Goal: Task Accomplishment & Management: Manage account settings

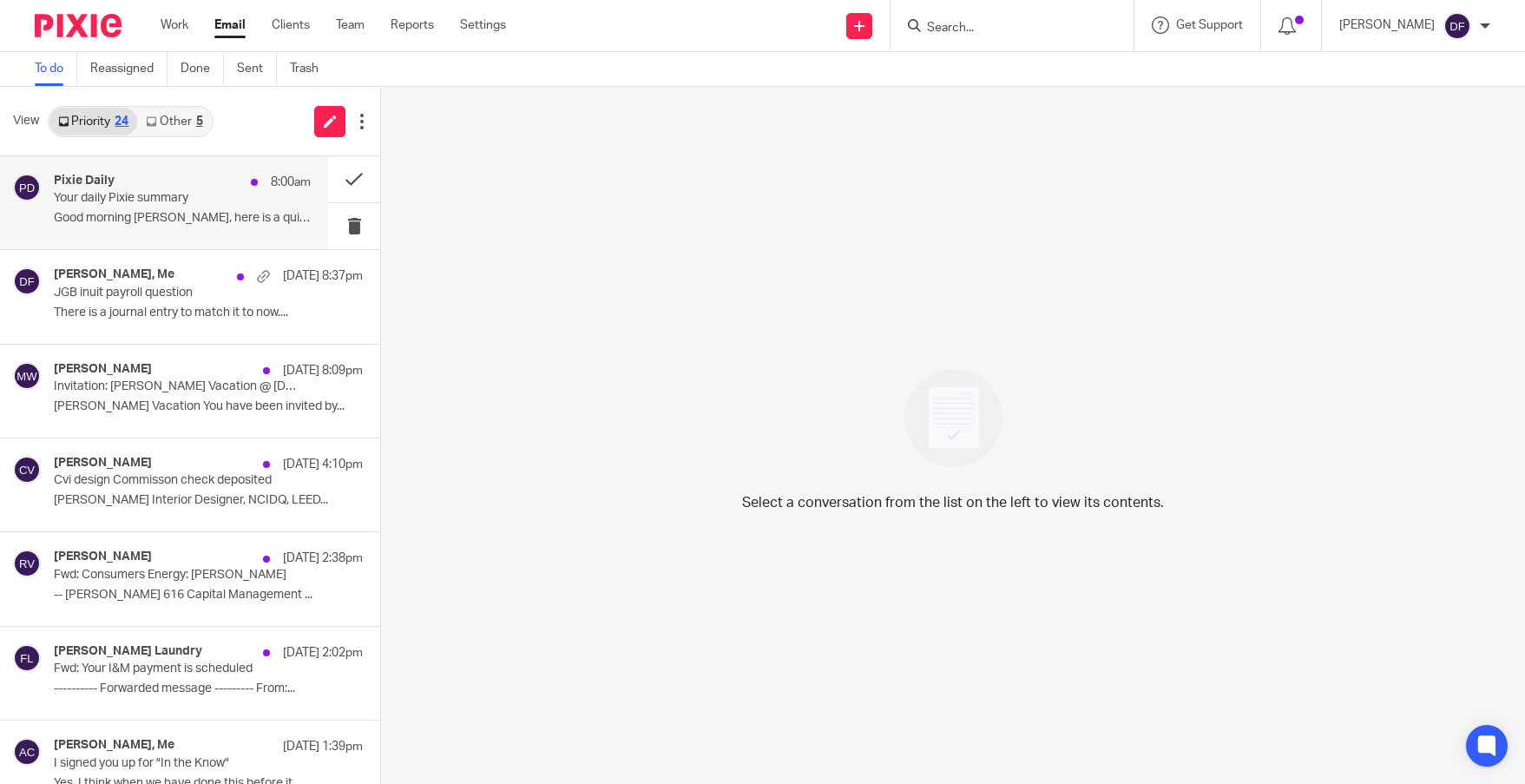
click at [266, 199] on div "Pixie Daily 8:00am Your daily Pixie summary Good morning Donna, here is a quick…" at bounding box center [182, 202] width 257 height 58
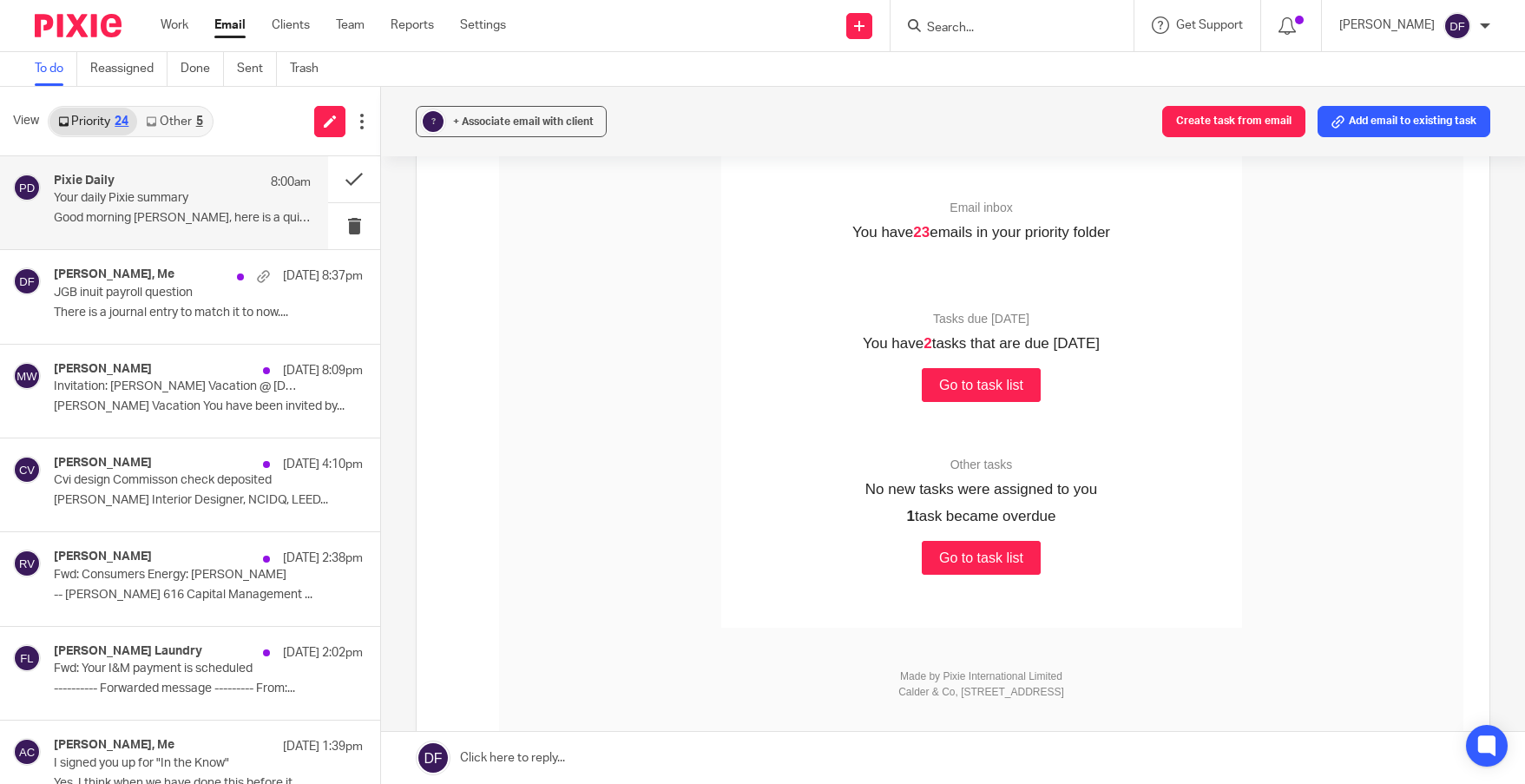
scroll to position [434, 0]
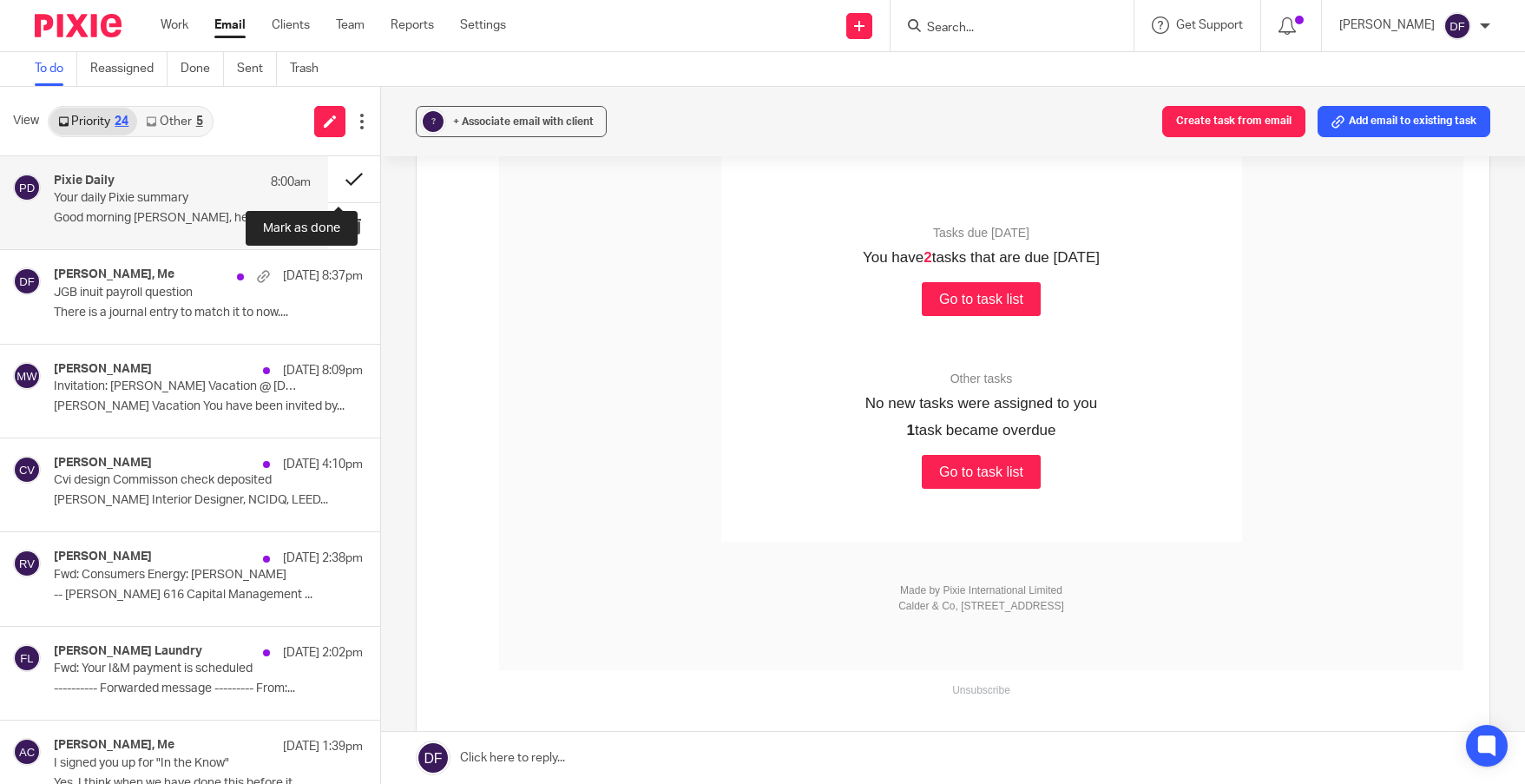
click at [344, 173] on button at bounding box center [354, 179] width 52 height 46
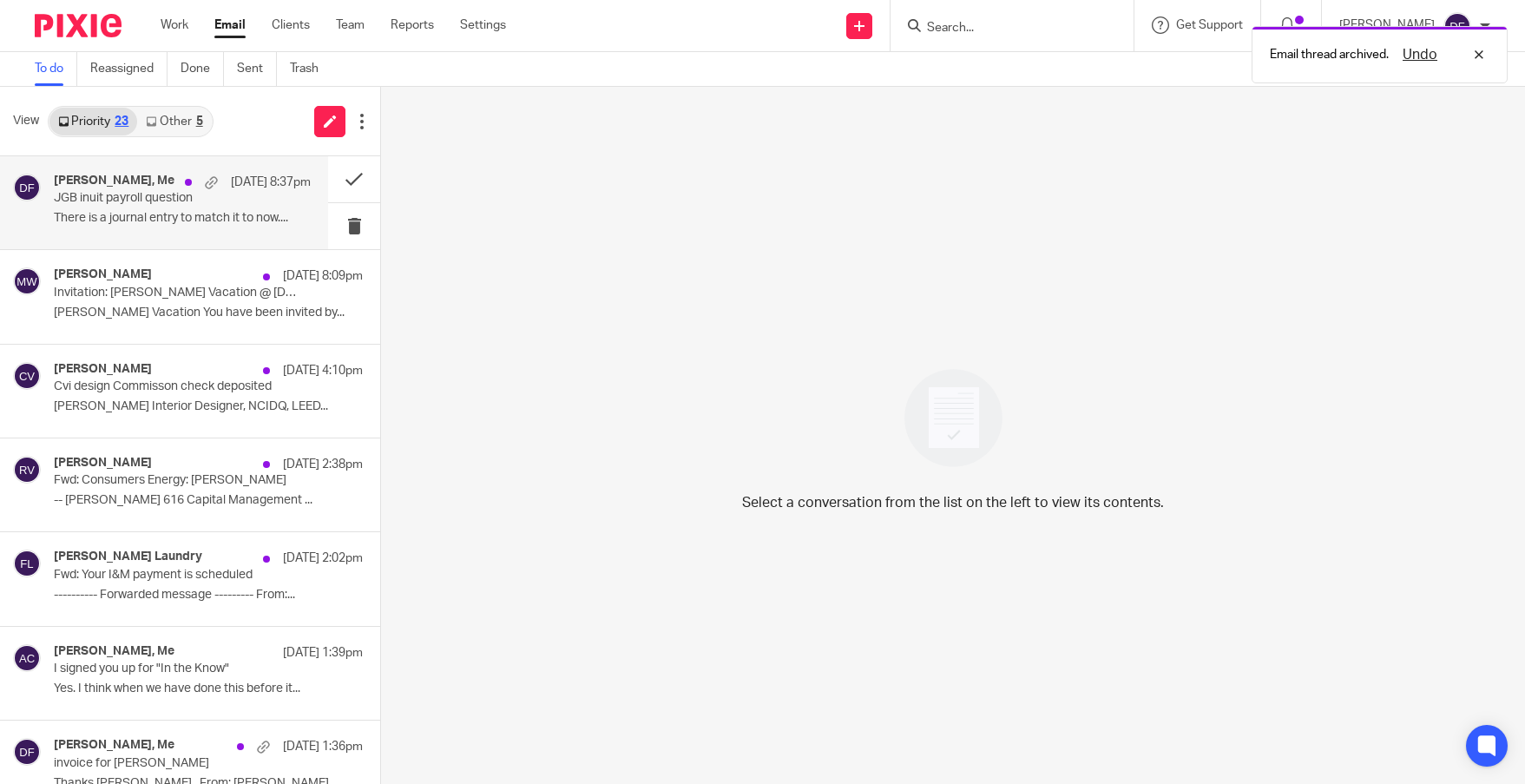
click at [183, 222] on p "There is a journal entry to match it to now...." at bounding box center [182, 218] width 257 height 14
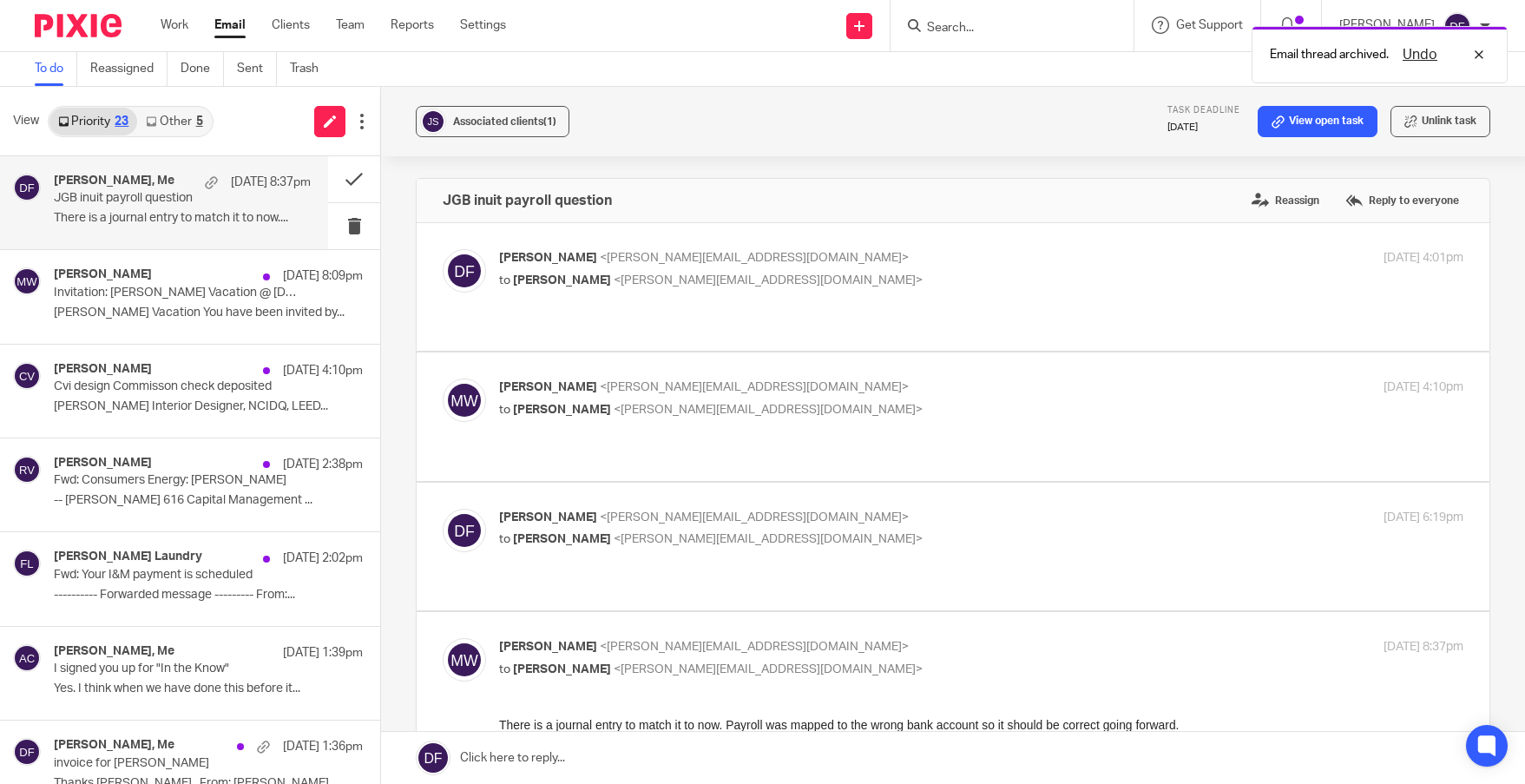
scroll to position [0, 0]
click at [1290, 126] on link "View open task" at bounding box center [1317, 121] width 119 height 31
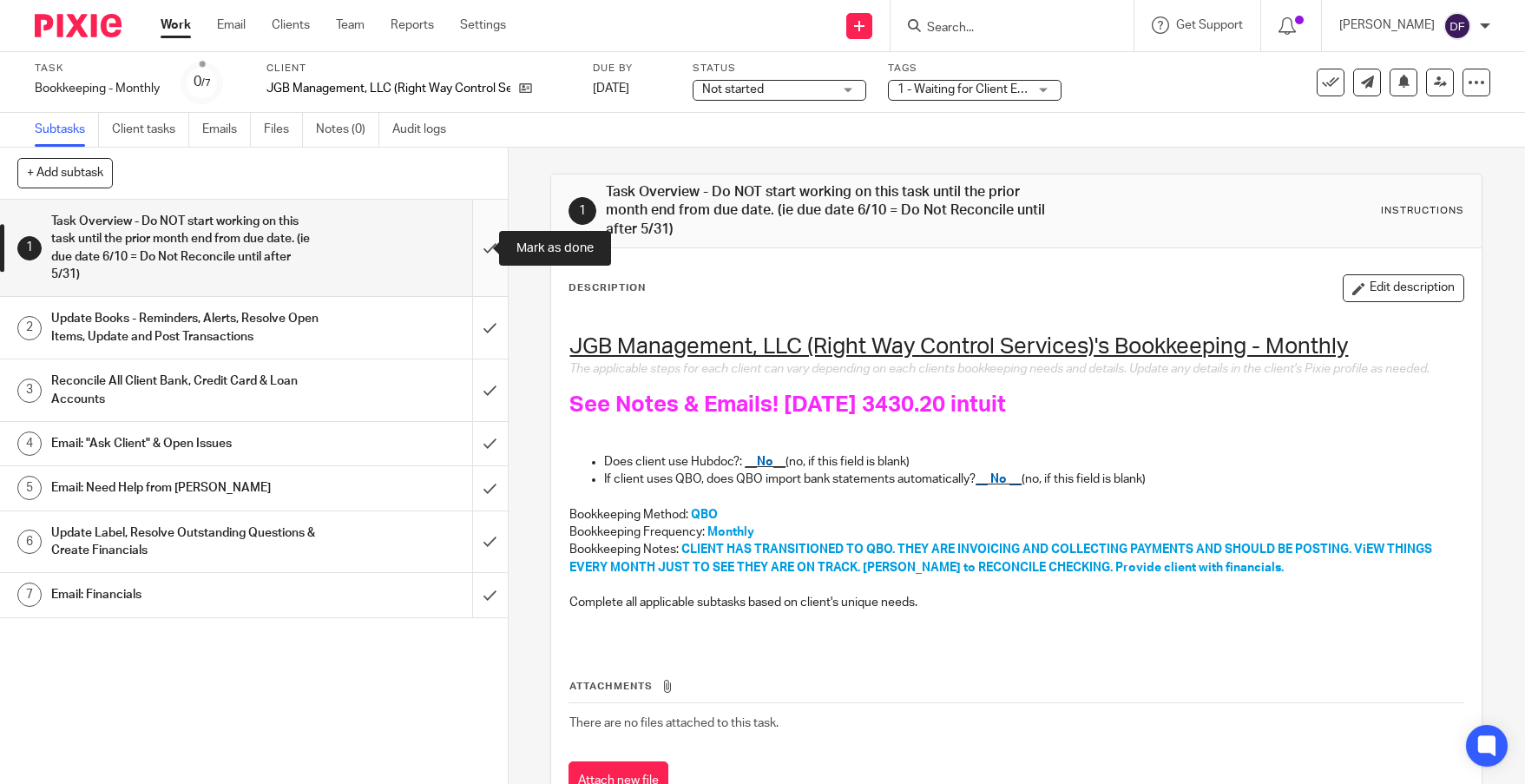
click at [477, 254] on input "submit" at bounding box center [254, 247] width 508 height 96
click at [468, 314] on input "submit" at bounding box center [254, 327] width 508 height 62
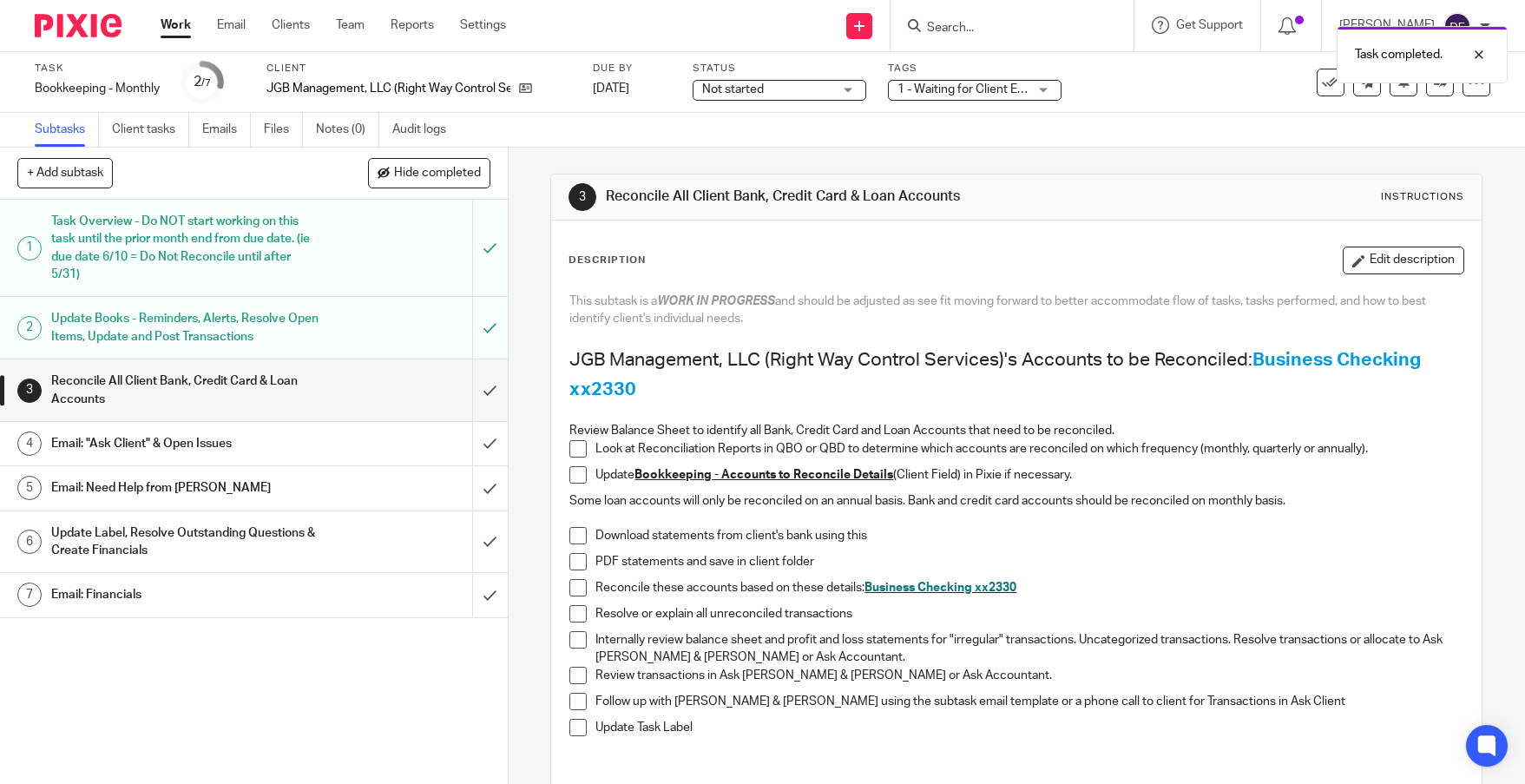
click at [353, 449] on div "Email: "Ask Client" & Open Issues" at bounding box center [253, 443] width 404 height 26
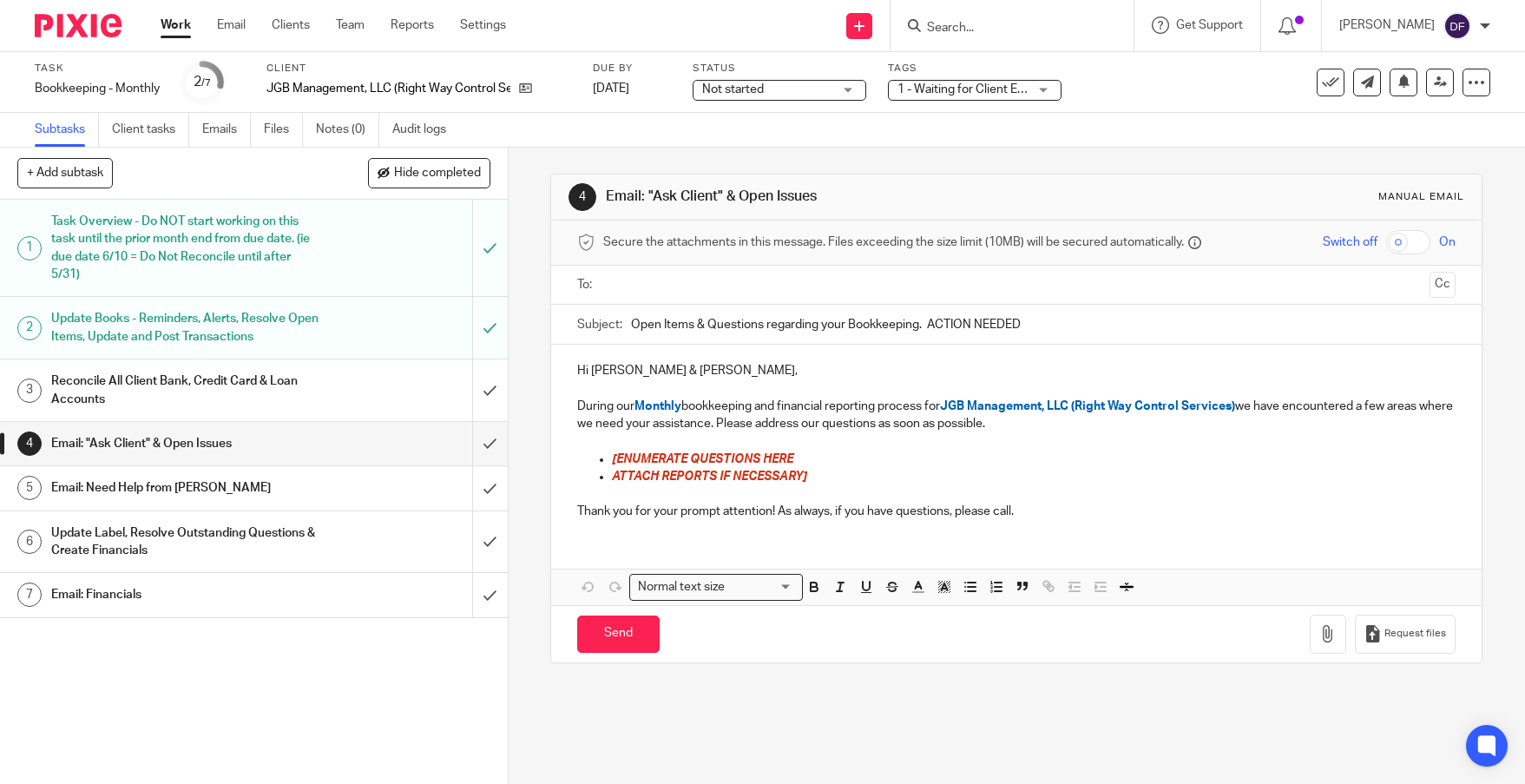
click at [678, 279] on input "text" at bounding box center [1015, 285] width 812 height 20
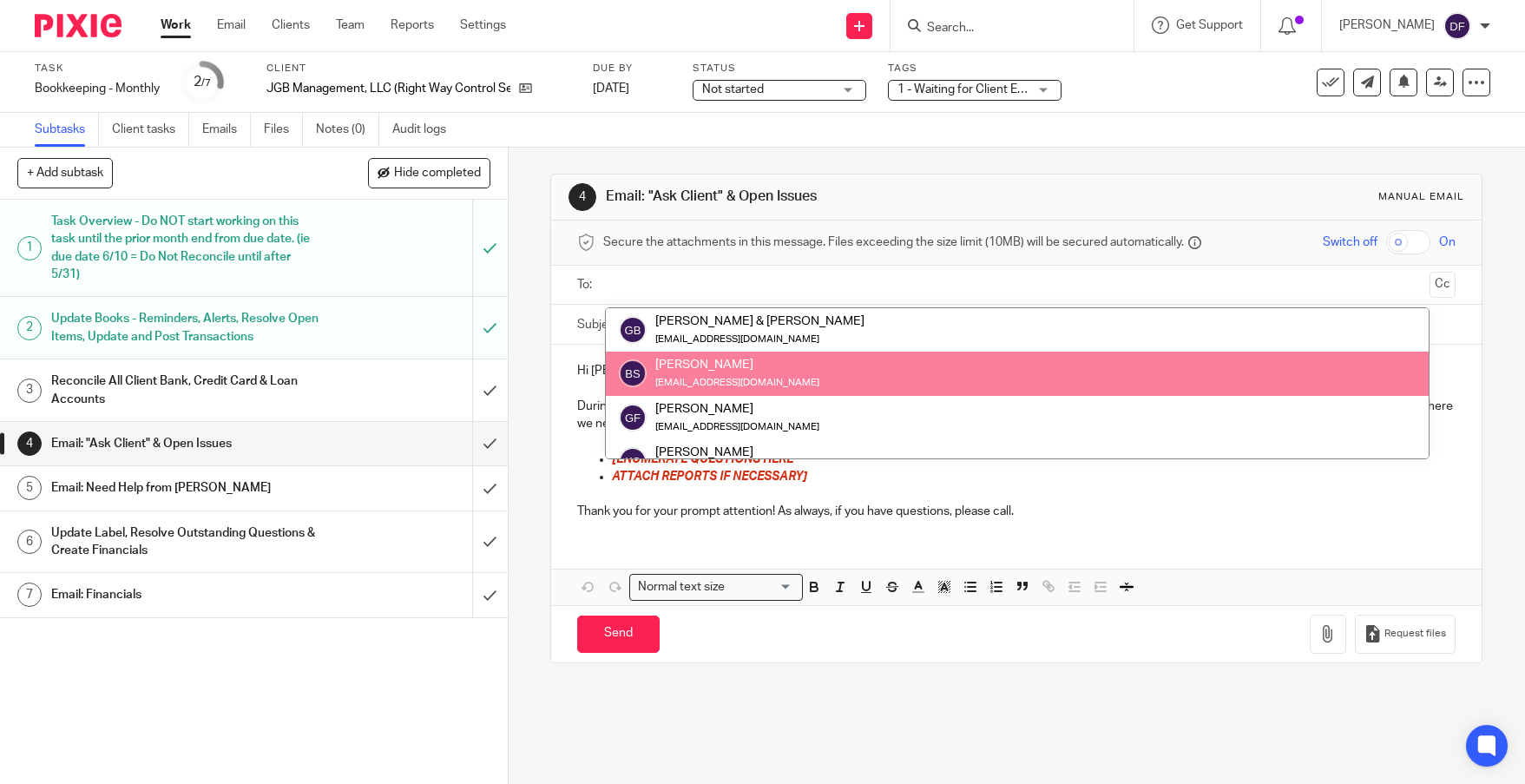
drag, startPoint x: 689, startPoint y: 376, endPoint x: 695, endPoint y: 351, distance: 25.7
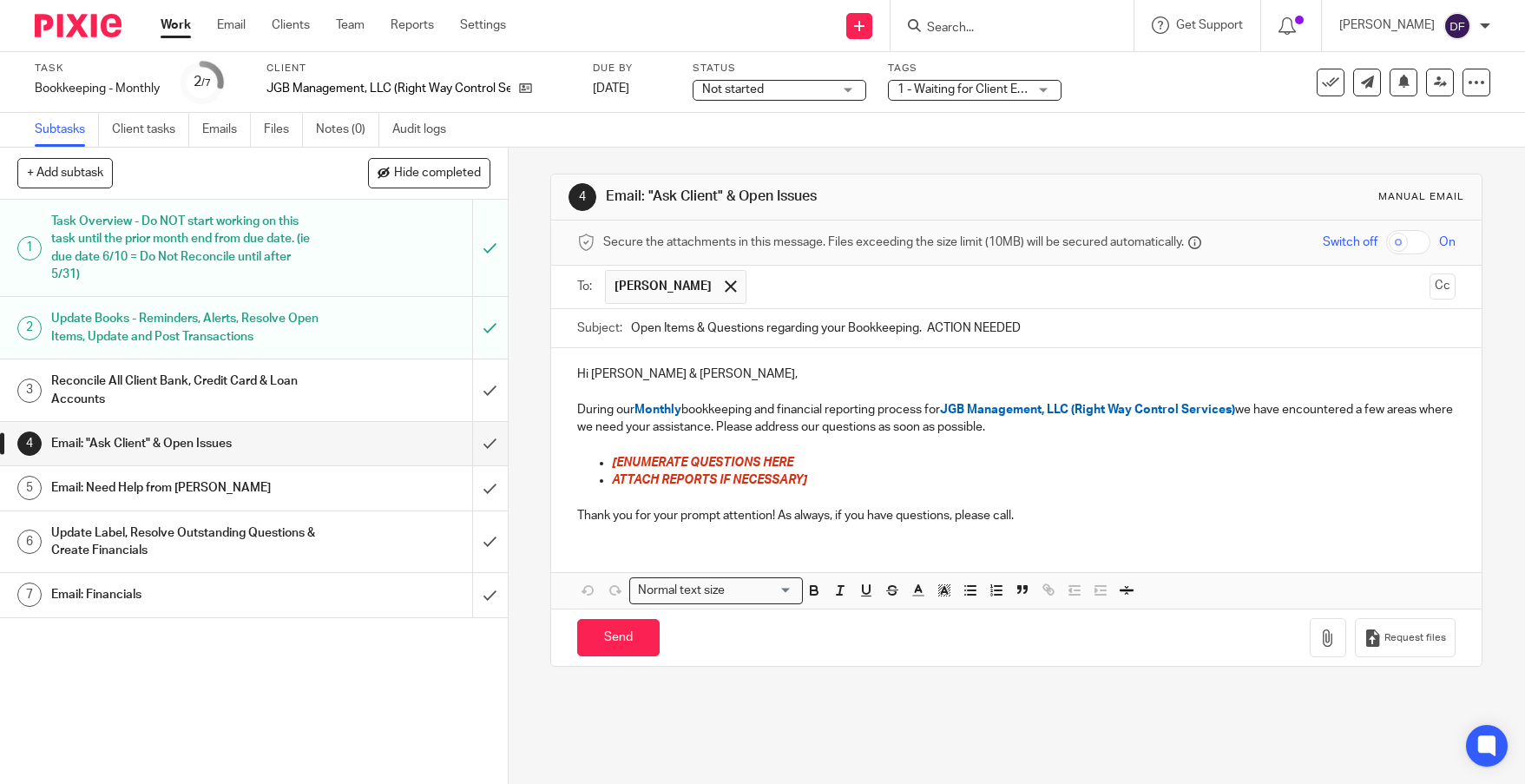
click at [755, 295] on input "text" at bounding box center [1089, 287] width 667 height 34
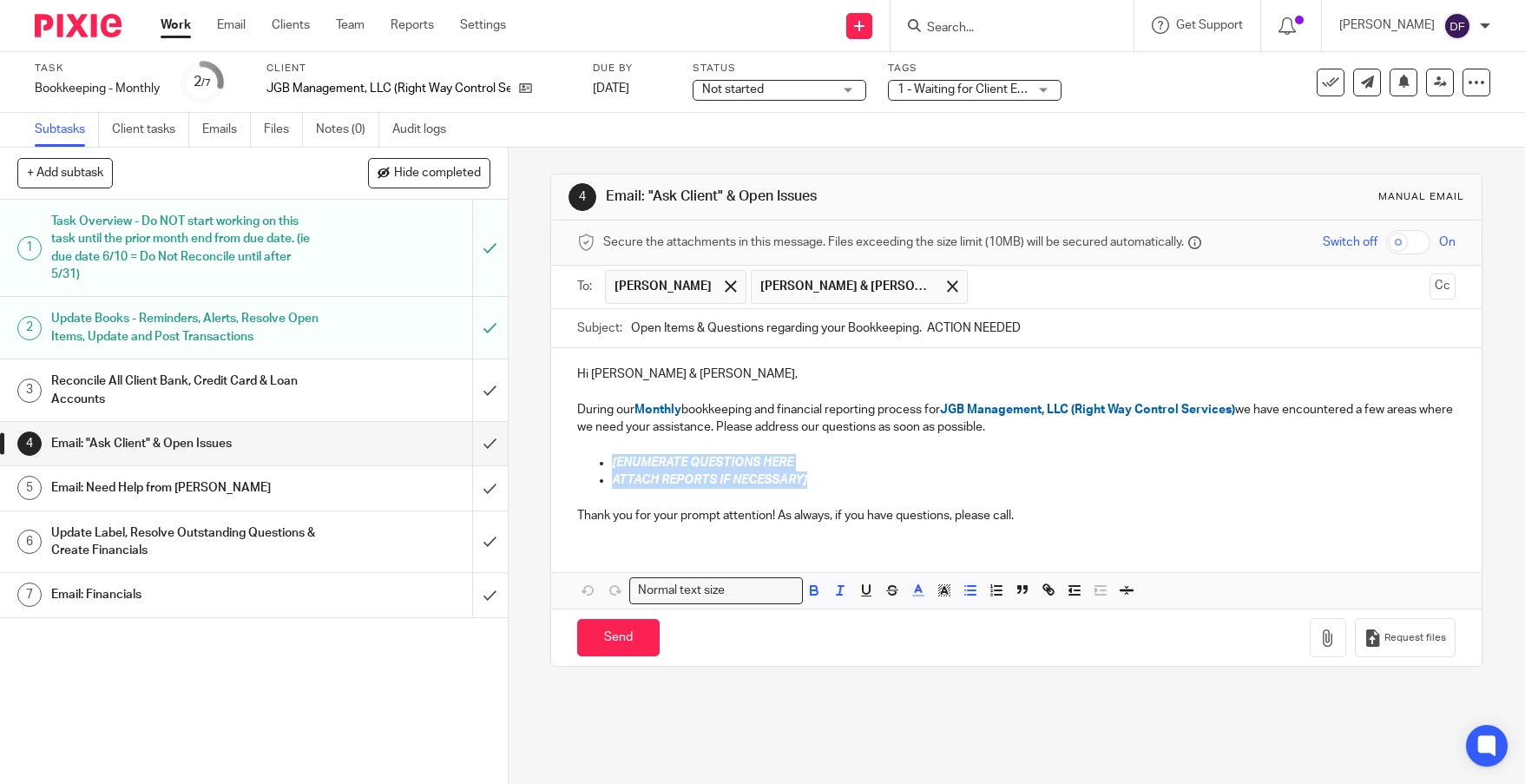
drag, startPoint x: 828, startPoint y: 484, endPoint x: 600, endPoint y: 459, distance: 229.4
click at [600, 459] on ul "[ENUMERATE QUESTIONS HERE ATTACH REPORTS IF NECESSARY]" at bounding box center [1015, 472] width 878 height 36
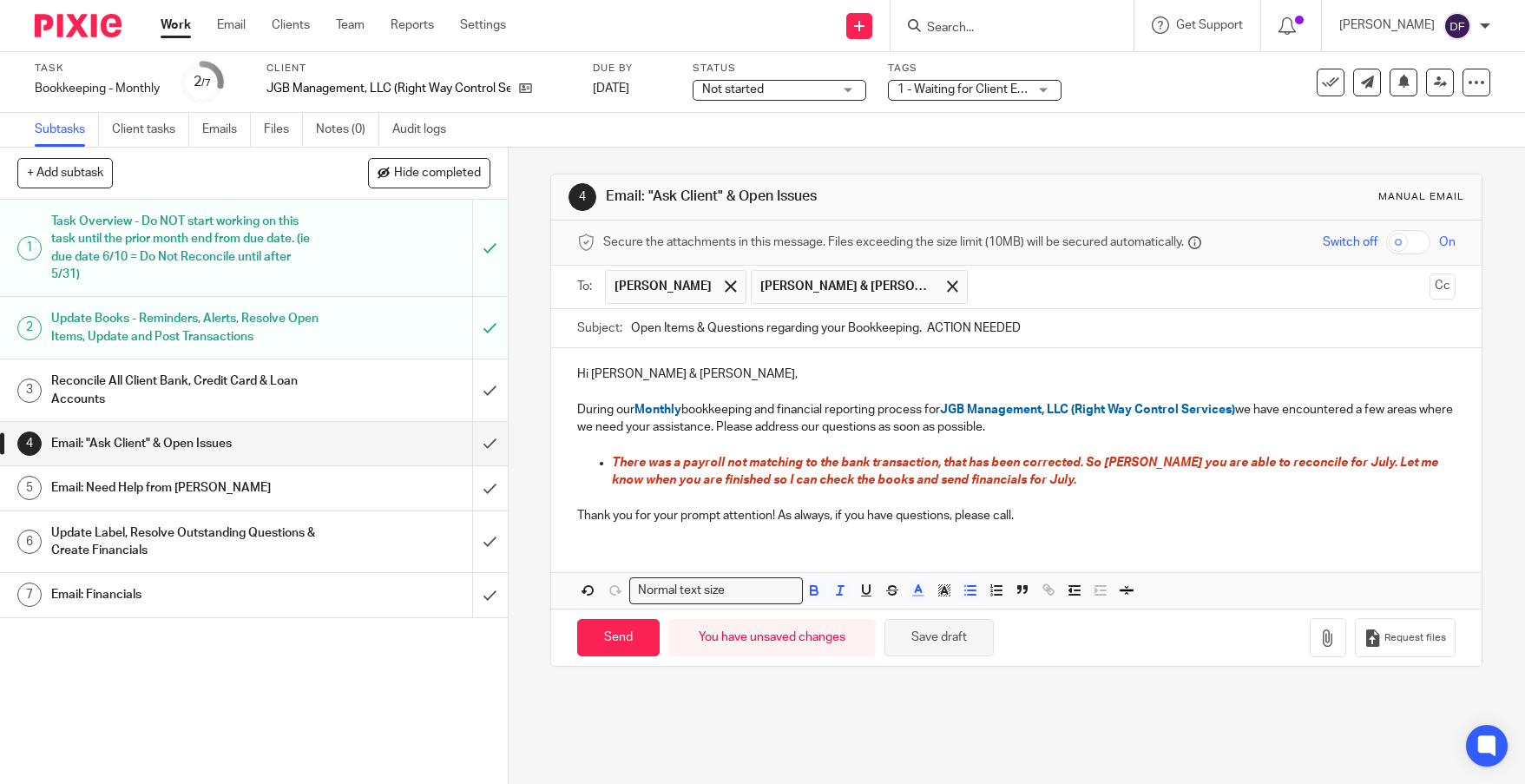
click at [944, 636] on button "Save draft" at bounding box center [939, 638] width 109 height 38
click at [632, 650] on input "Send" at bounding box center [618, 638] width 83 height 38
type input "Sent"
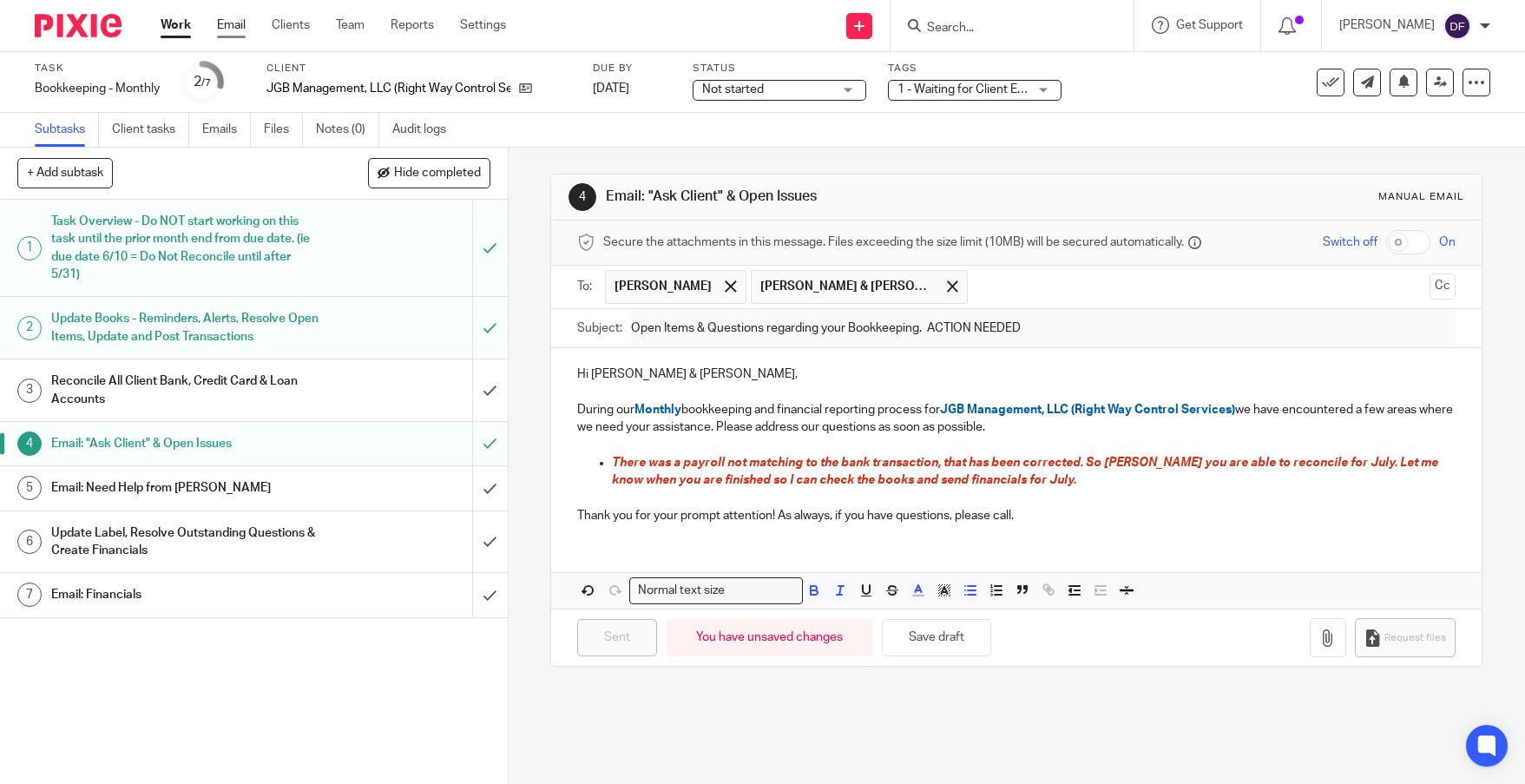
click at [231, 29] on link "Email" at bounding box center [231, 24] width 29 height 17
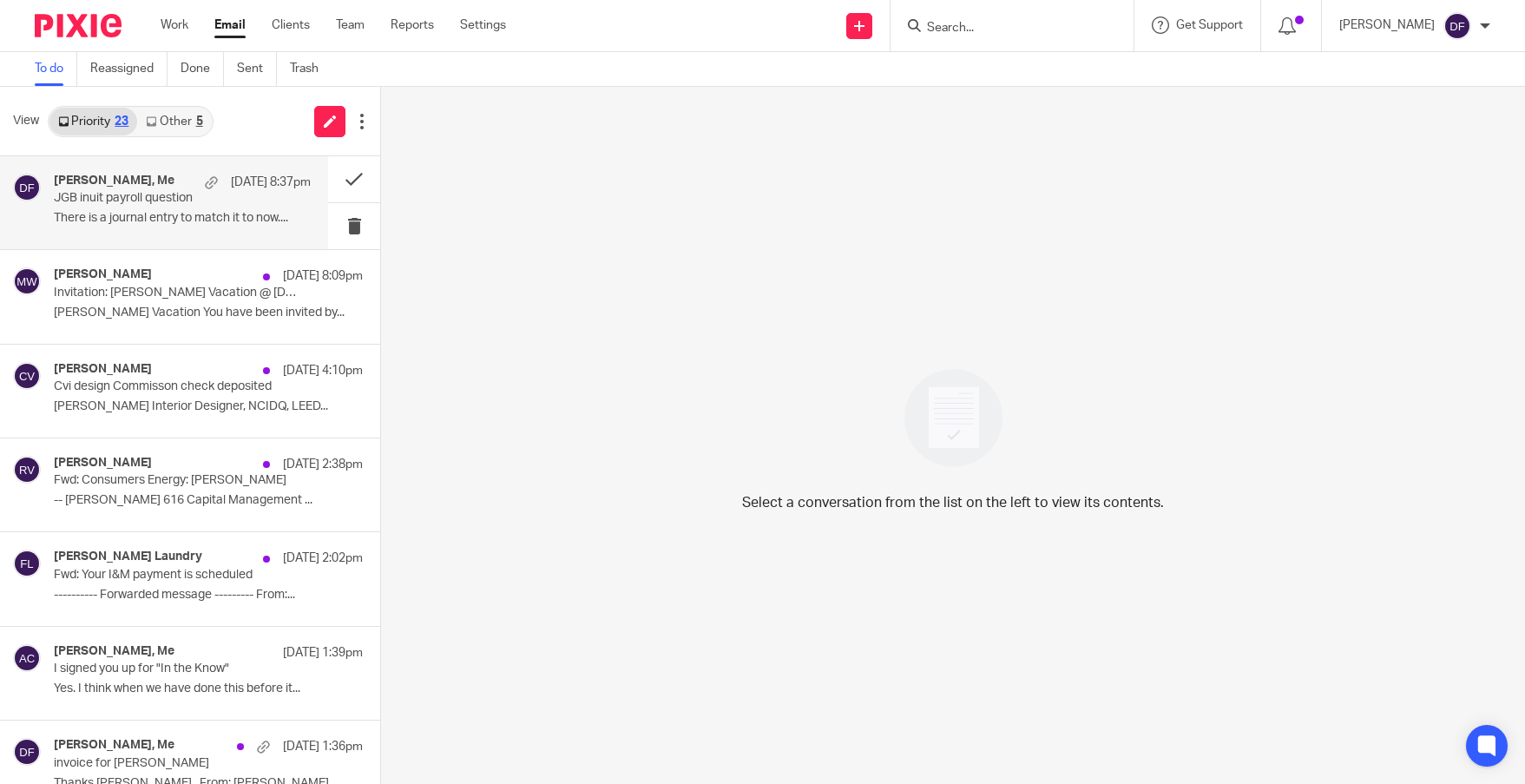
click at [158, 199] on p "JGB inuit payroll question" at bounding box center [156, 198] width 205 height 14
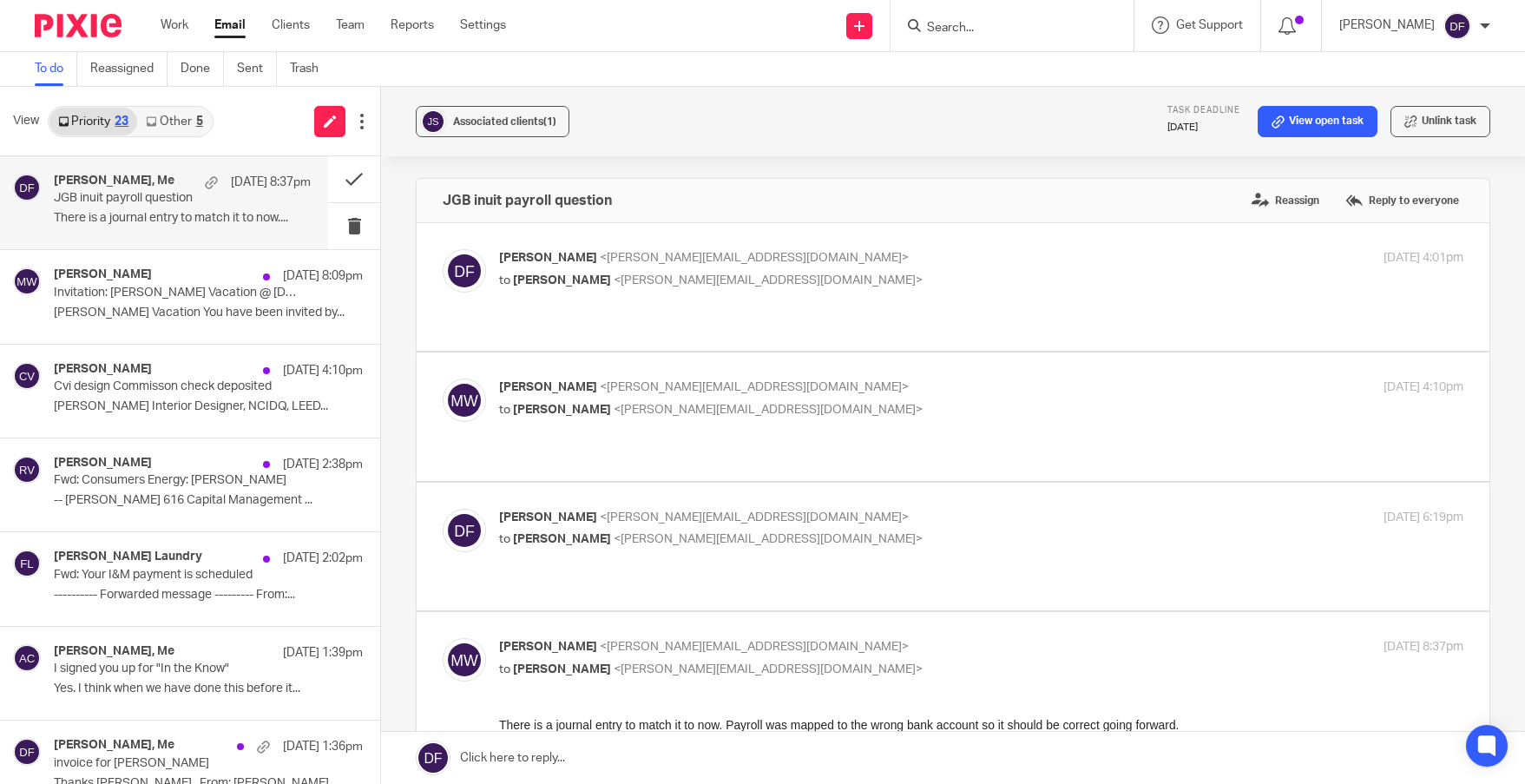
click at [623, 754] on link at bounding box center [953, 757] width 1144 height 52
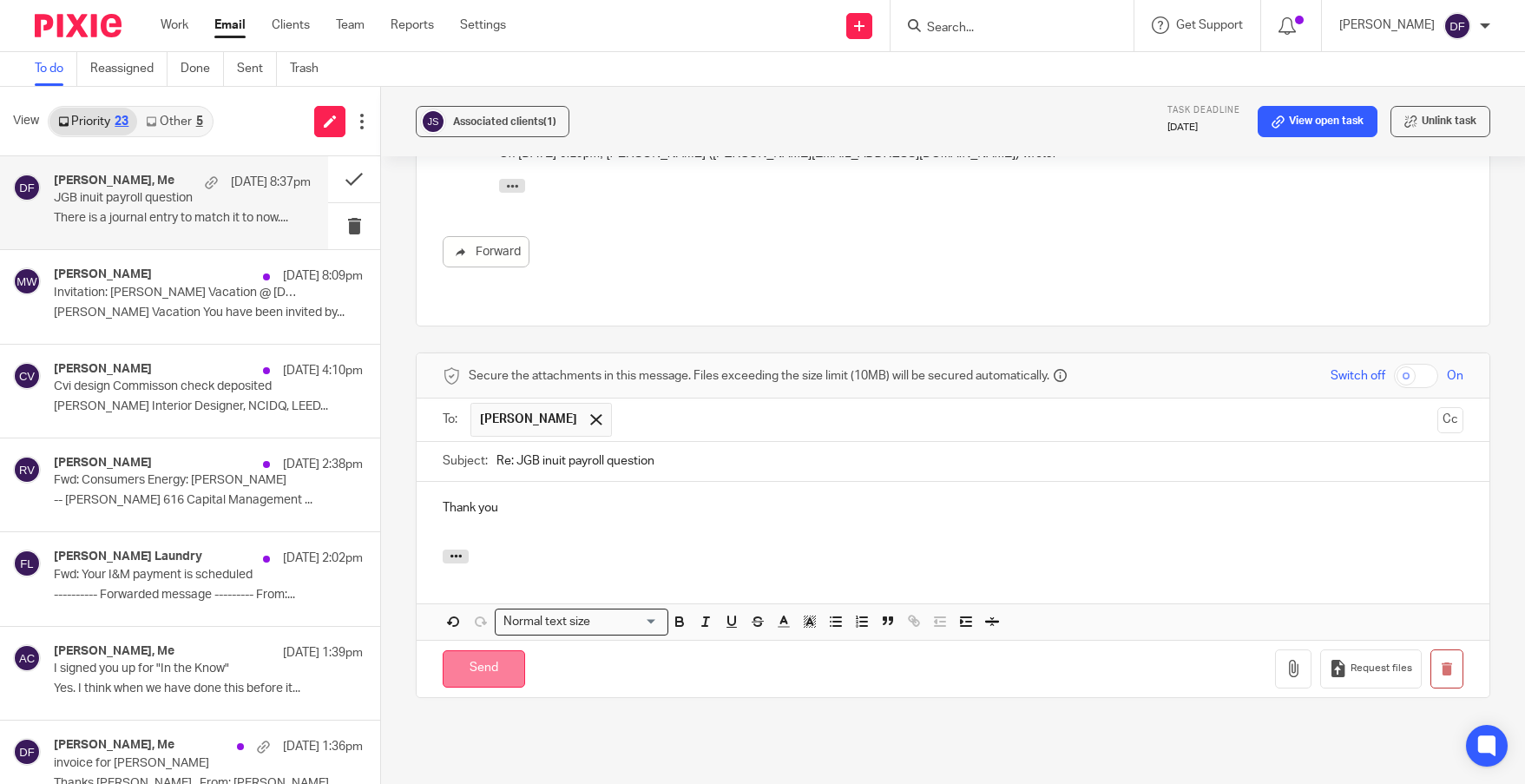
click at [485, 650] on input "Send" at bounding box center [484, 669] width 83 height 38
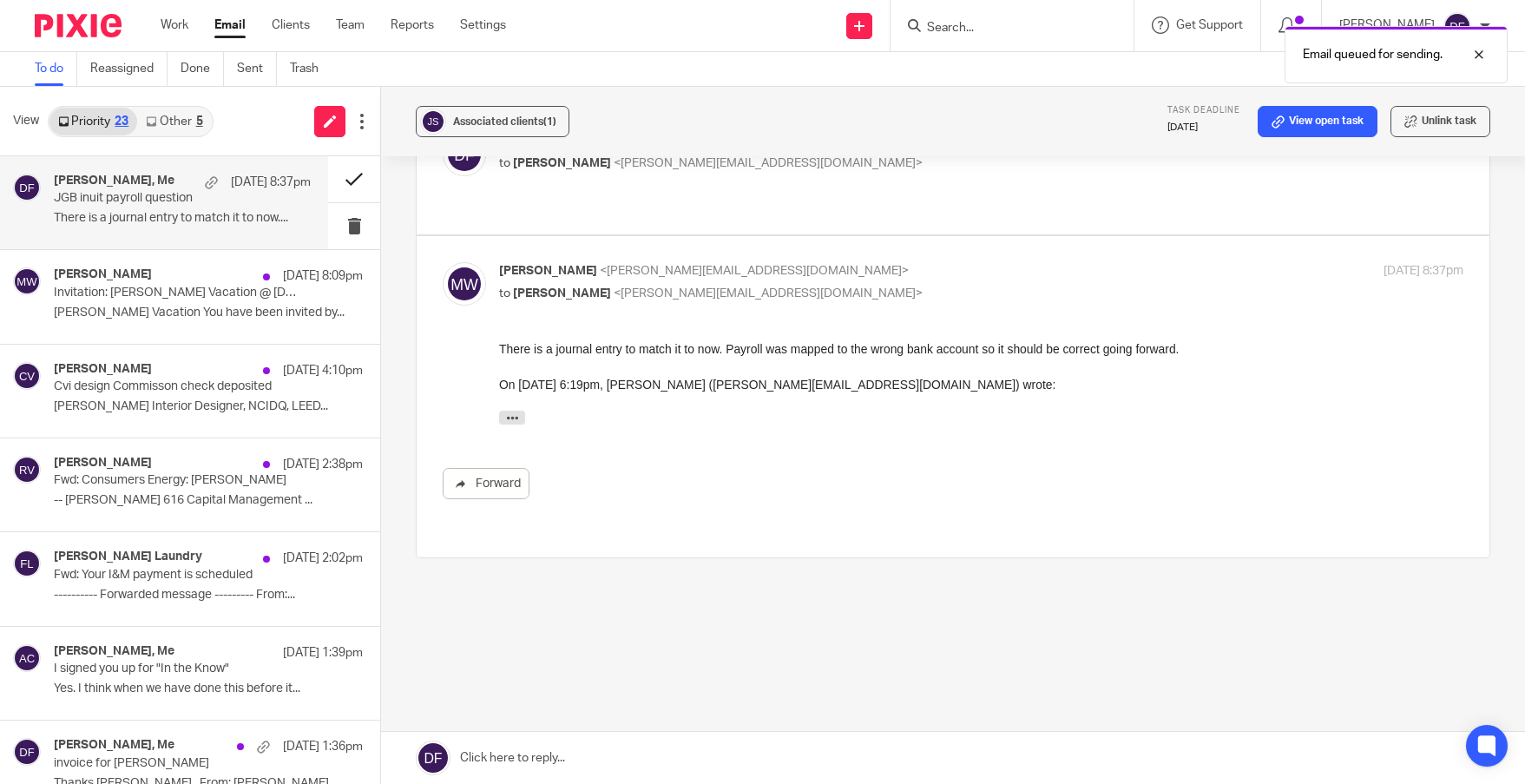
scroll to position [305, 0]
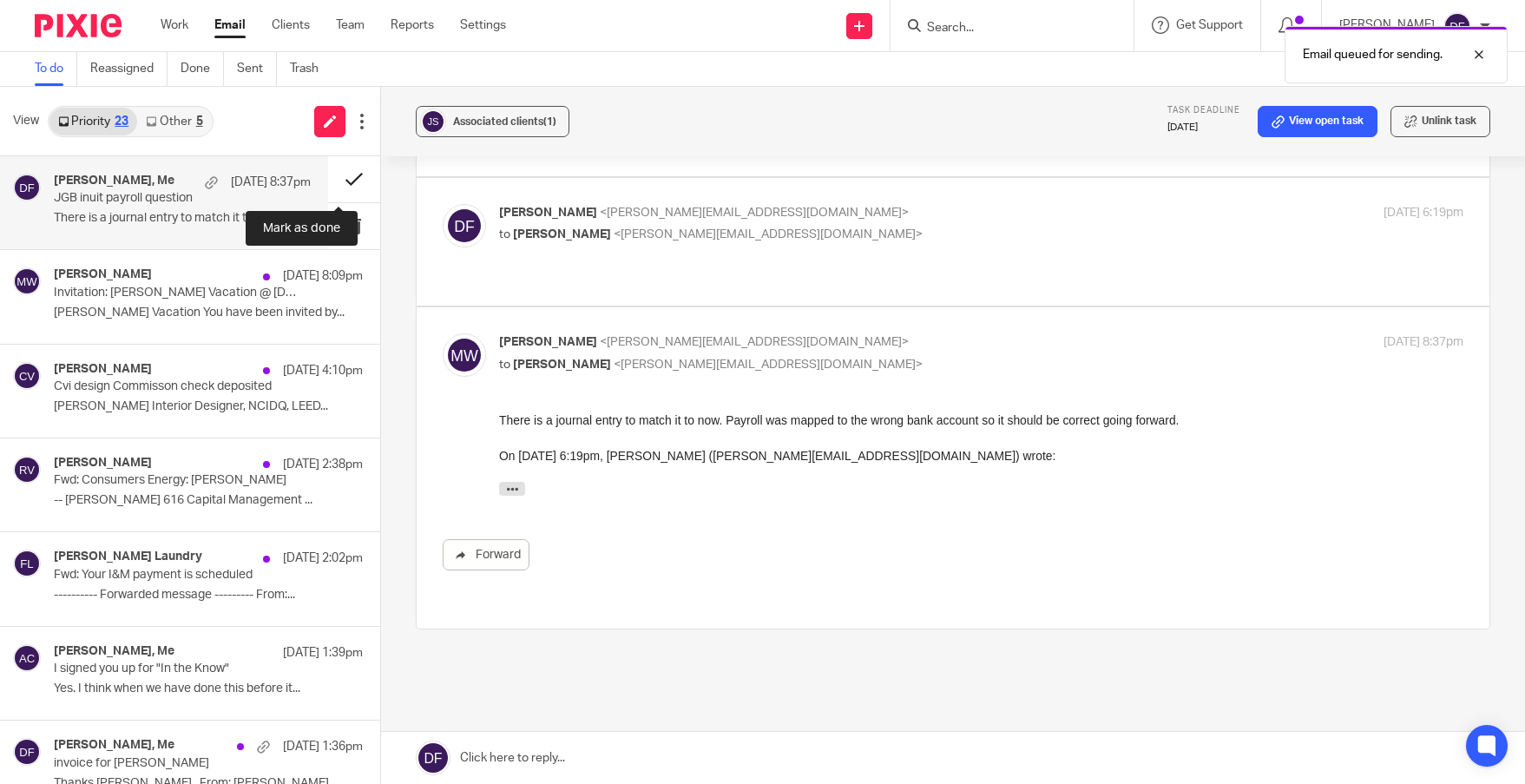
click at [332, 170] on button at bounding box center [354, 179] width 52 height 46
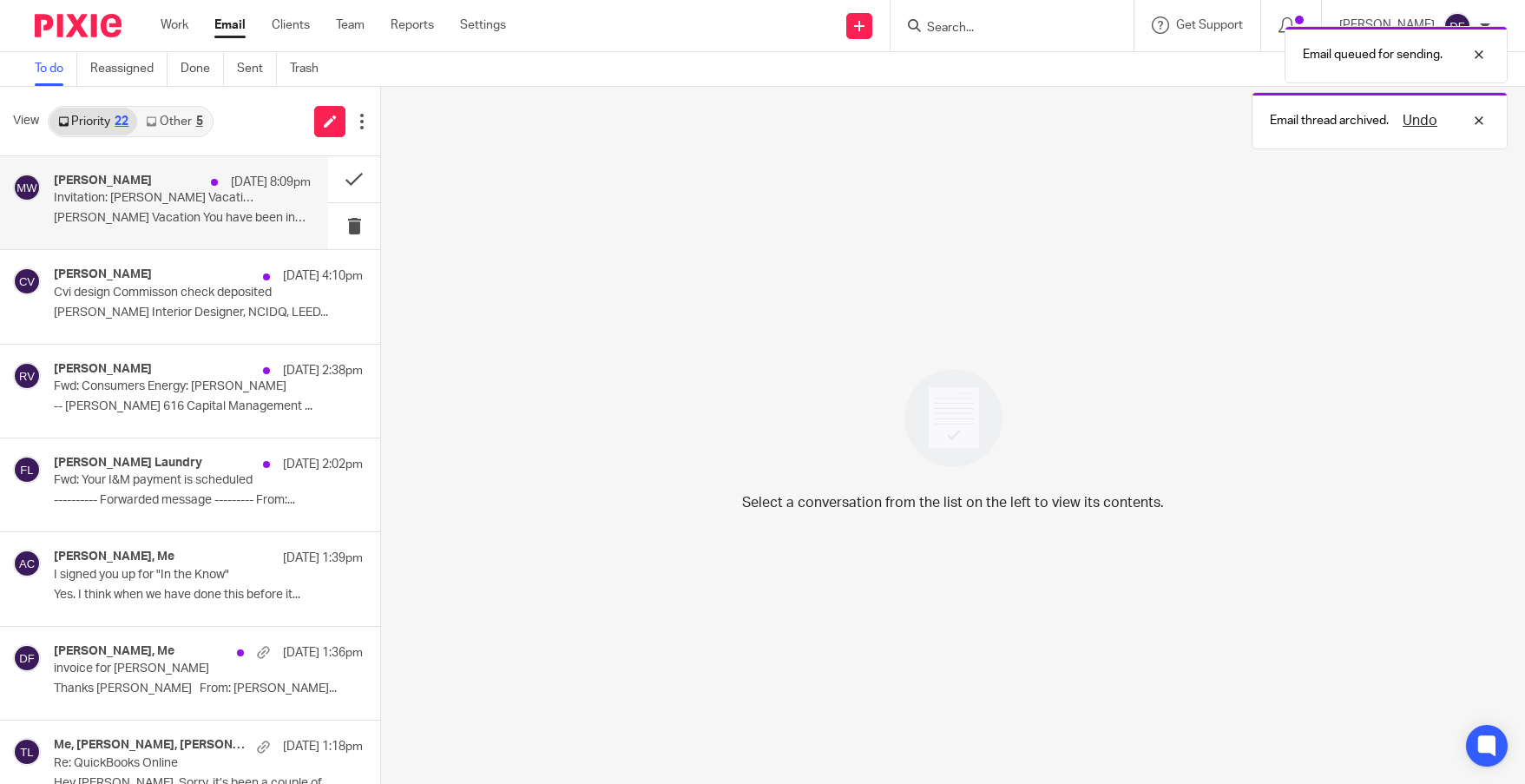
click at [146, 216] on p "Melissa Vacation You have been invited by..." at bounding box center [182, 218] width 257 height 14
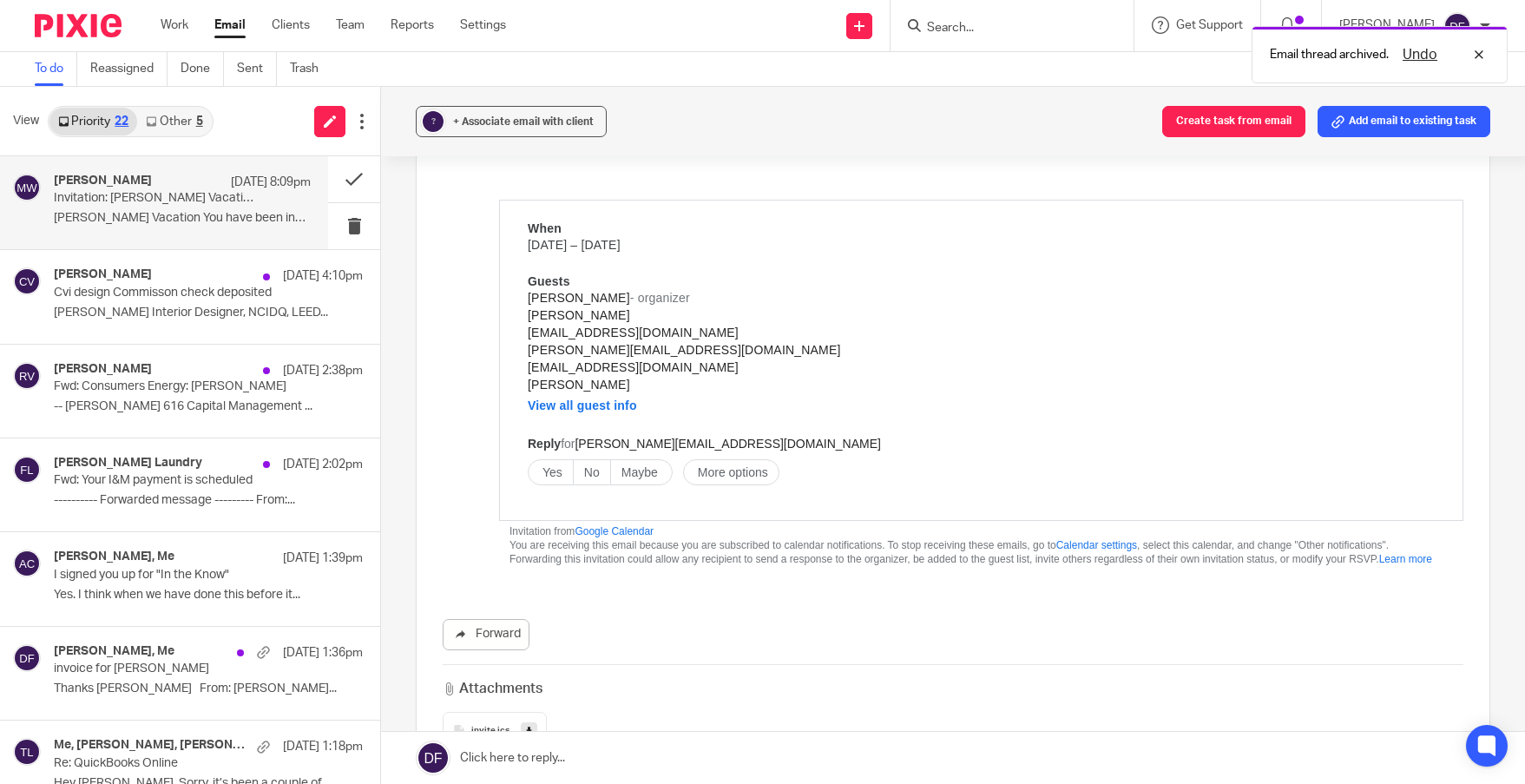
scroll to position [260, 0]
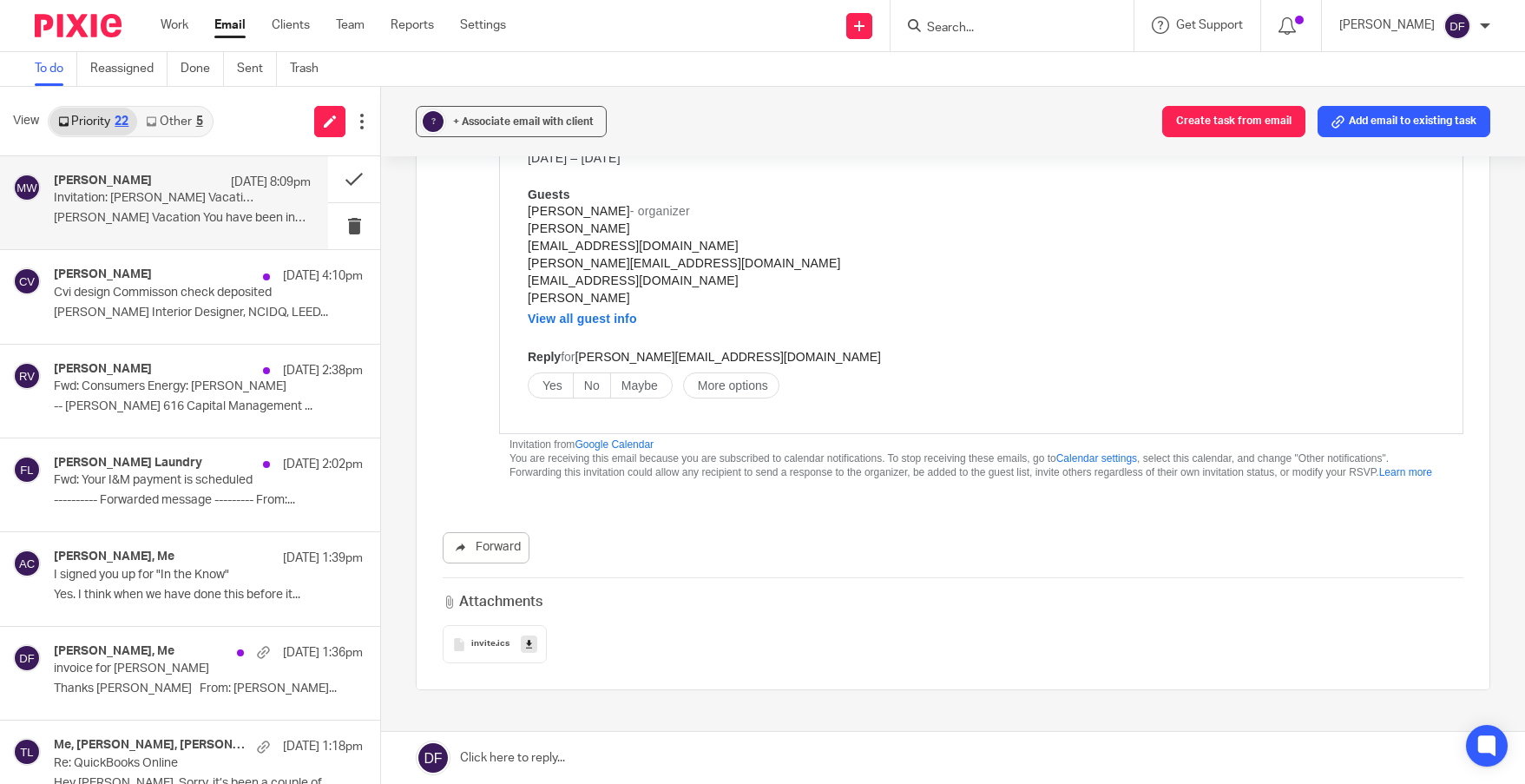
click at [554, 389] on span "Yes" at bounding box center [553, 385] width 20 height 13
click at [339, 172] on button at bounding box center [354, 179] width 52 height 46
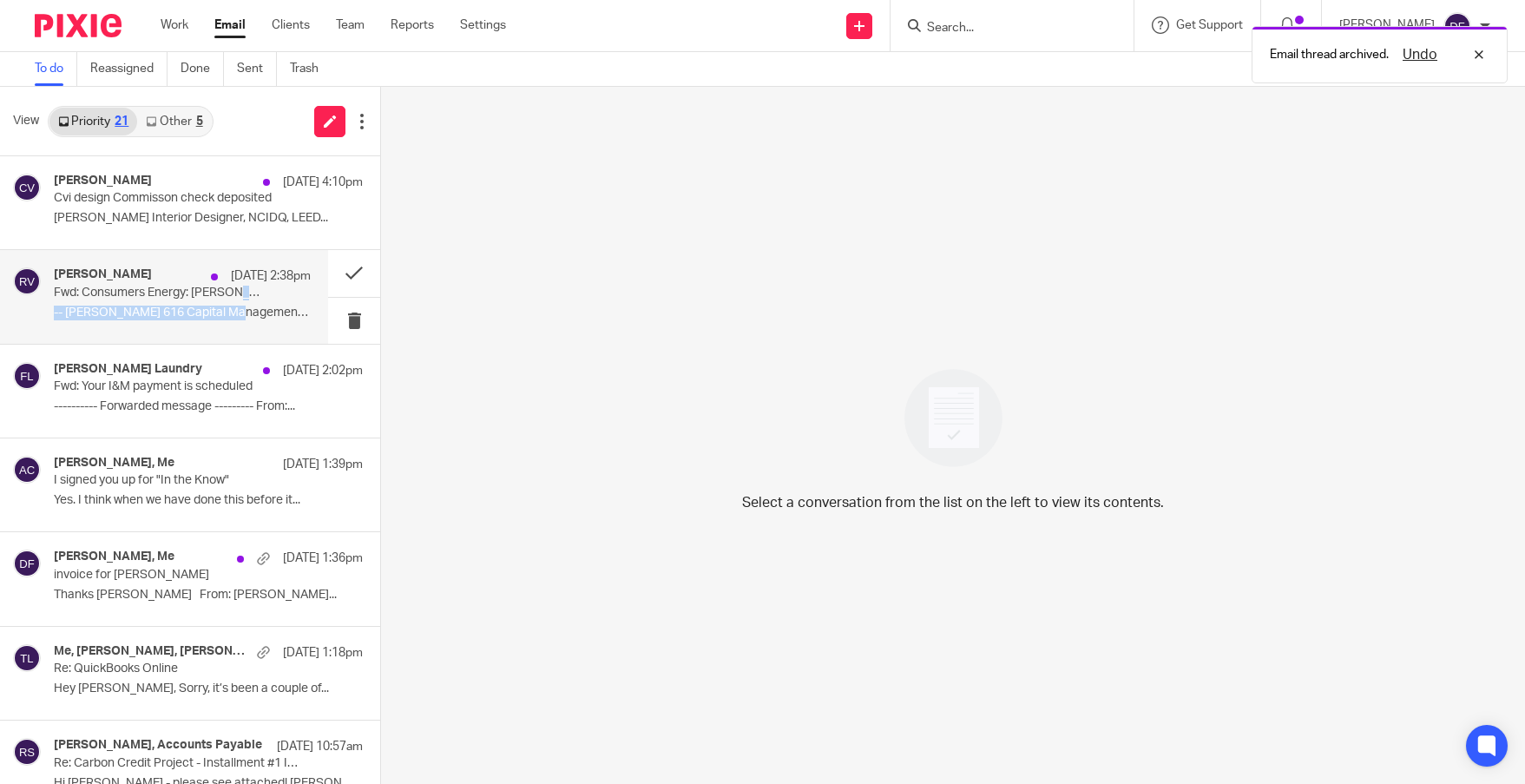
click at [227, 307] on div "Rick Visser Aug 20 2:38pm Fwd: Consumers Energy: Bill Ready -- Rick Visser 616 …" at bounding box center [182, 296] width 257 height 58
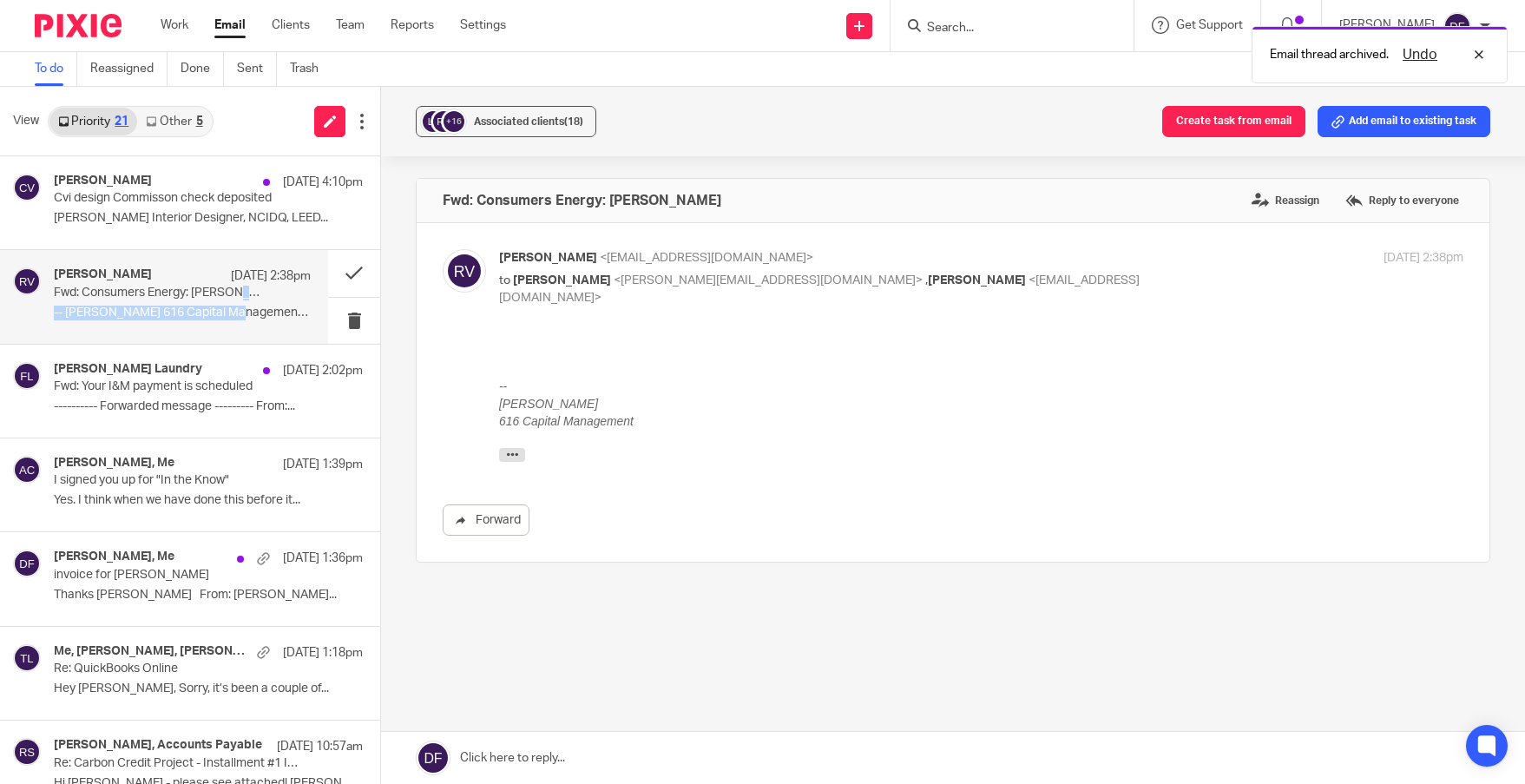
scroll to position [0, 0]
click at [341, 267] on button at bounding box center [354, 273] width 52 height 46
click at [334, 266] on button at bounding box center [354, 273] width 52 height 46
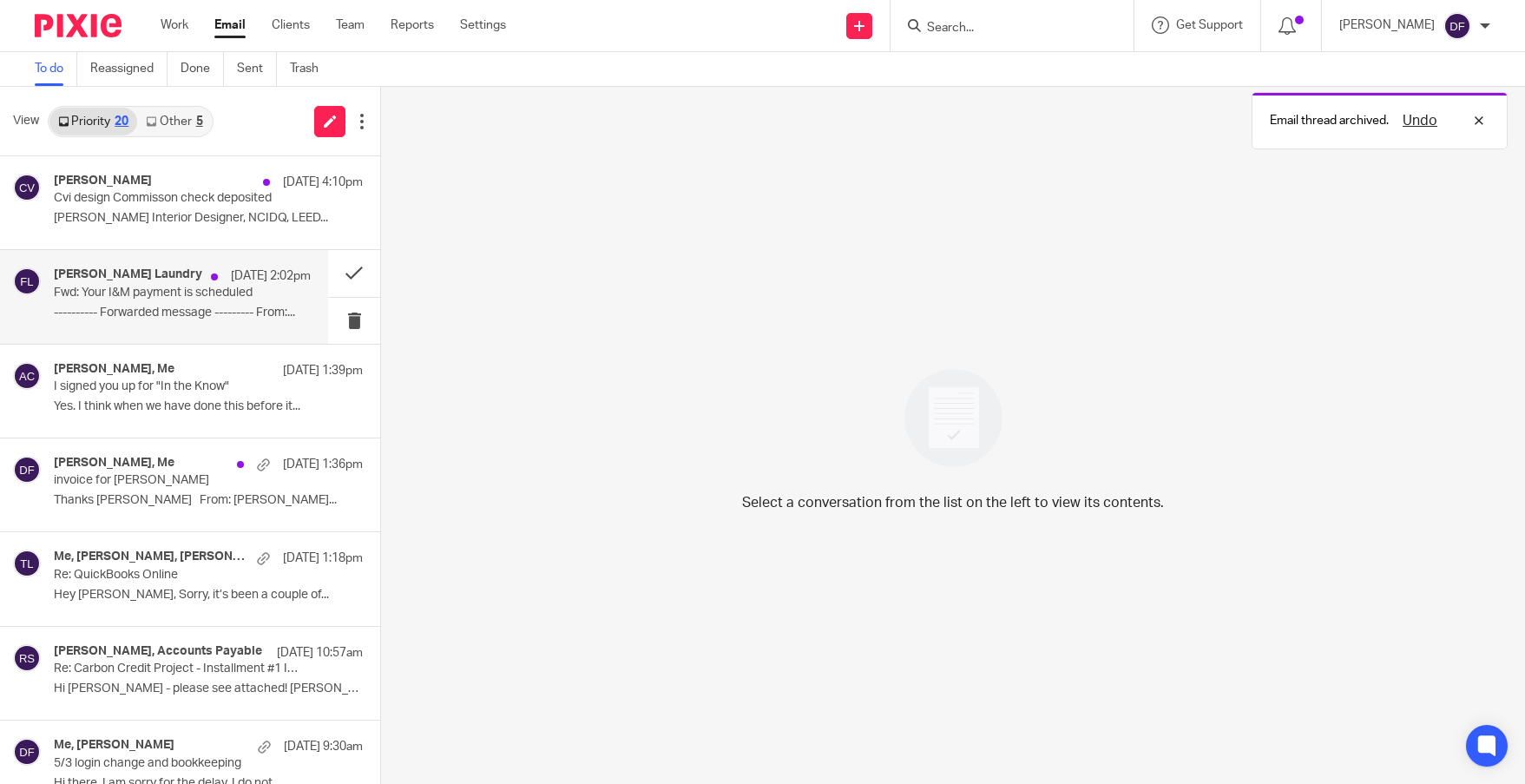
click at [128, 287] on p "Fwd: Your I&M payment is scheduled" at bounding box center [156, 292] width 205 height 14
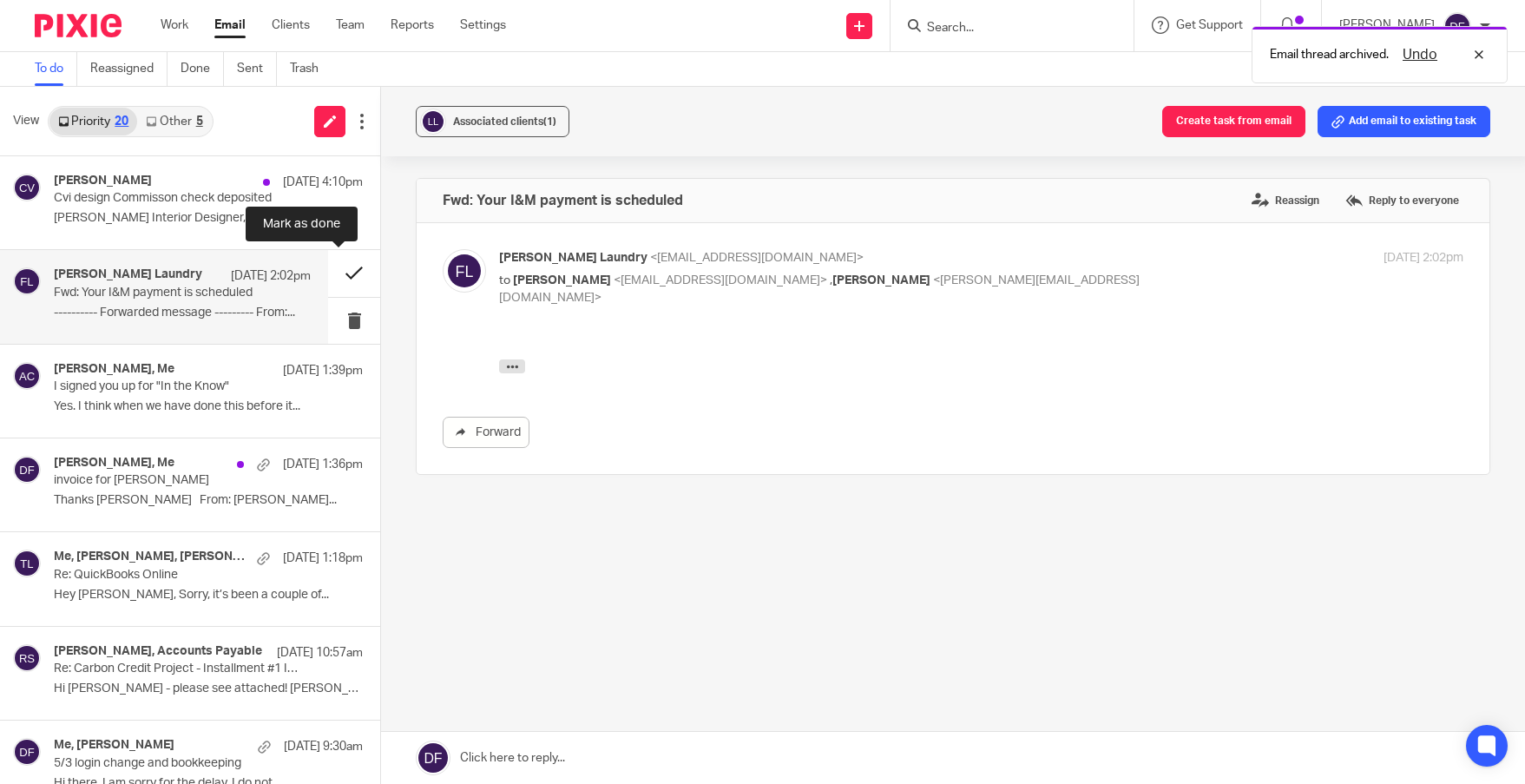
click at [349, 270] on button at bounding box center [354, 273] width 52 height 46
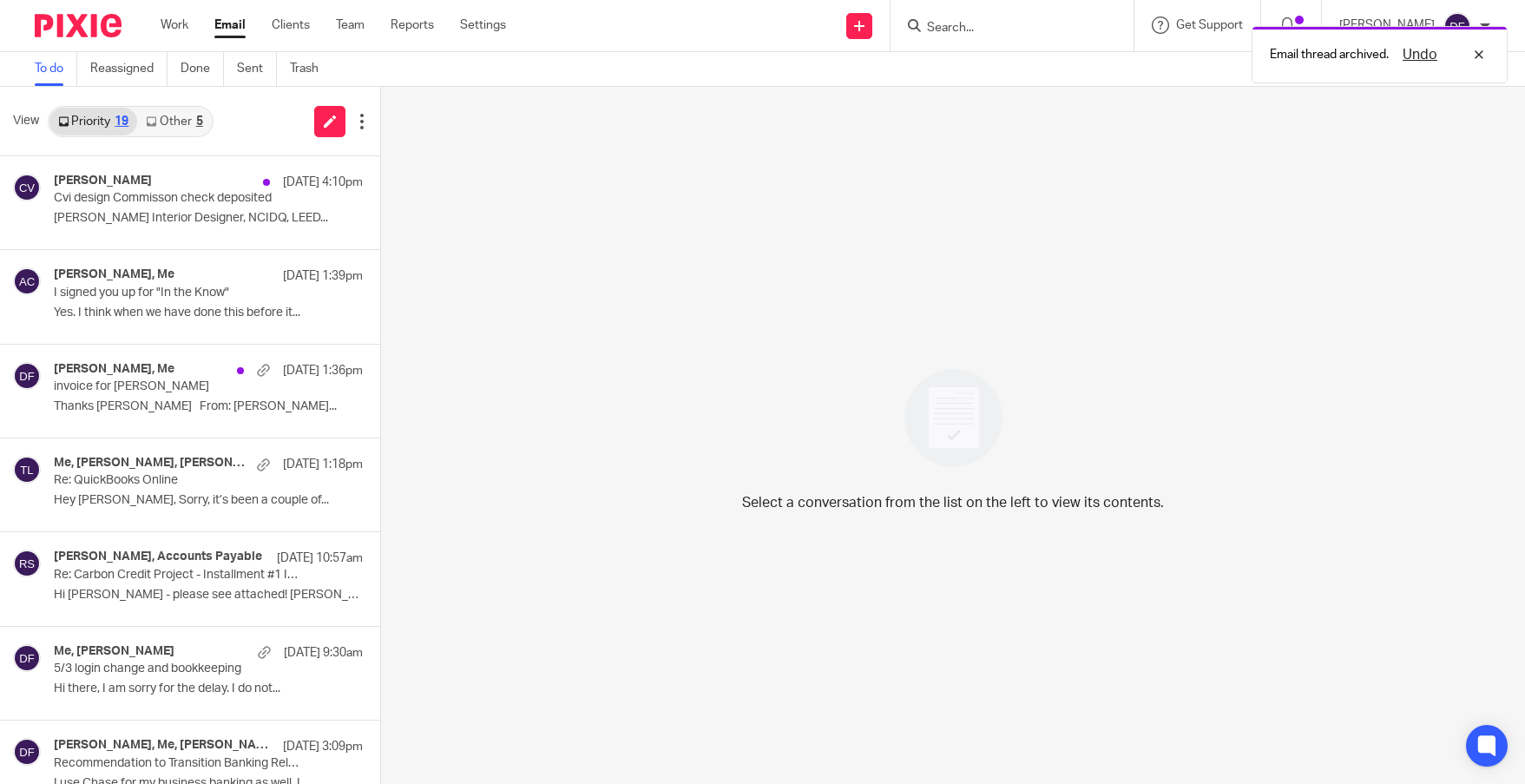
click at [196, 125] on link "Other 5" at bounding box center [174, 121] width 74 height 28
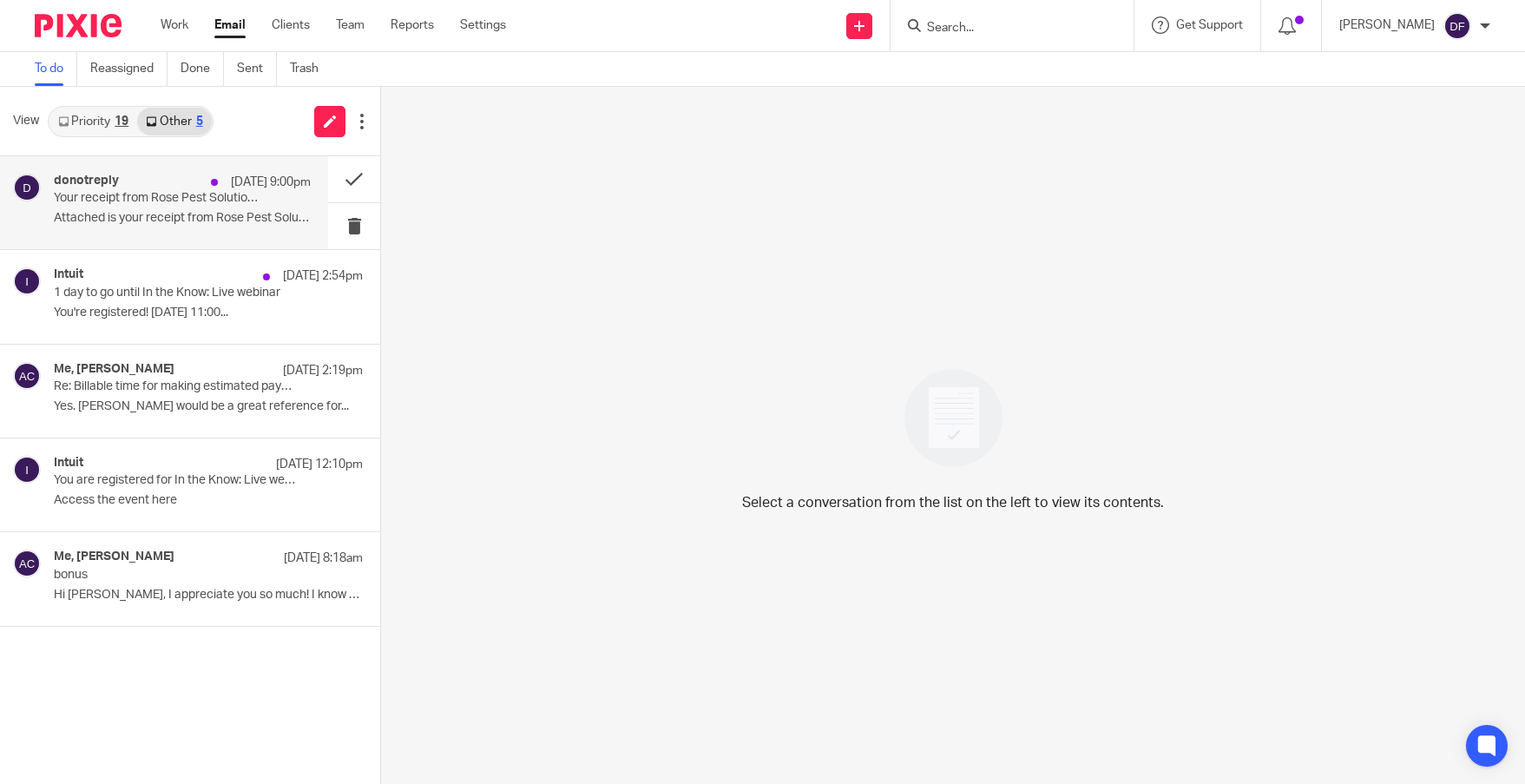
click at [181, 194] on p "Your receipt from Rose Pest Solutions" at bounding box center [156, 198] width 205 height 14
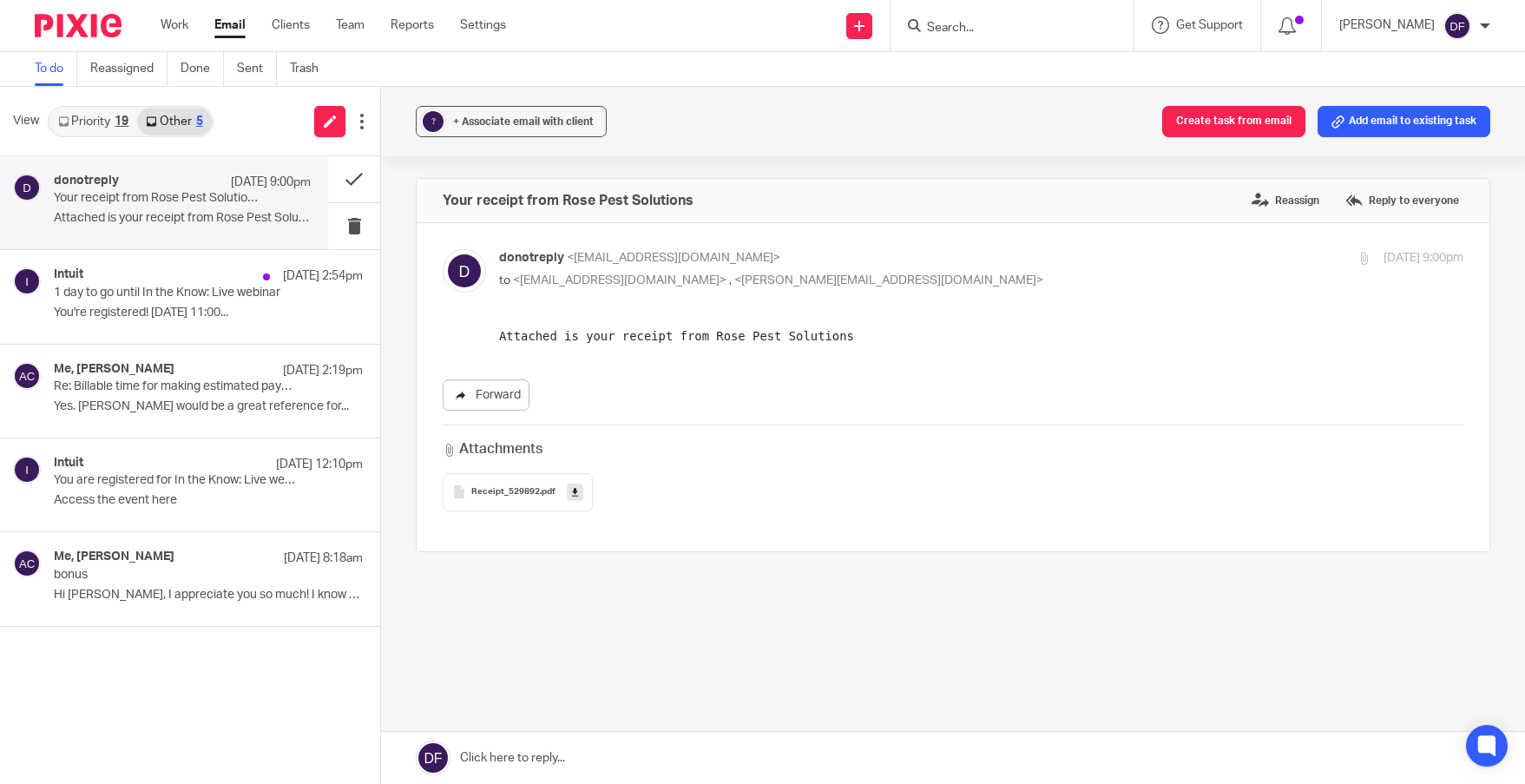
click at [493, 400] on link "Forward" at bounding box center [485, 395] width 87 height 31
click at [351, 173] on button at bounding box center [354, 179] width 52 height 46
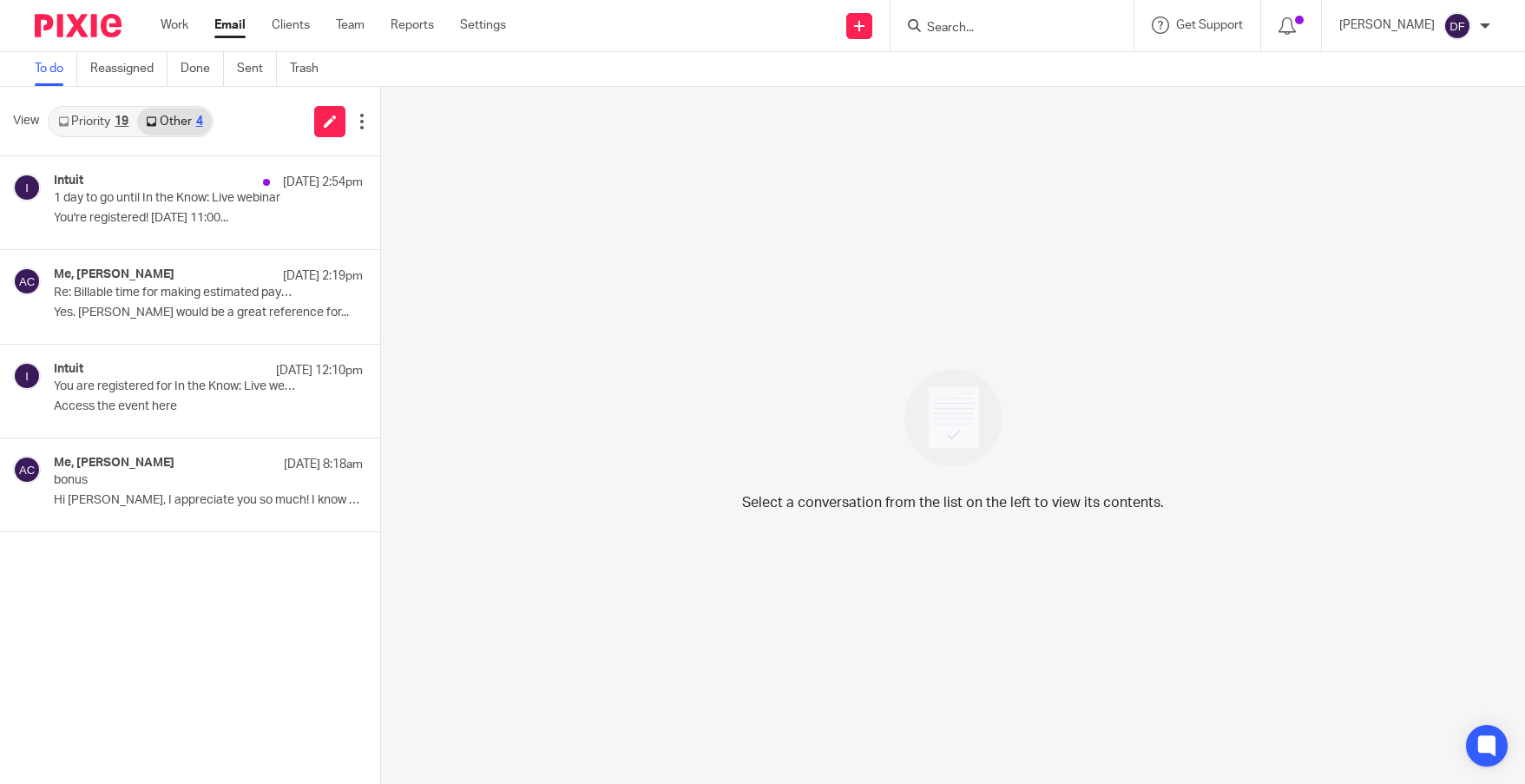
click at [101, 126] on link "Priority 19" at bounding box center [93, 121] width 88 height 28
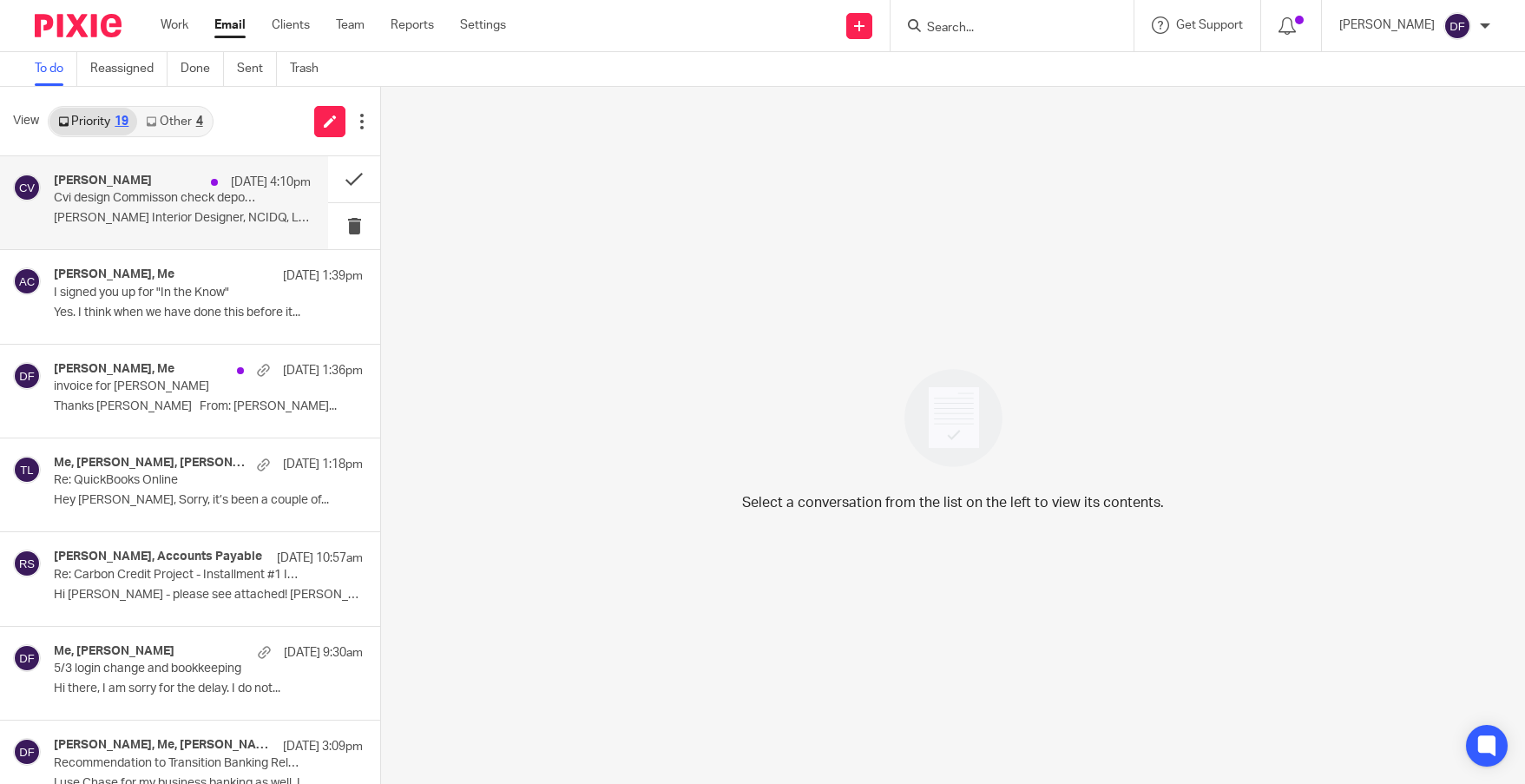
click at [272, 207] on div "Carly Visser Aug 20 4:10pm Cvi design Commisson check deposited Carly Visser In…" at bounding box center [182, 202] width 257 height 58
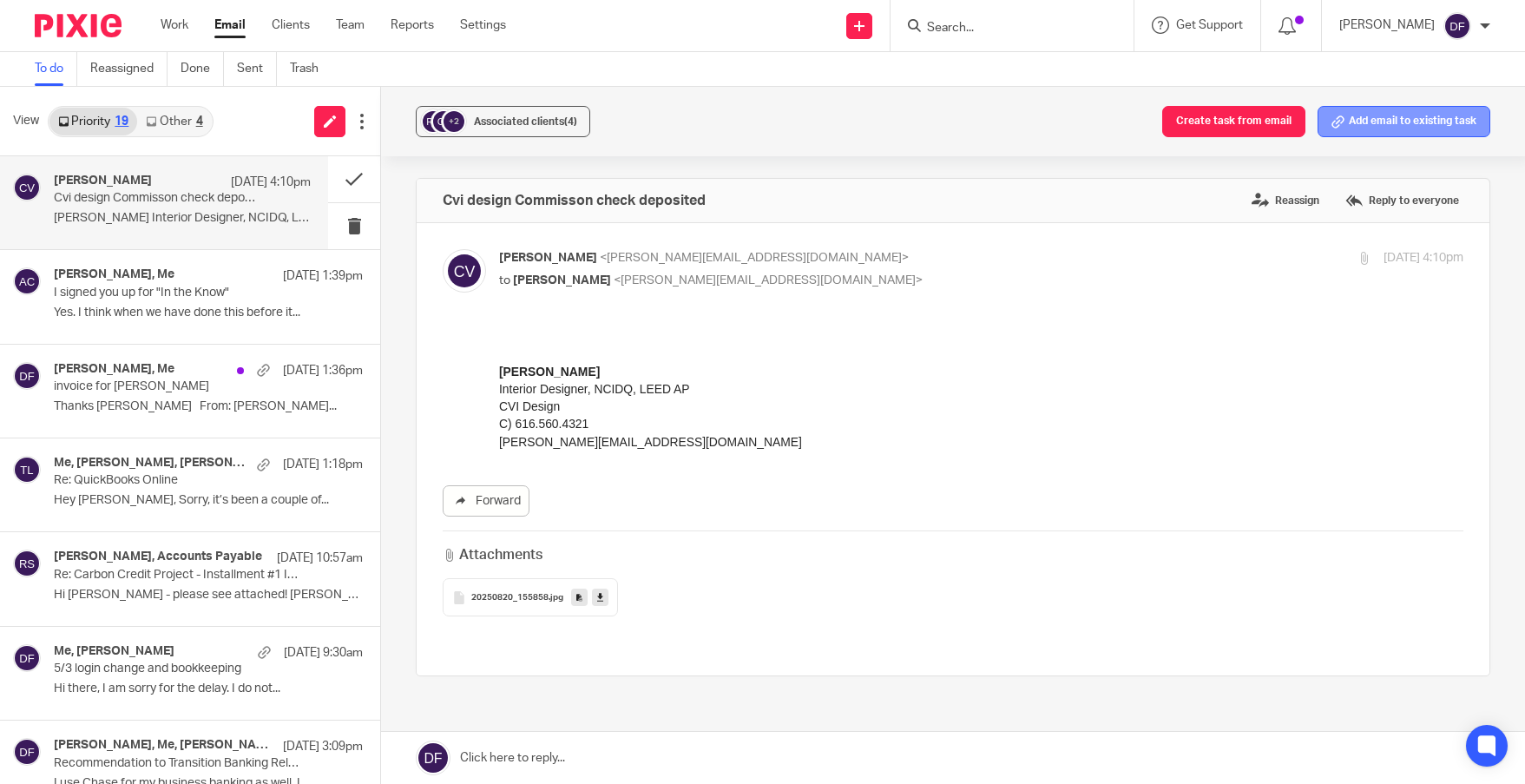
click at [1390, 120] on button "Add email to existing task" at bounding box center [1403, 121] width 173 height 31
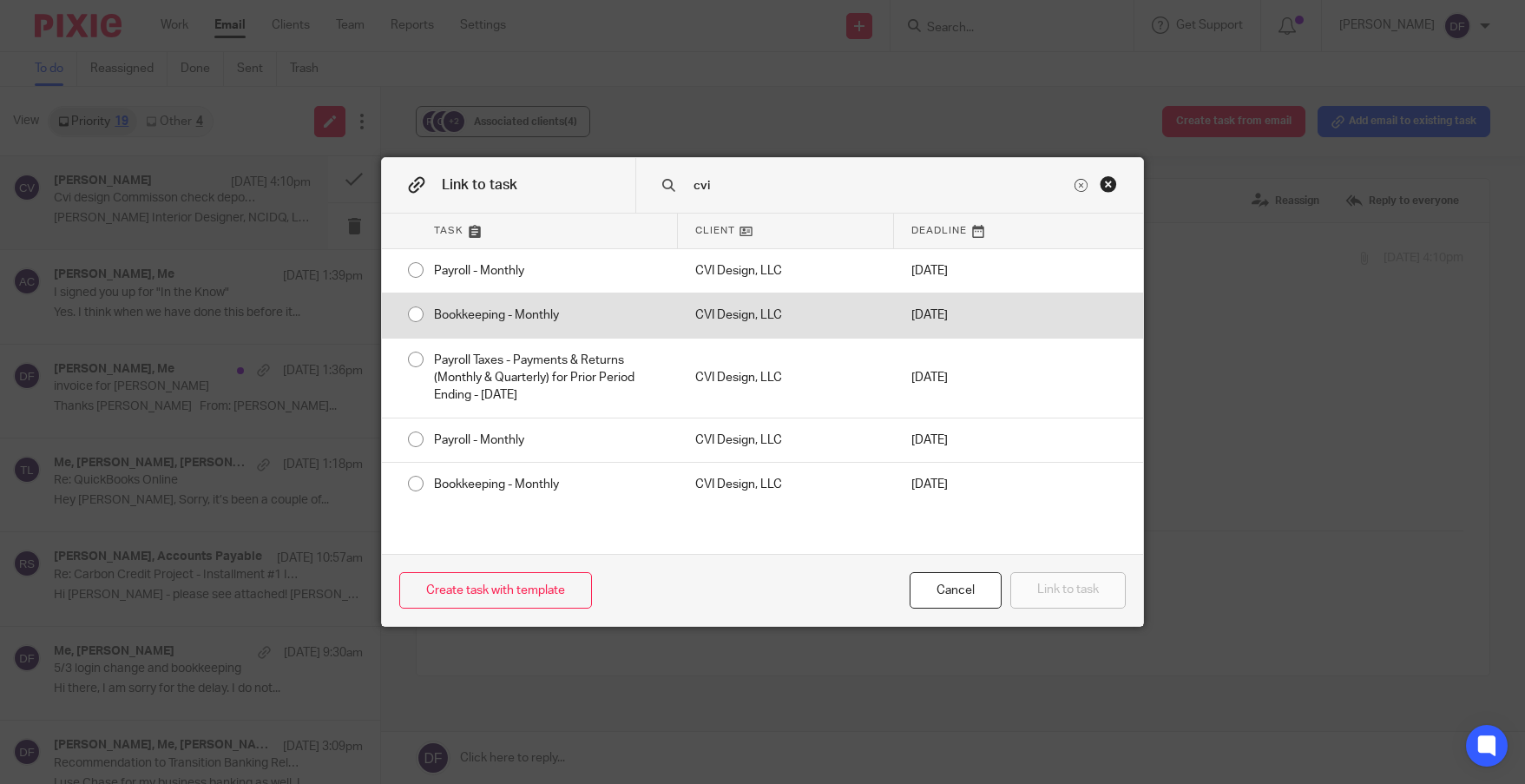
type input "cvi"
click at [813, 305] on div "CVI Design, LLC" at bounding box center [786, 315] width 216 height 43
radio input "true"
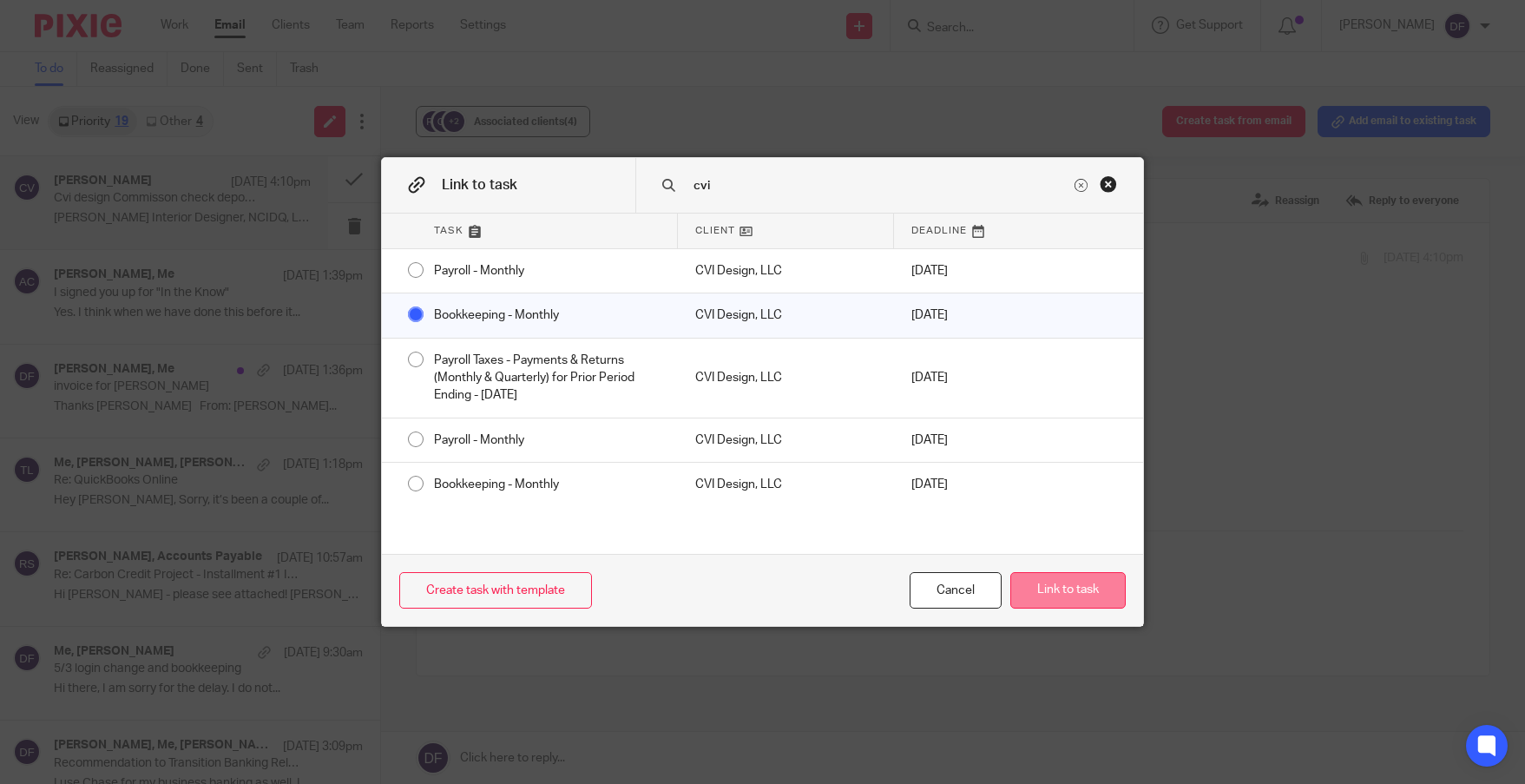
click at [1105, 585] on button "Link to task" at bounding box center [1068, 590] width 116 height 38
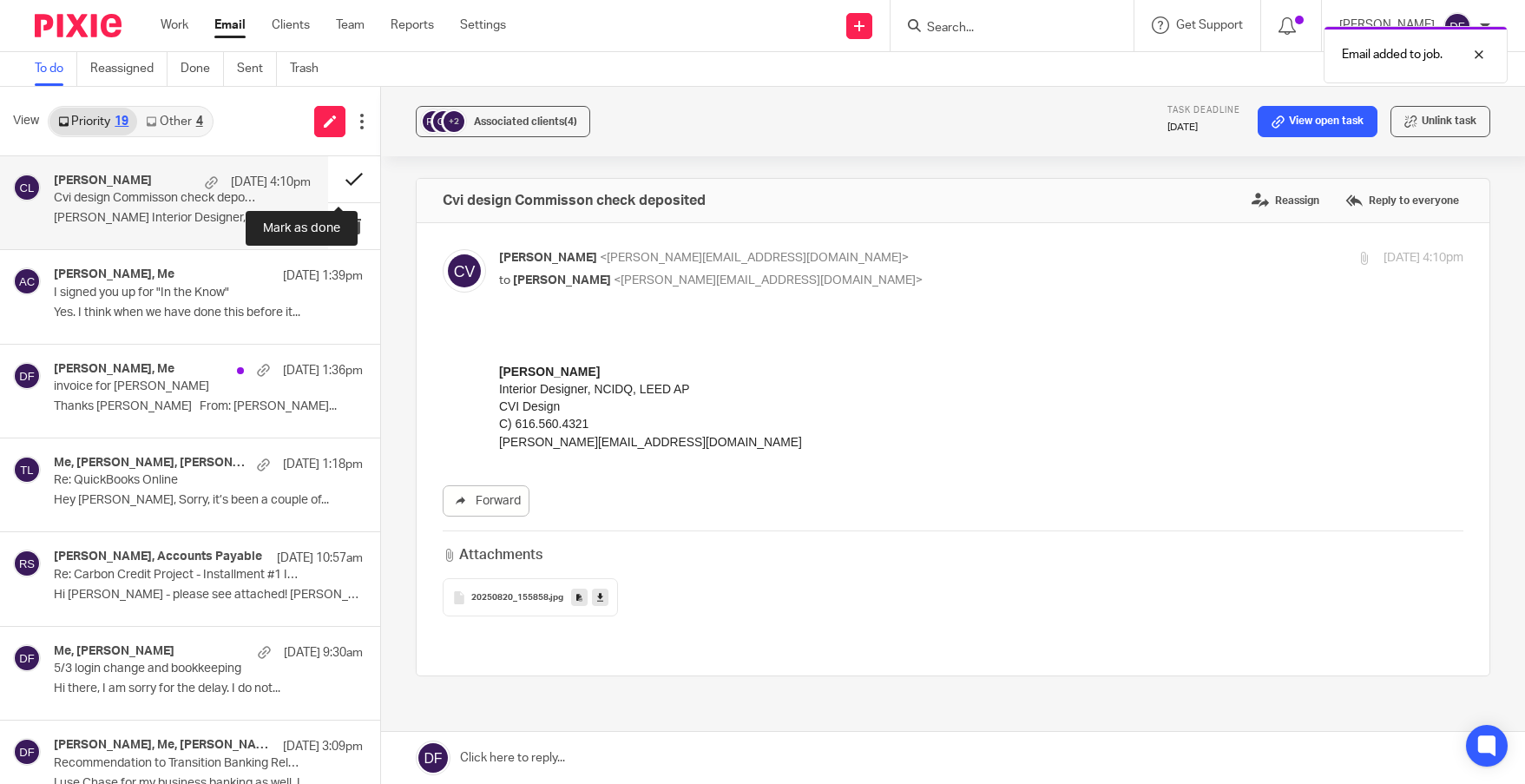
click at [349, 175] on button at bounding box center [354, 179] width 52 height 46
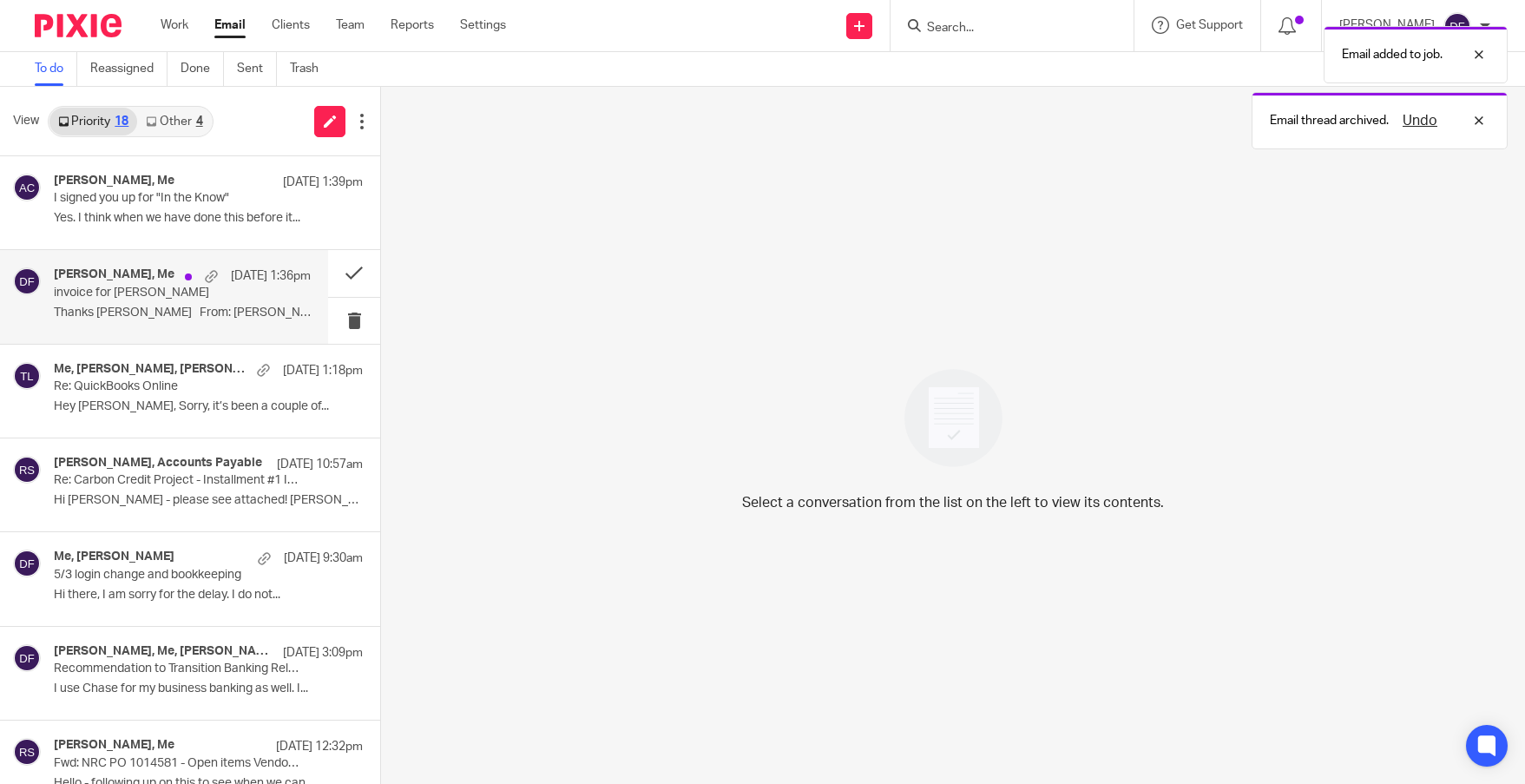
click at [92, 301] on div "Daniel Moody, Me Aug 20 1:36pm invoice for amy Thanks Dan From: Donna Ferguson.…" at bounding box center [182, 296] width 257 height 58
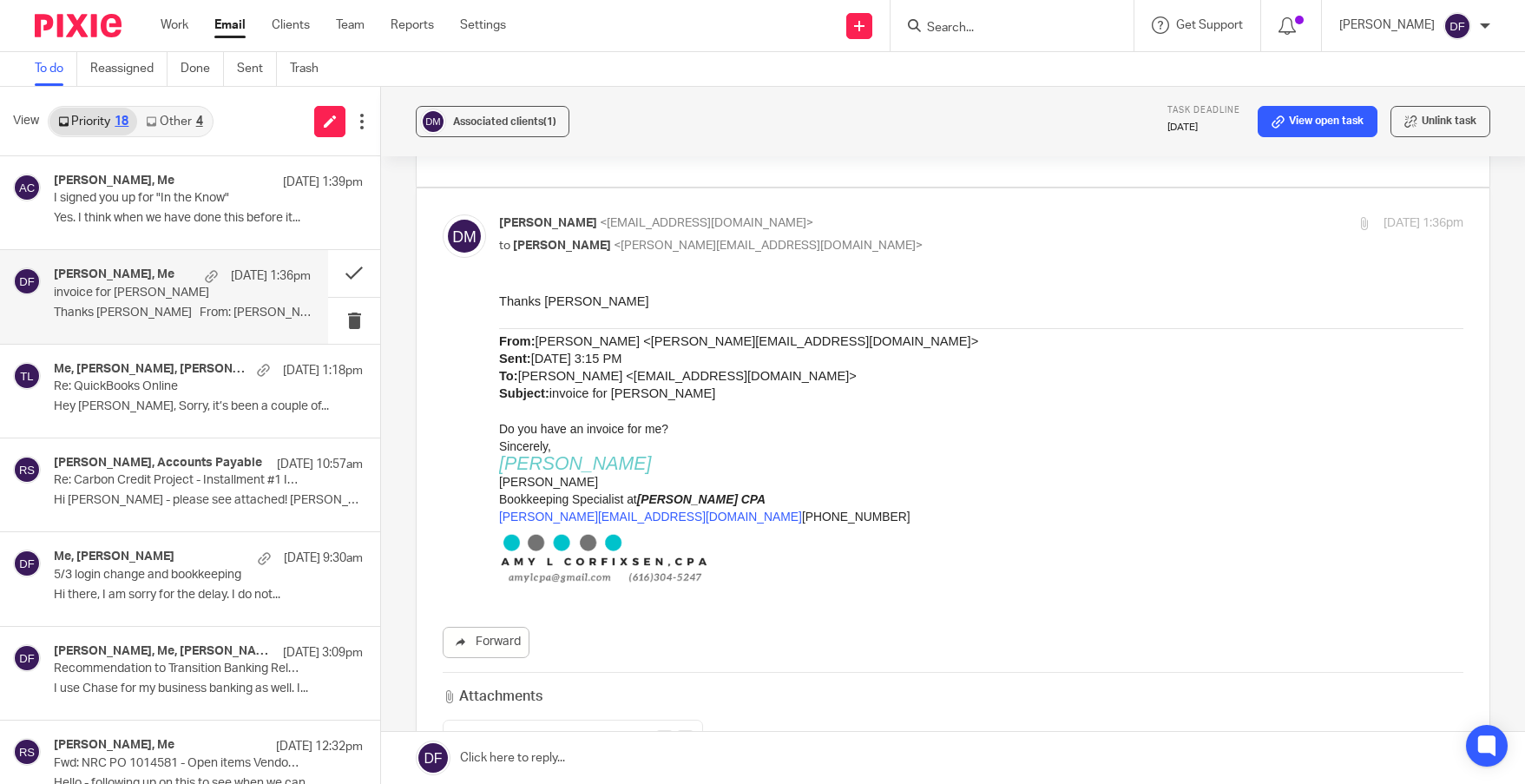
scroll to position [173, 0]
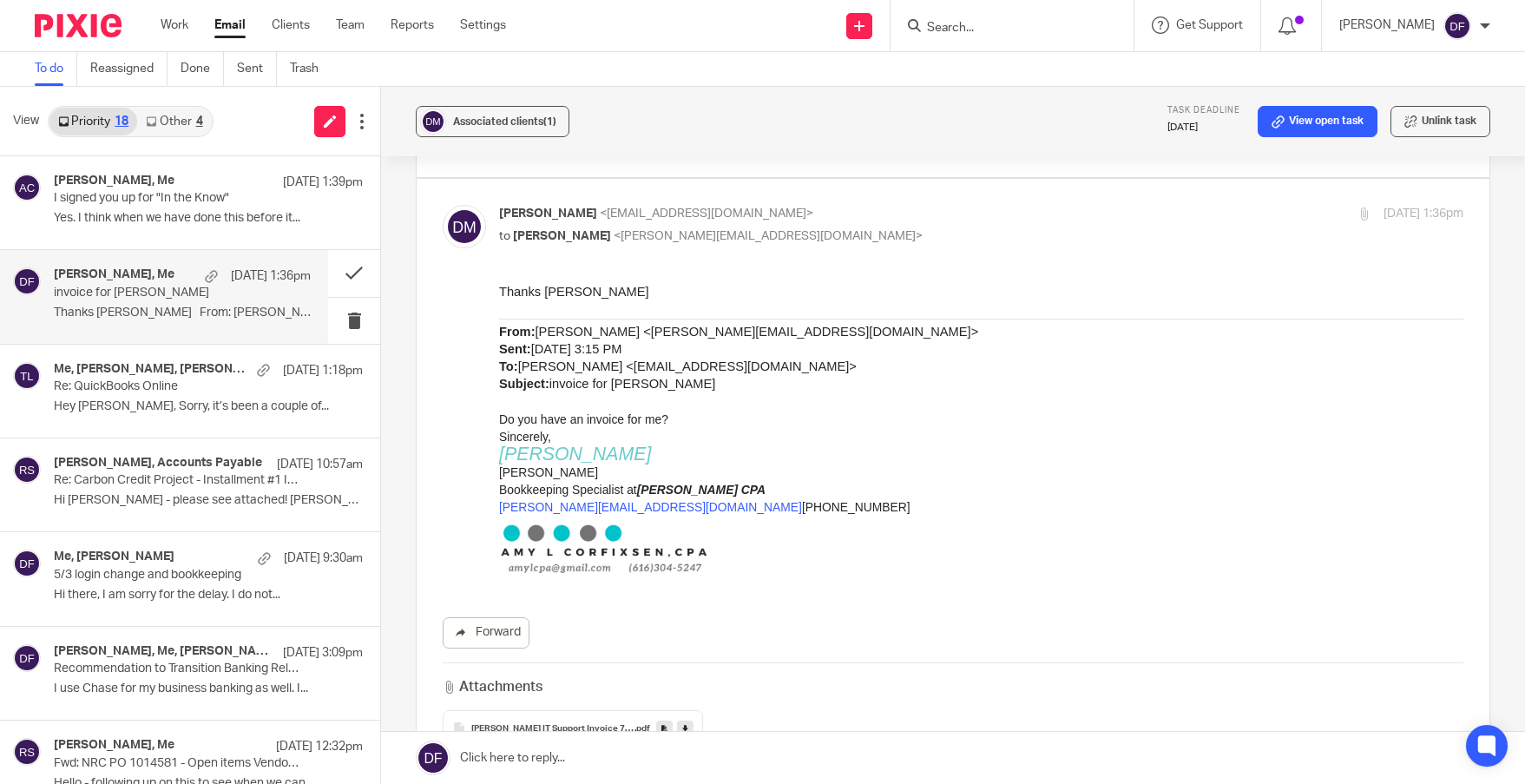
click at [586, 724] on span "Daniel Moody IT Support Invoice 776 July 2025" at bounding box center [553, 729] width 163 height 11
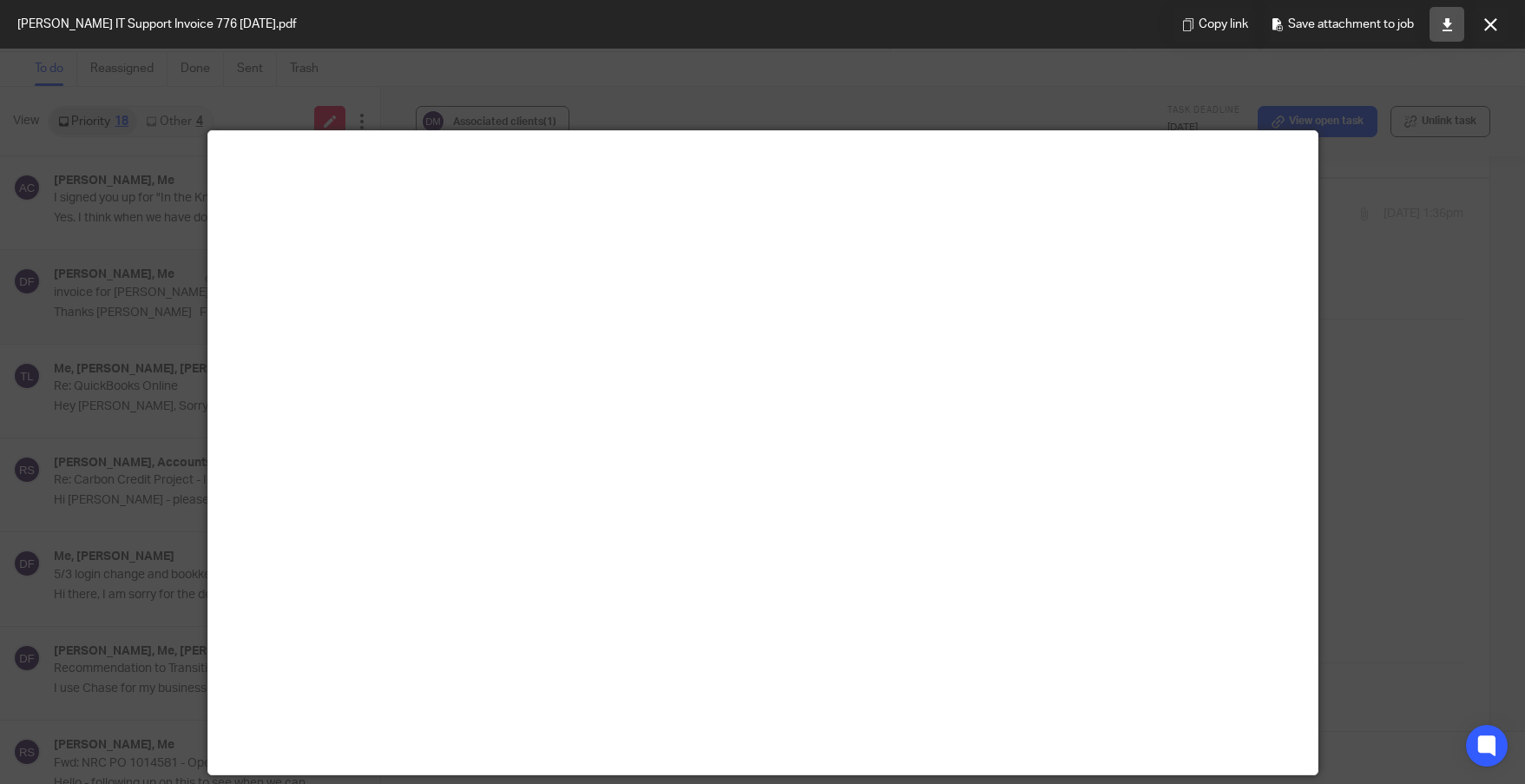
click at [1441, 24] on icon at bounding box center [1447, 24] width 13 height 13
click at [1481, 27] on button at bounding box center [1490, 24] width 35 height 35
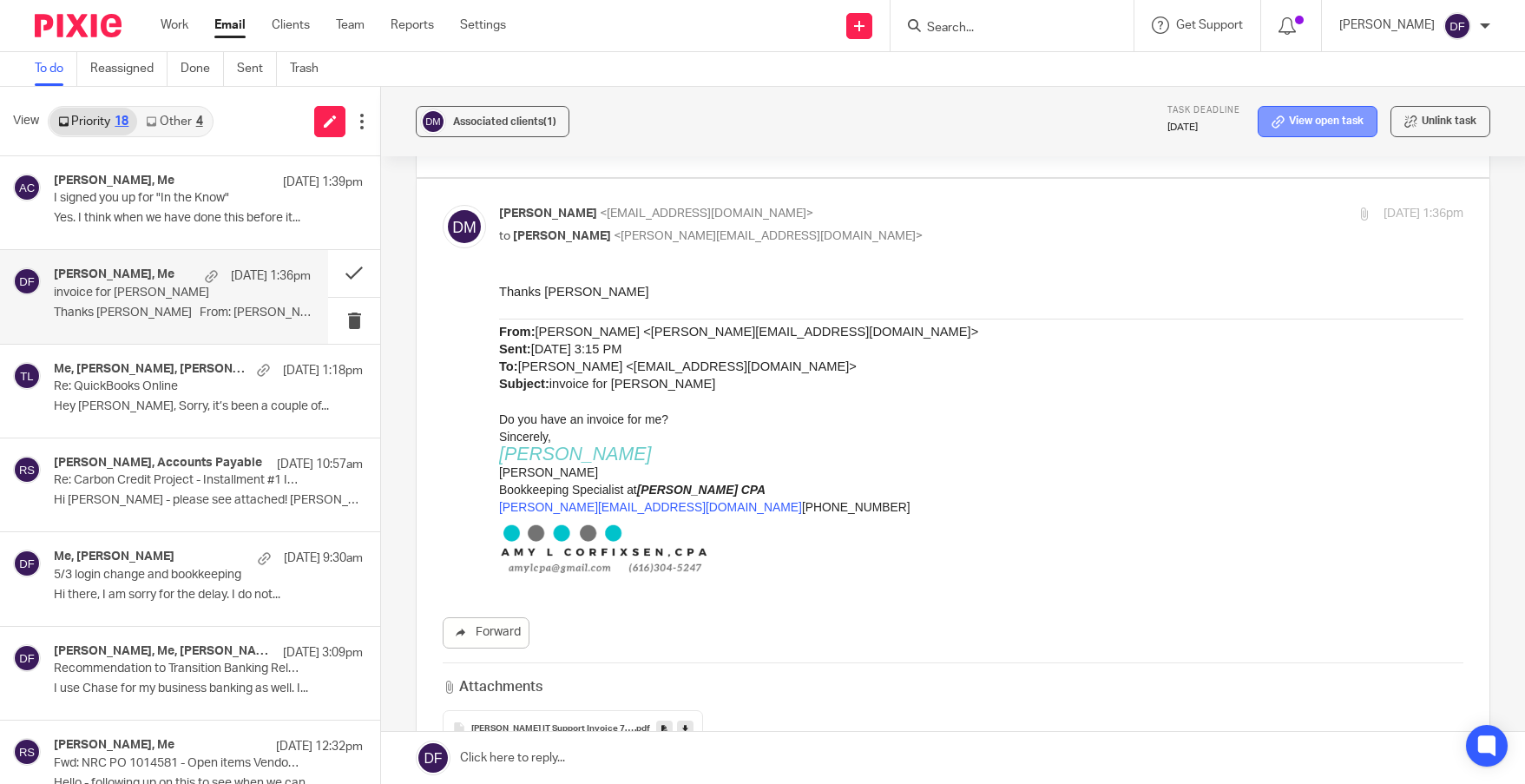
click at [1307, 119] on link "View open task" at bounding box center [1317, 121] width 119 height 31
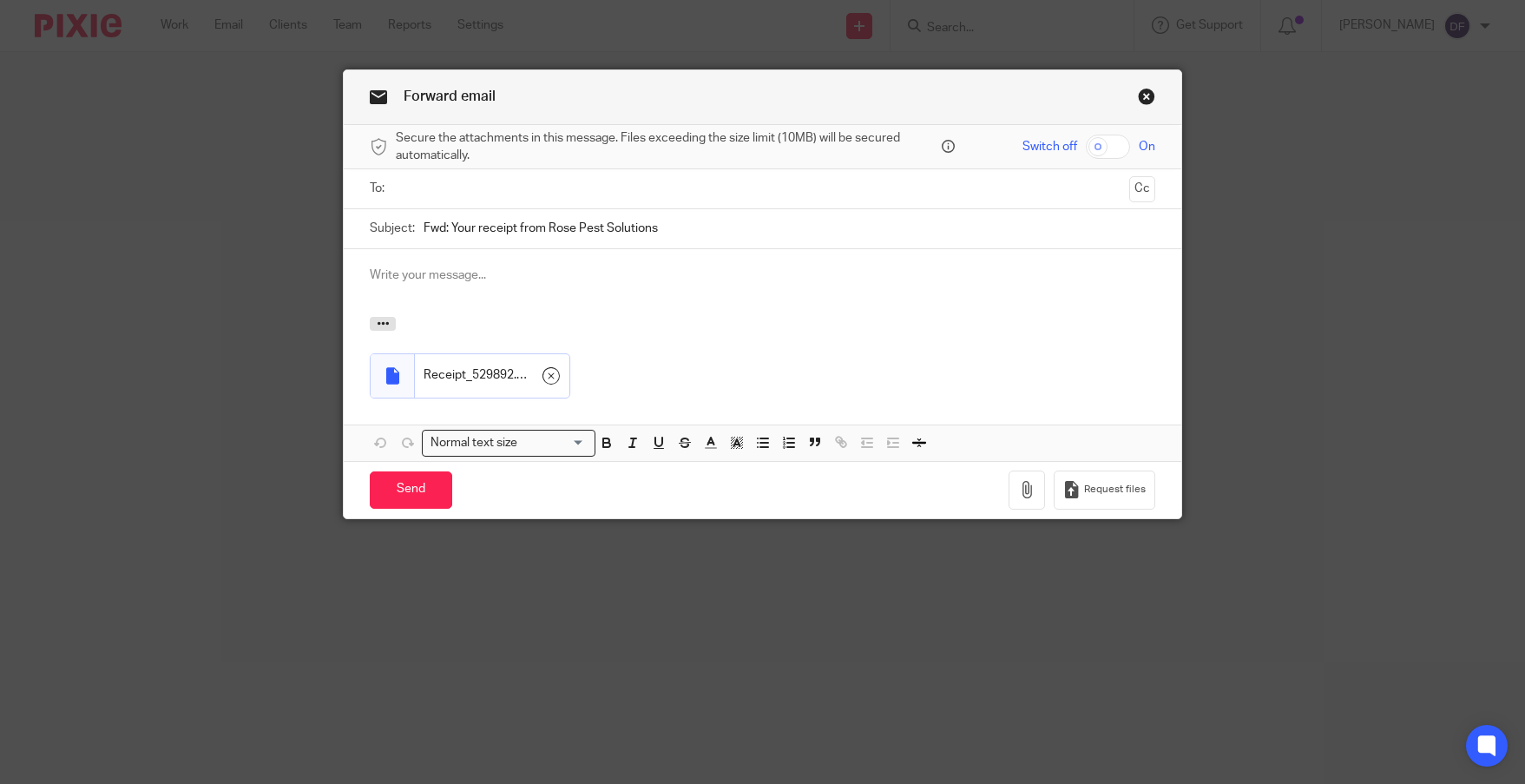
click at [481, 180] on input "text" at bounding box center [762, 188] width 719 height 20
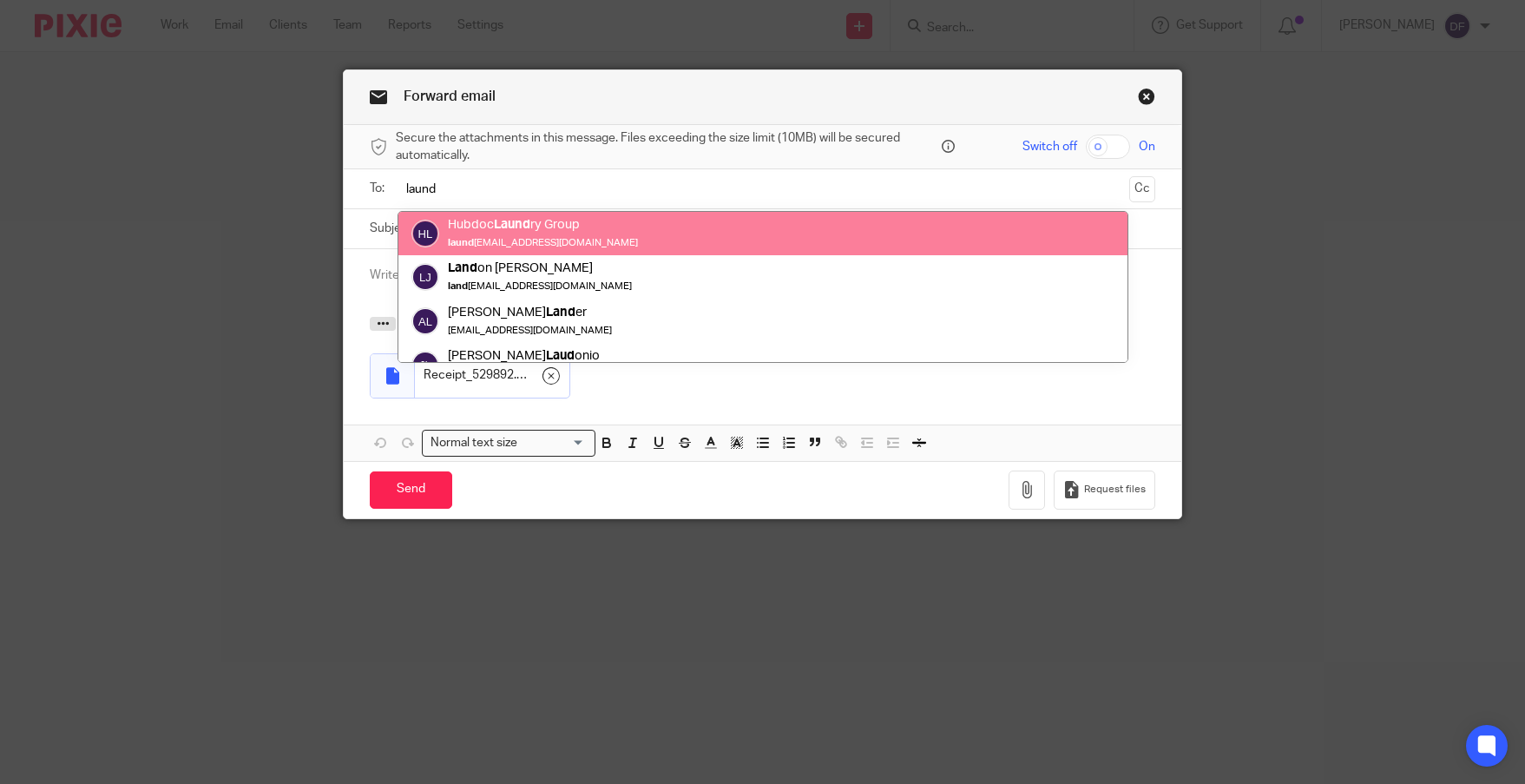
type input "laund"
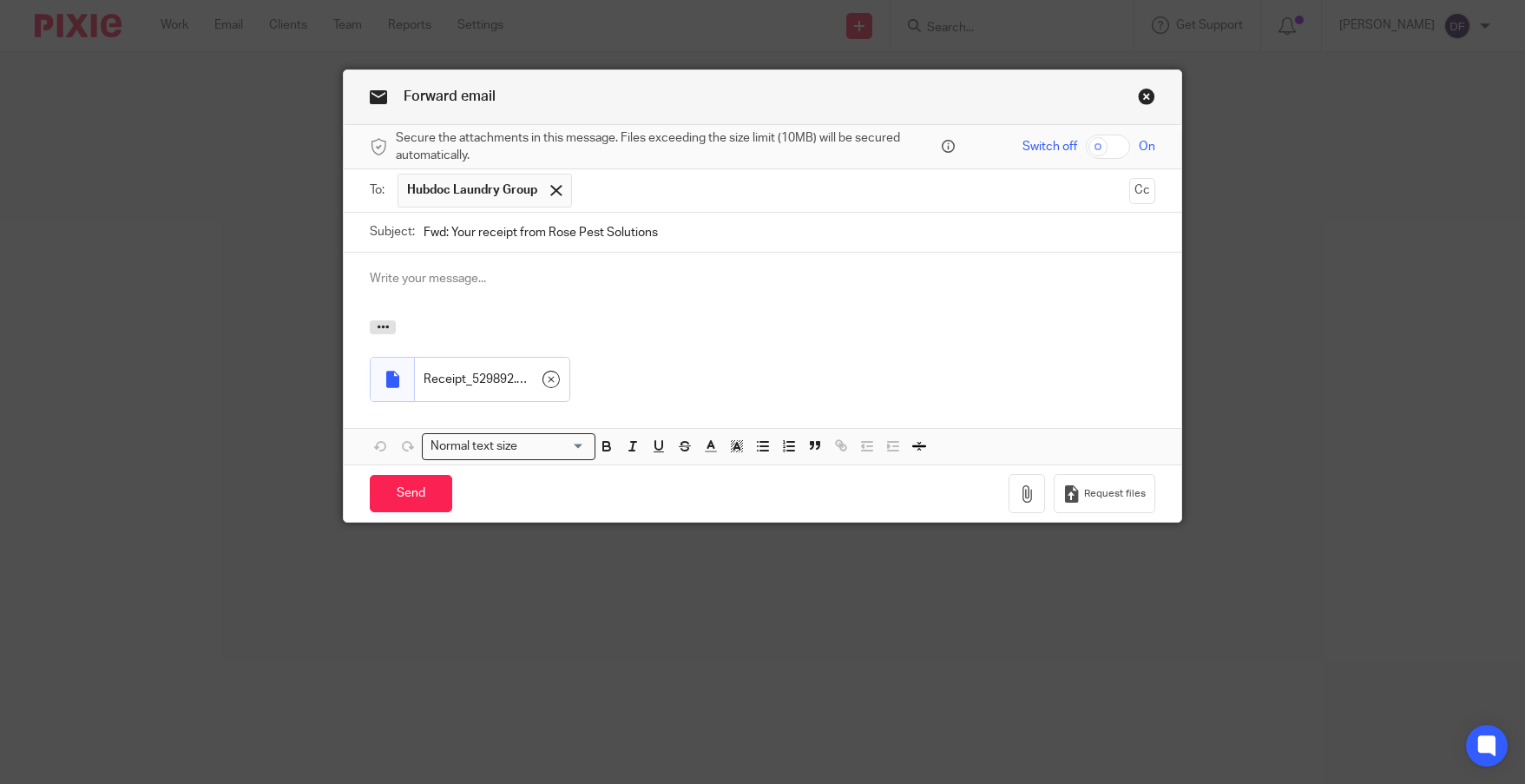
drag, startPoint x: 407, startPoint y: 485, endPoint x: 411, endPoint y: 466, distance: 19.4
click at [407, 484] on input "Send" at bounding box center [411, 493] width 83 height 38
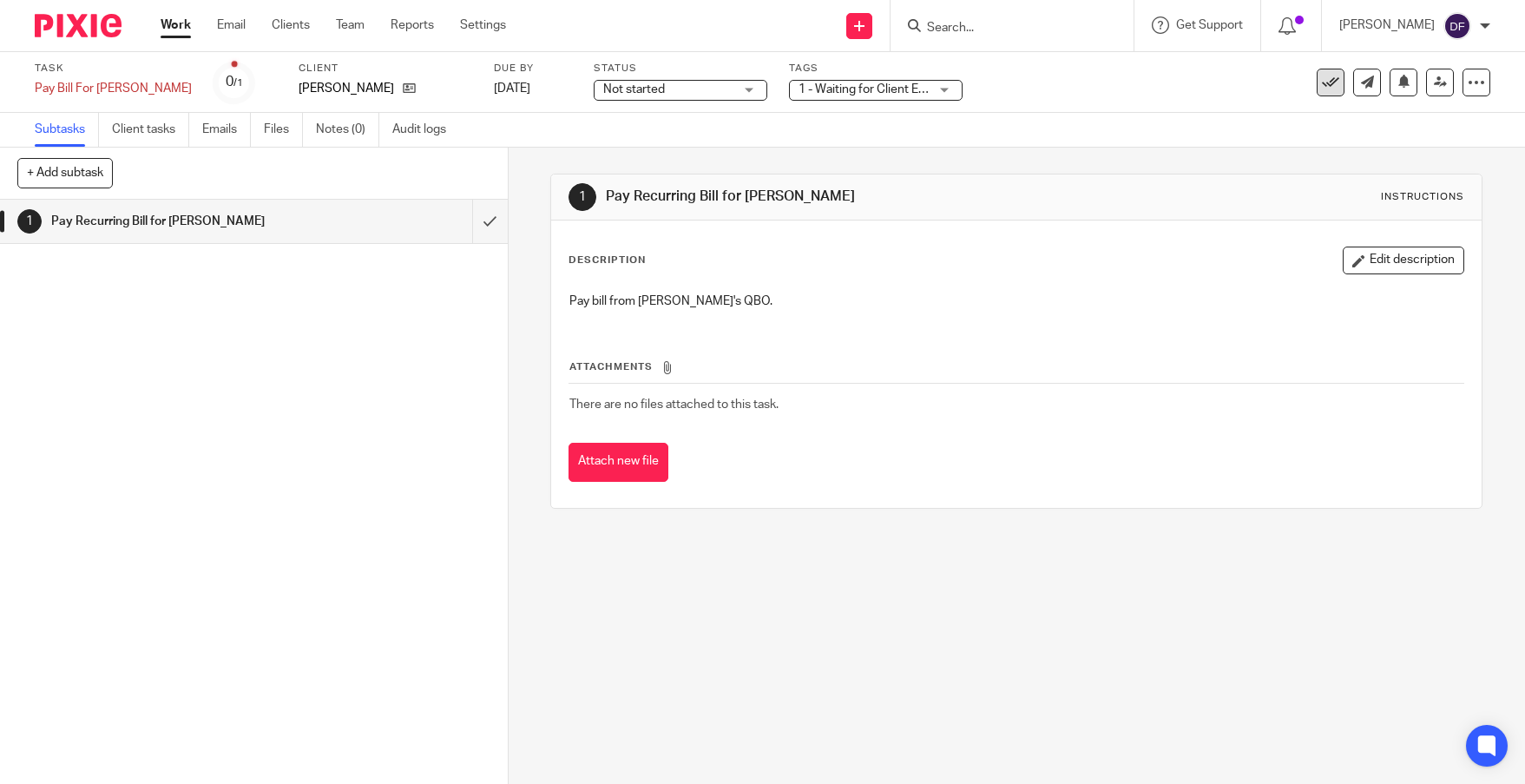
click at [1324, 76] on icon at bounding box center [1329, 82] width 17 height 17
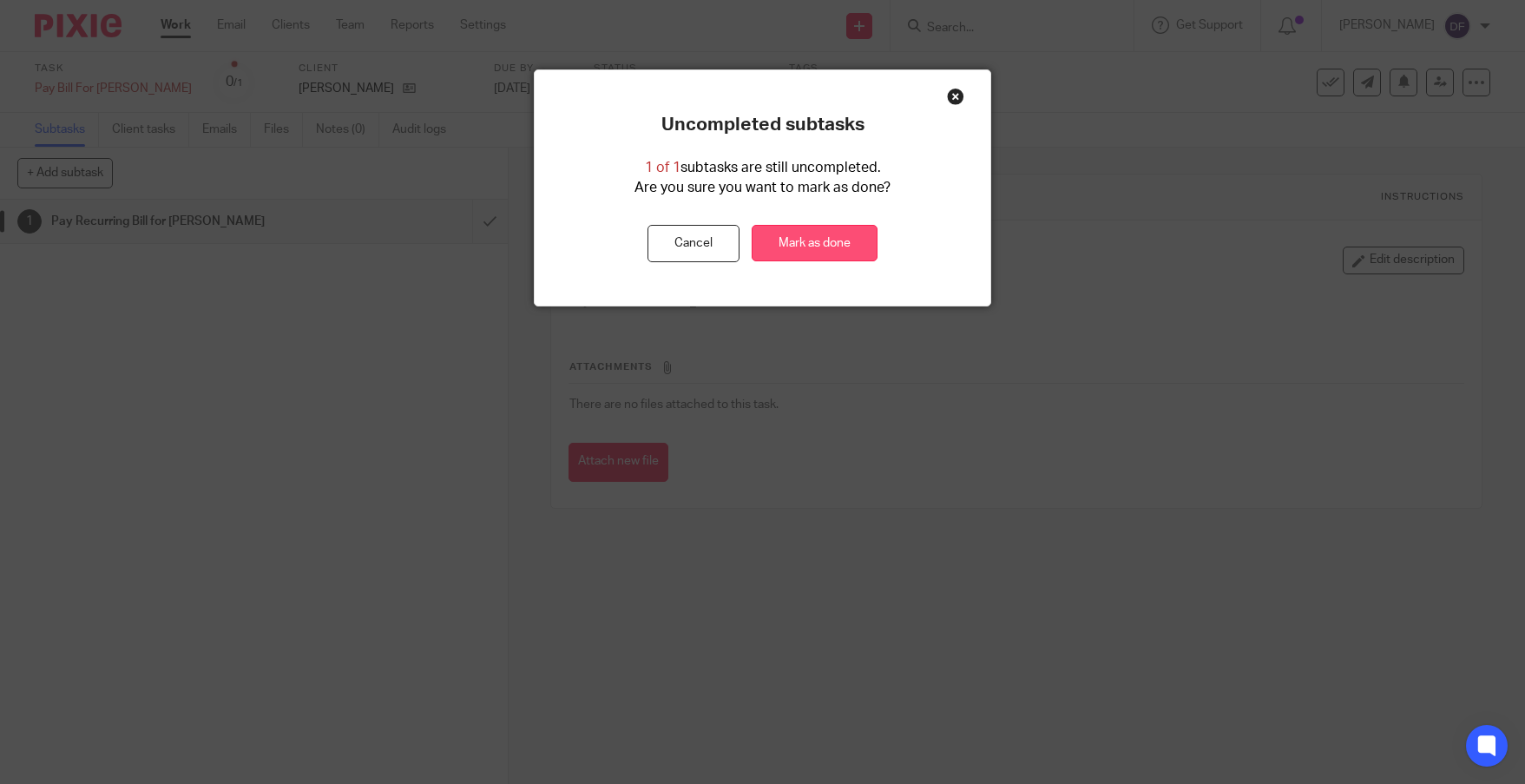
click at [790, 228] on link "Mark as done" at bounding box center [815, 244] width 126 height 38
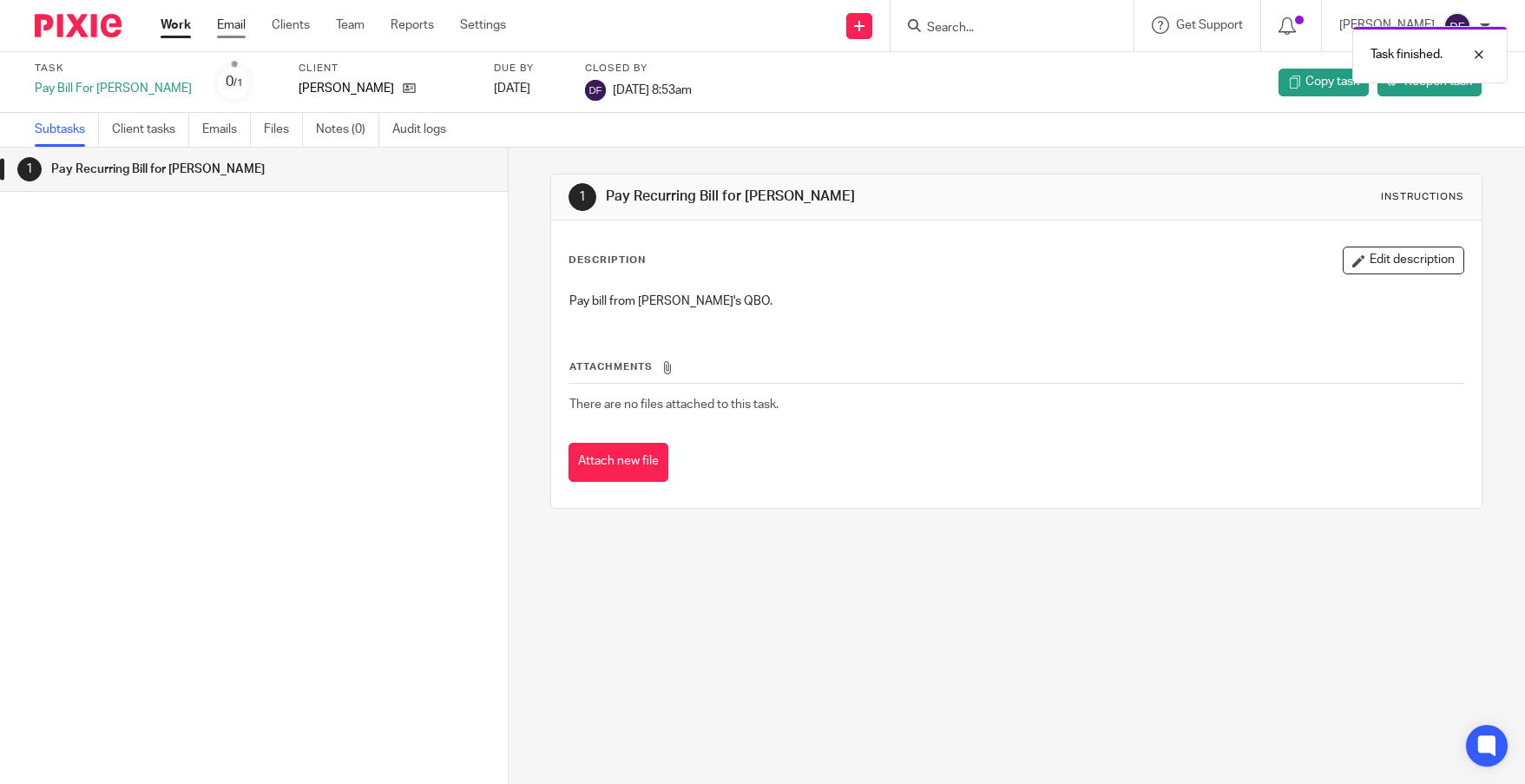
click at [218, 23] on link "Email" at bounding box center [231, 24] width 29 height 17
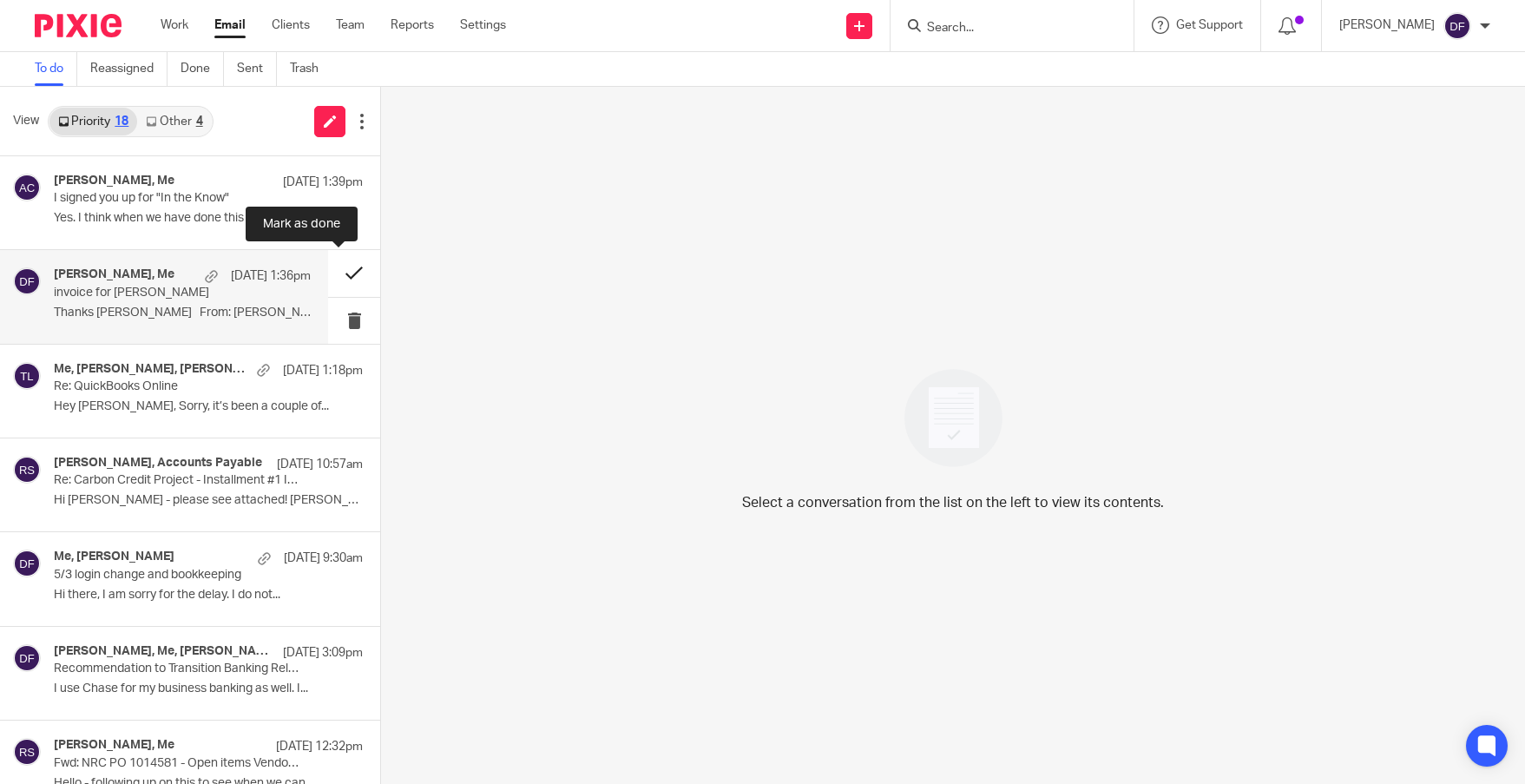
click at [337, 272] on button at bounding box center [354, 273] width 52 height 46
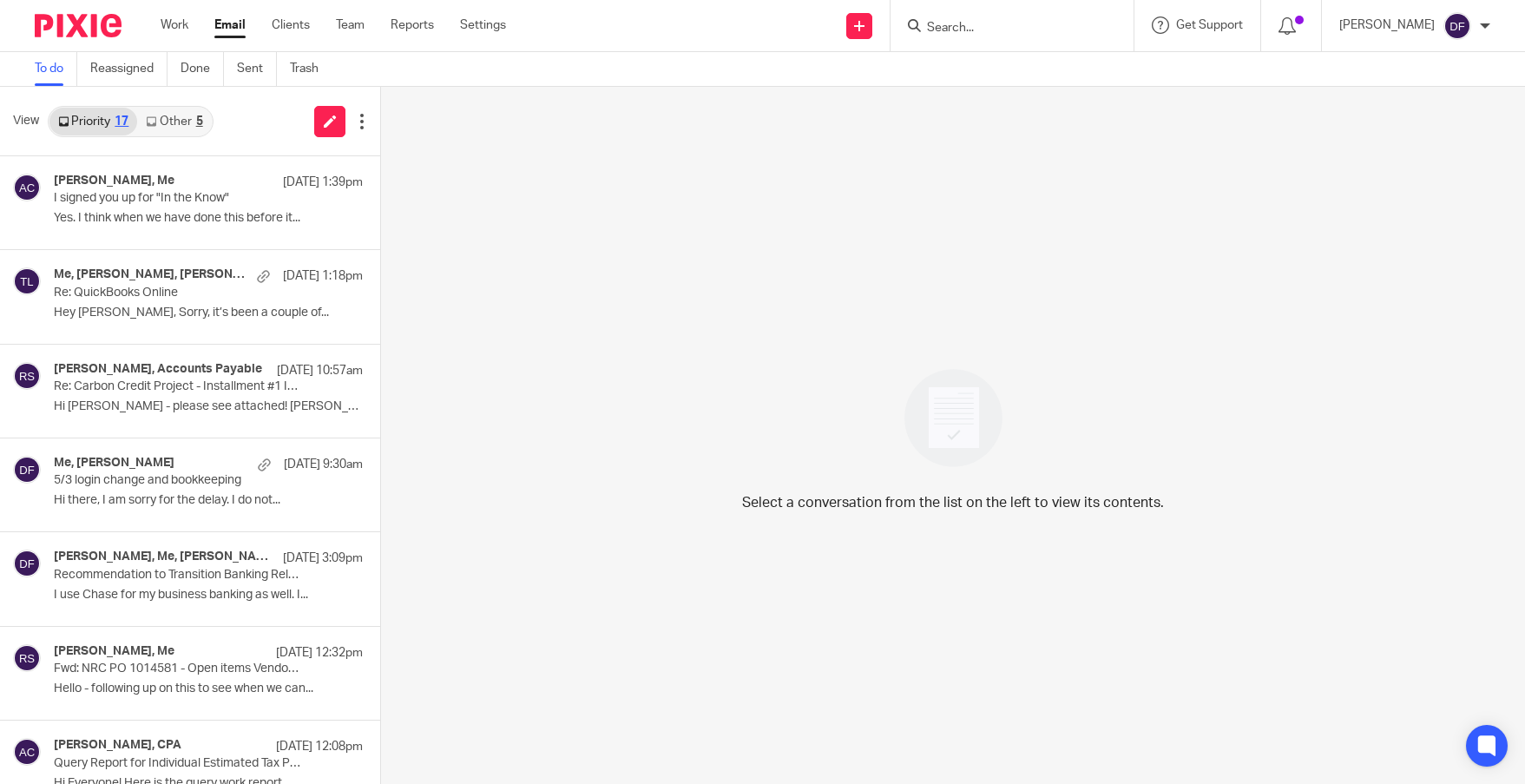
click at [180, 119] on link "Other 5" at bounding box center [174, 121] width 74 height 28
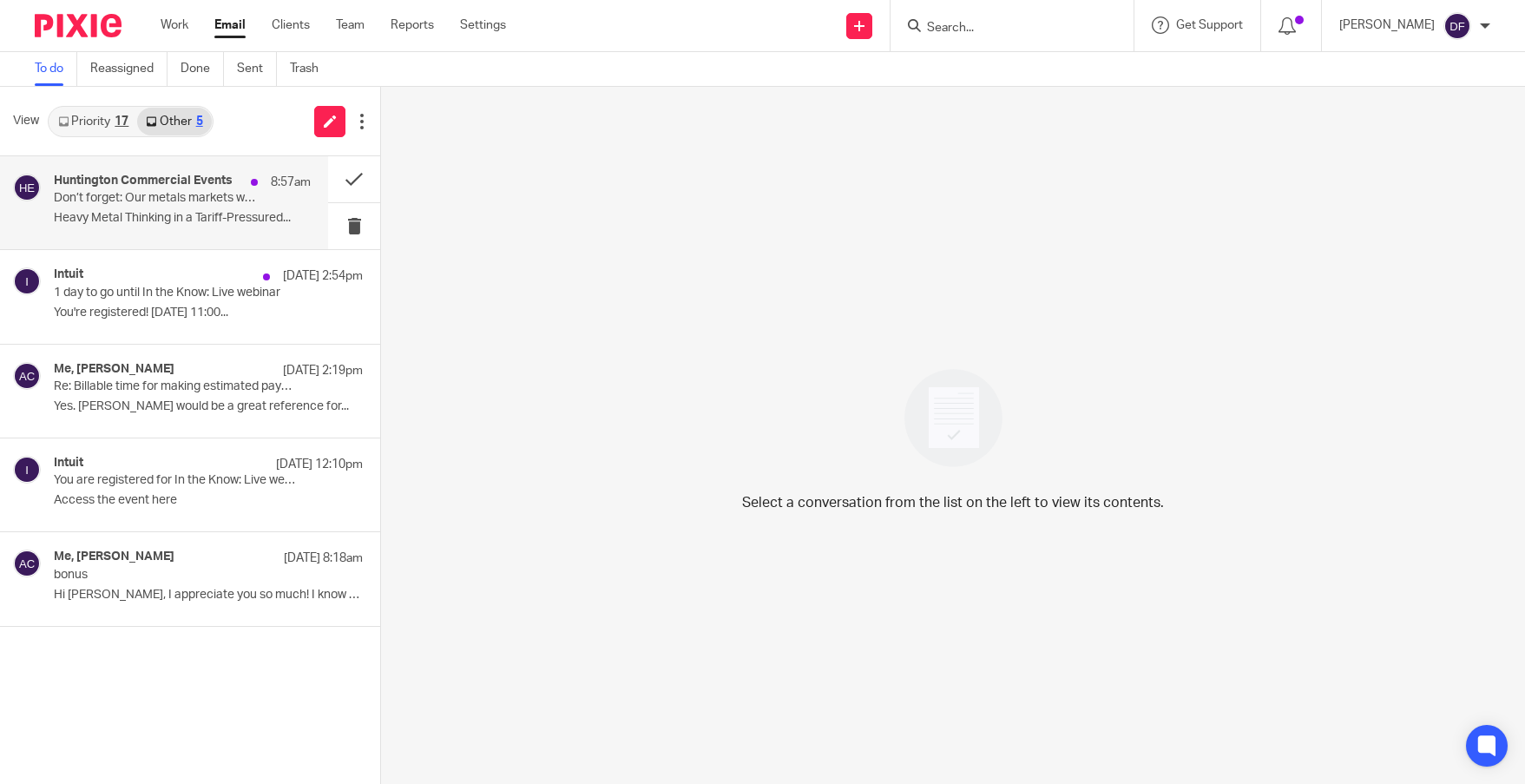
click at [176, 195] on p "Don’t forget: Our metals markets webinar is today" at bounding box center [156, 198] width 205 height 14
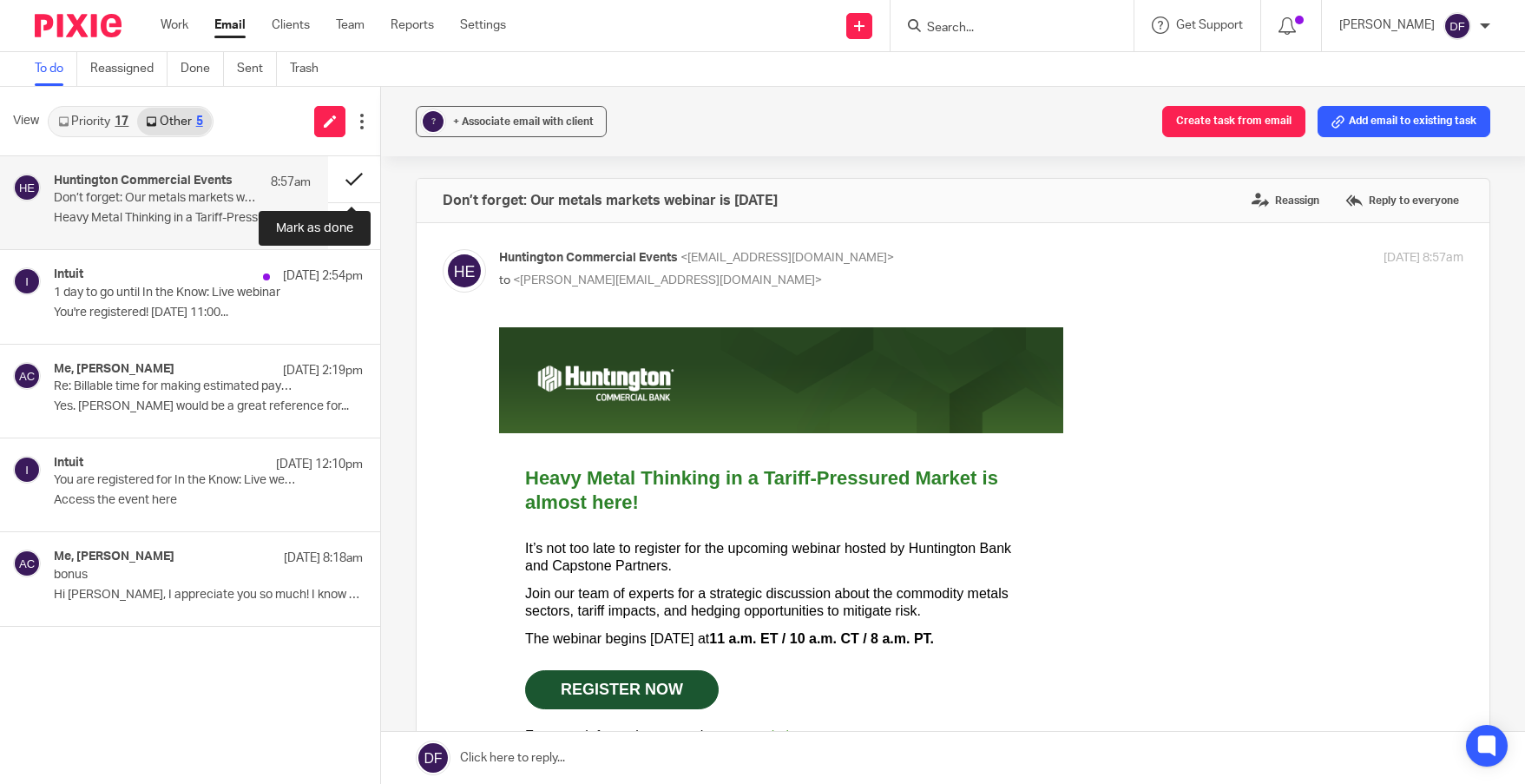
click at [350, 167] on button at bounding box center [354, 179] width 52 height 46
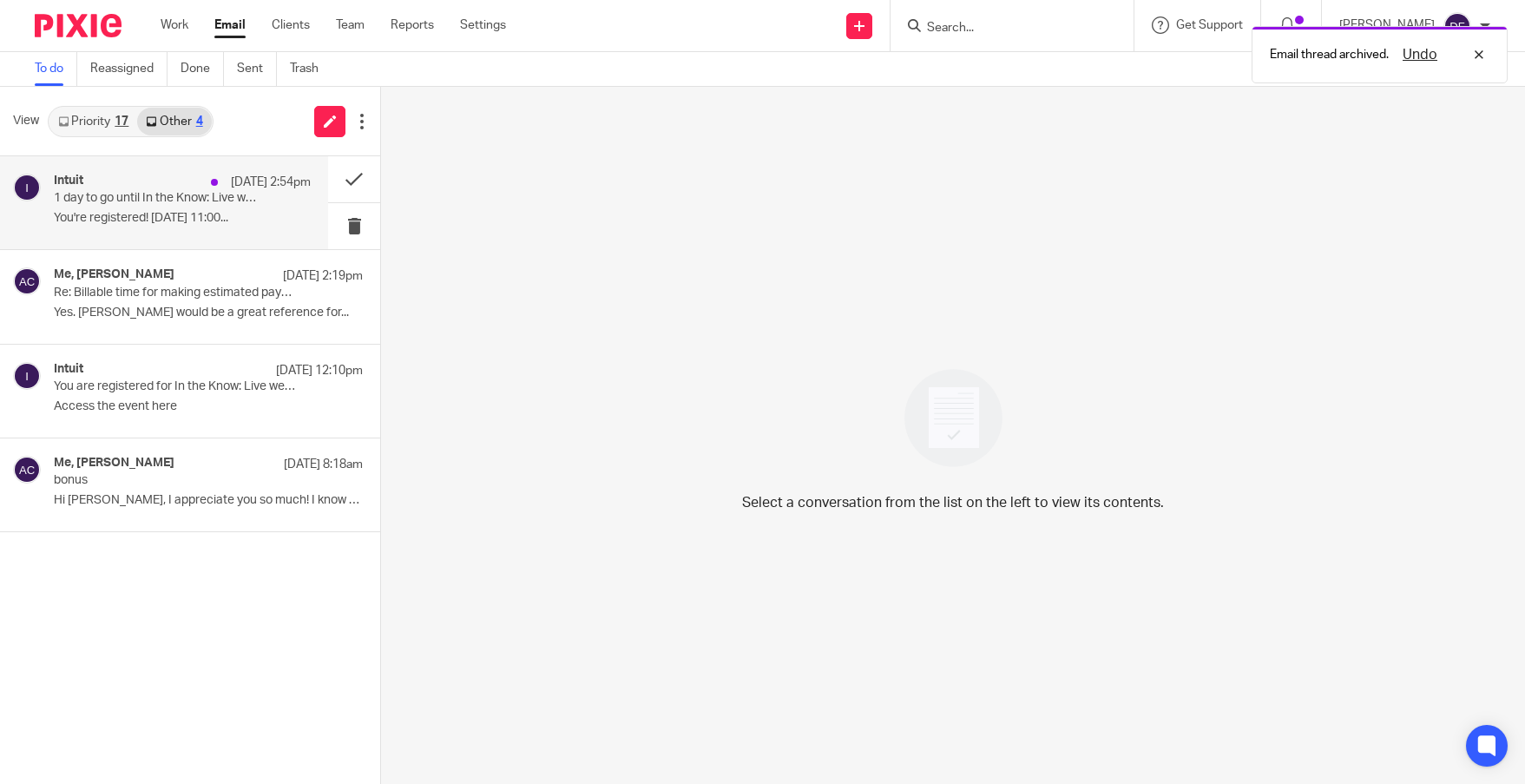
click at [179, 202] on p "1 day to go until In the Know: Live webinar" at bounding box center [156, 198] width 205 height 14
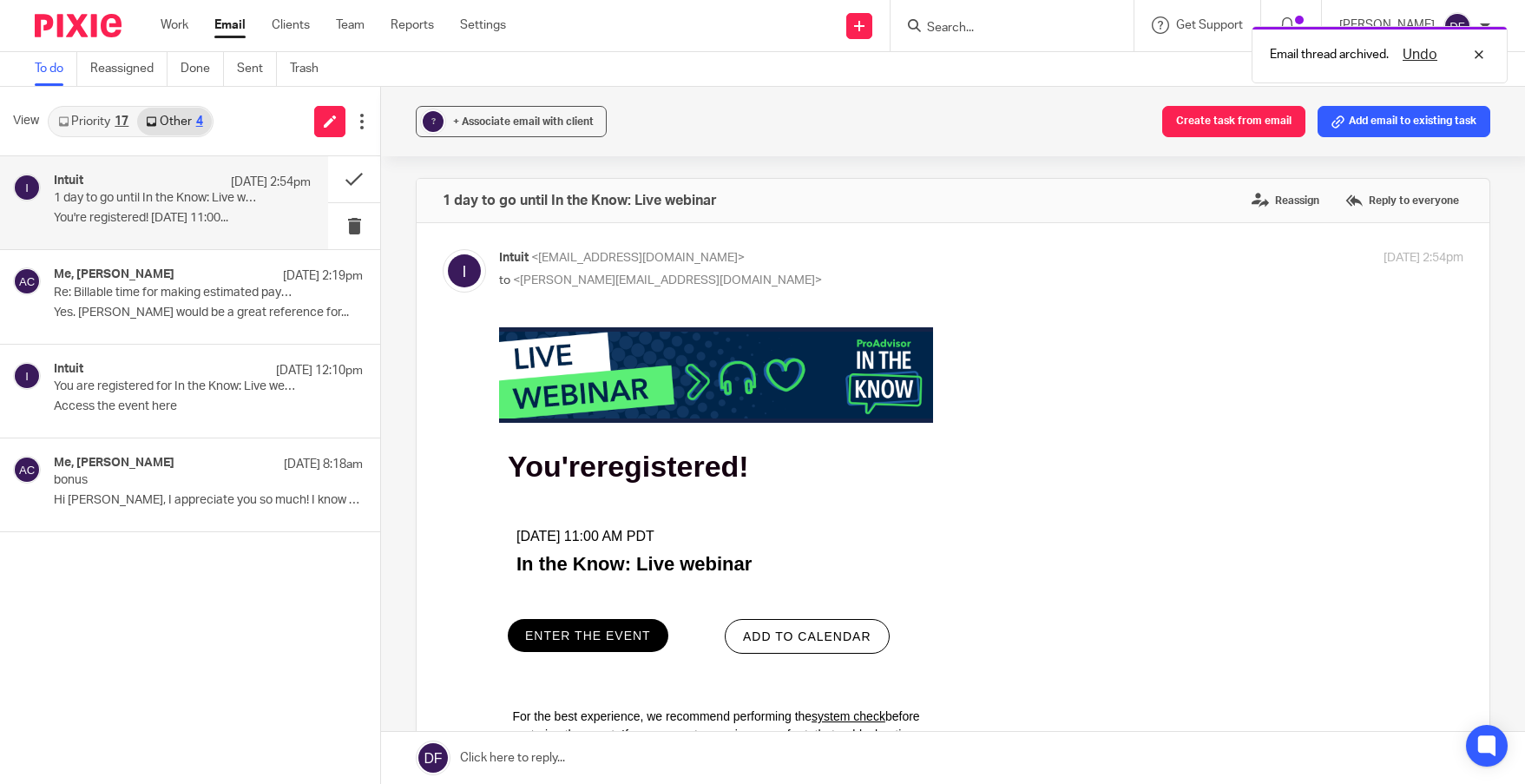
click at [102, 128] on link "Priority 17" at bounding box center [93, 121] width 88 height 28
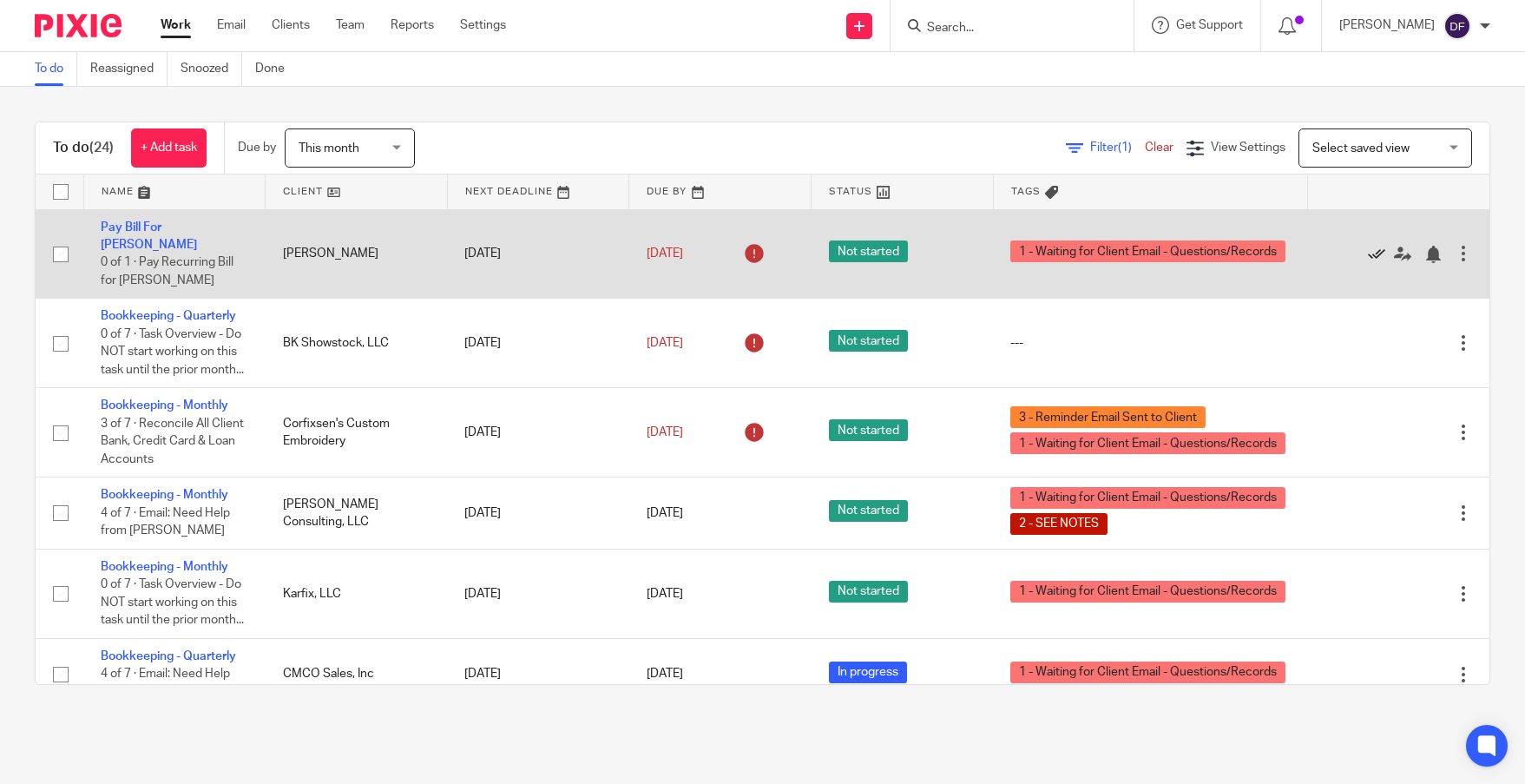
click at [1368, 246] on icon at bounding box center [1376, 254] width 17 height 17
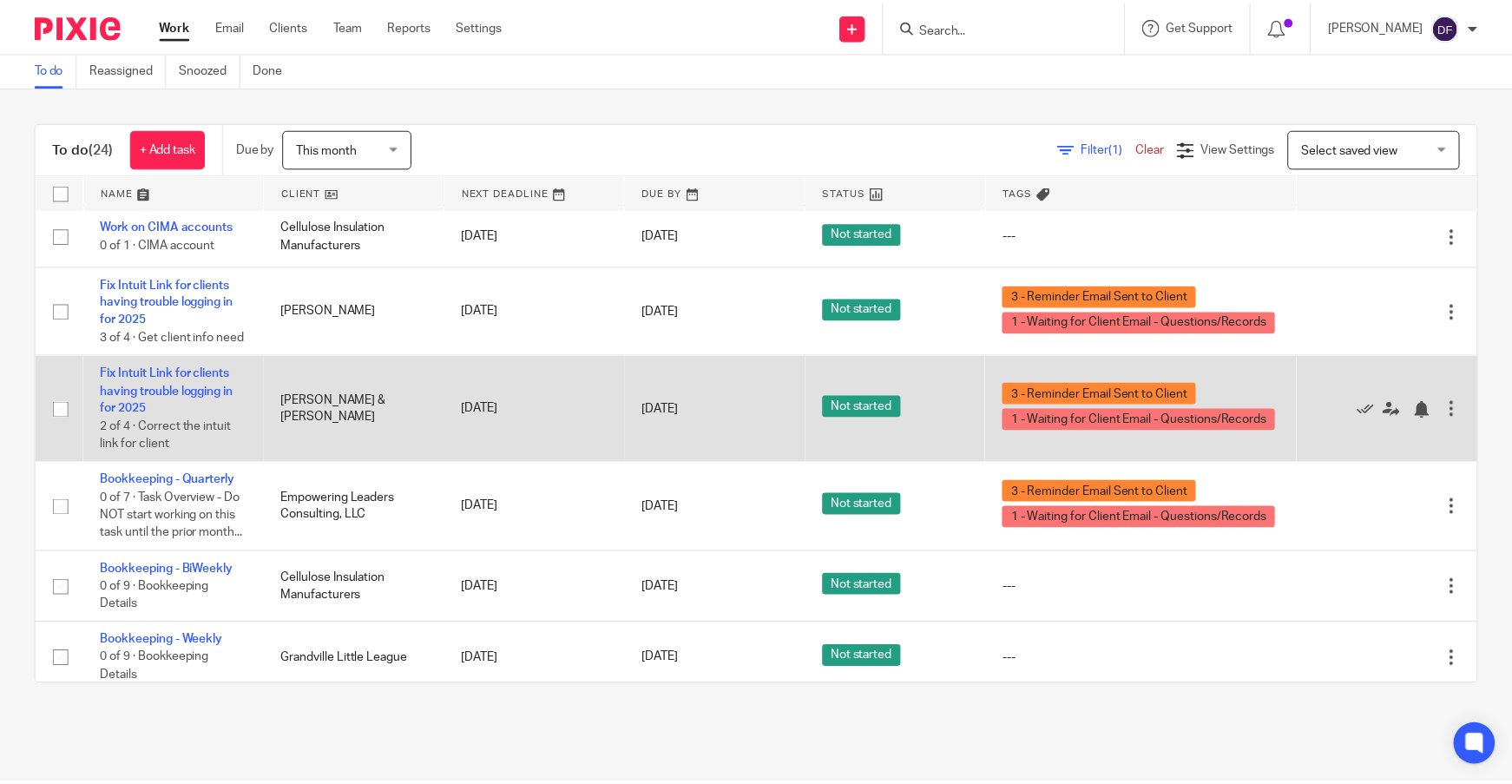
scroll to position [1128, 0]
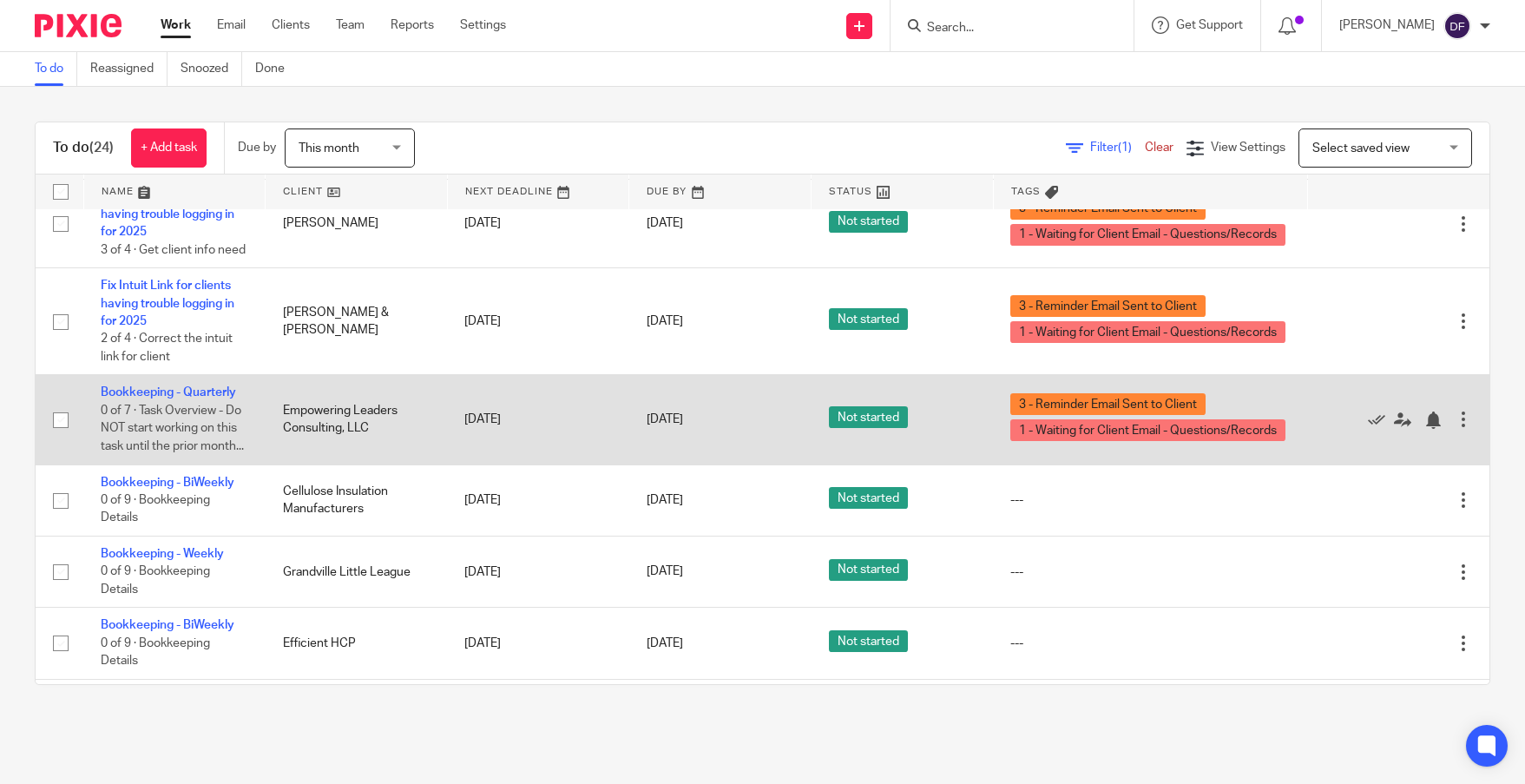
click at [710, 429] on div "[DATE]" at bounding box center [720, 420] width 147 height 18
click at [710, 429] on link "[DATE]" at bounding box center [685, 420] width 78 height 18
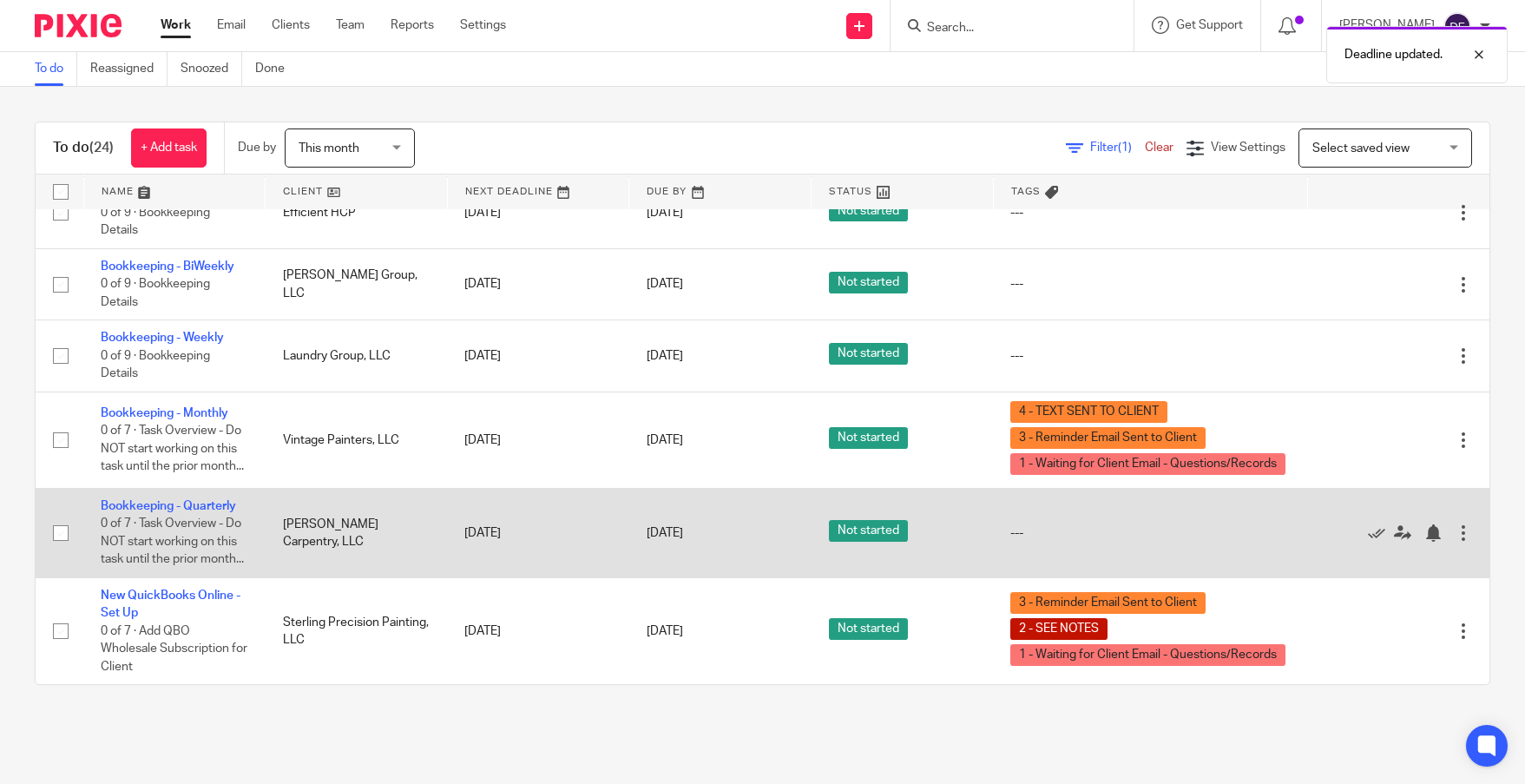
scroll to position [1694, 0]
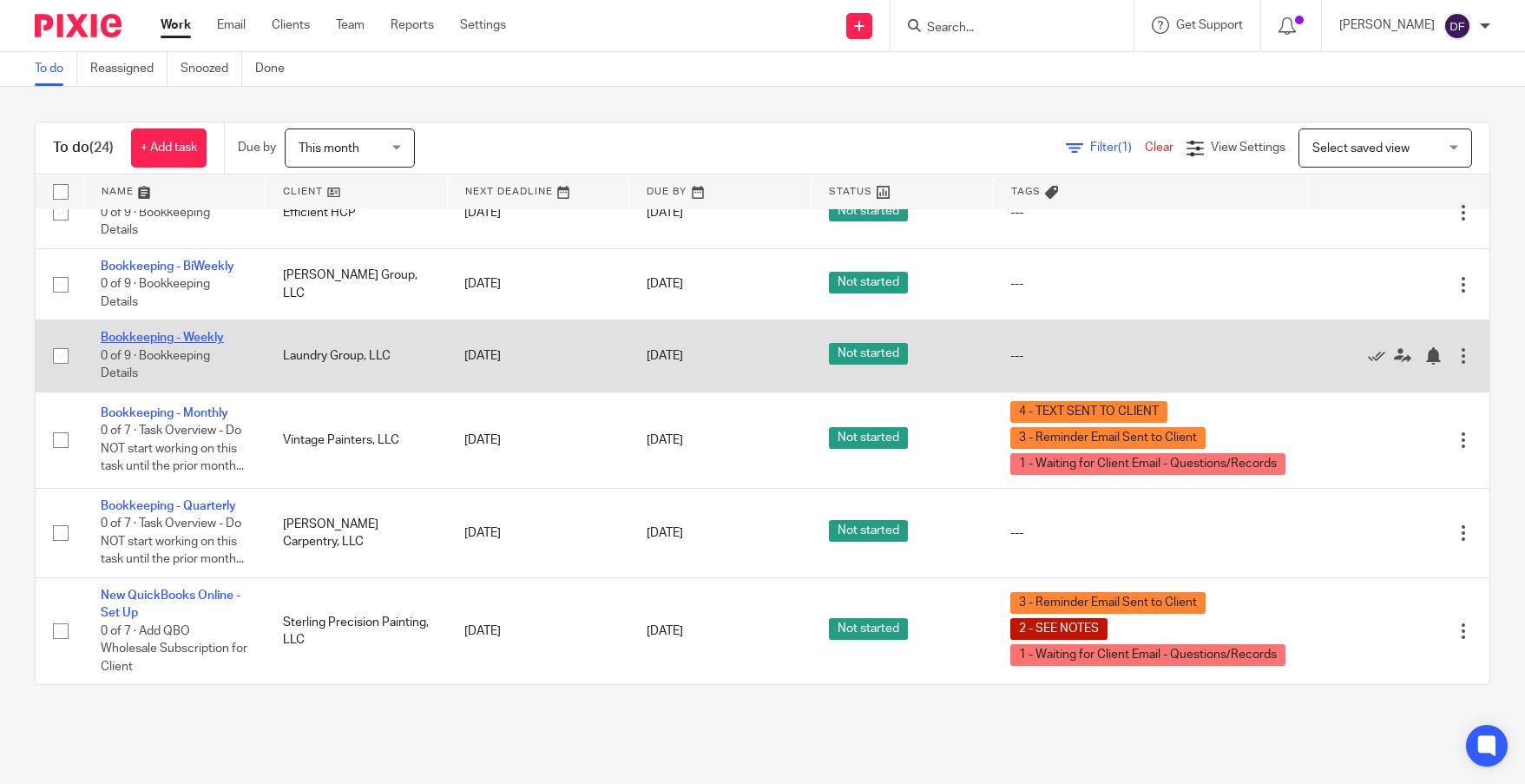
click at [199, 332] on link "Bookkeeping - Weekly" at bounding box center [161, 338] width 123 height 13
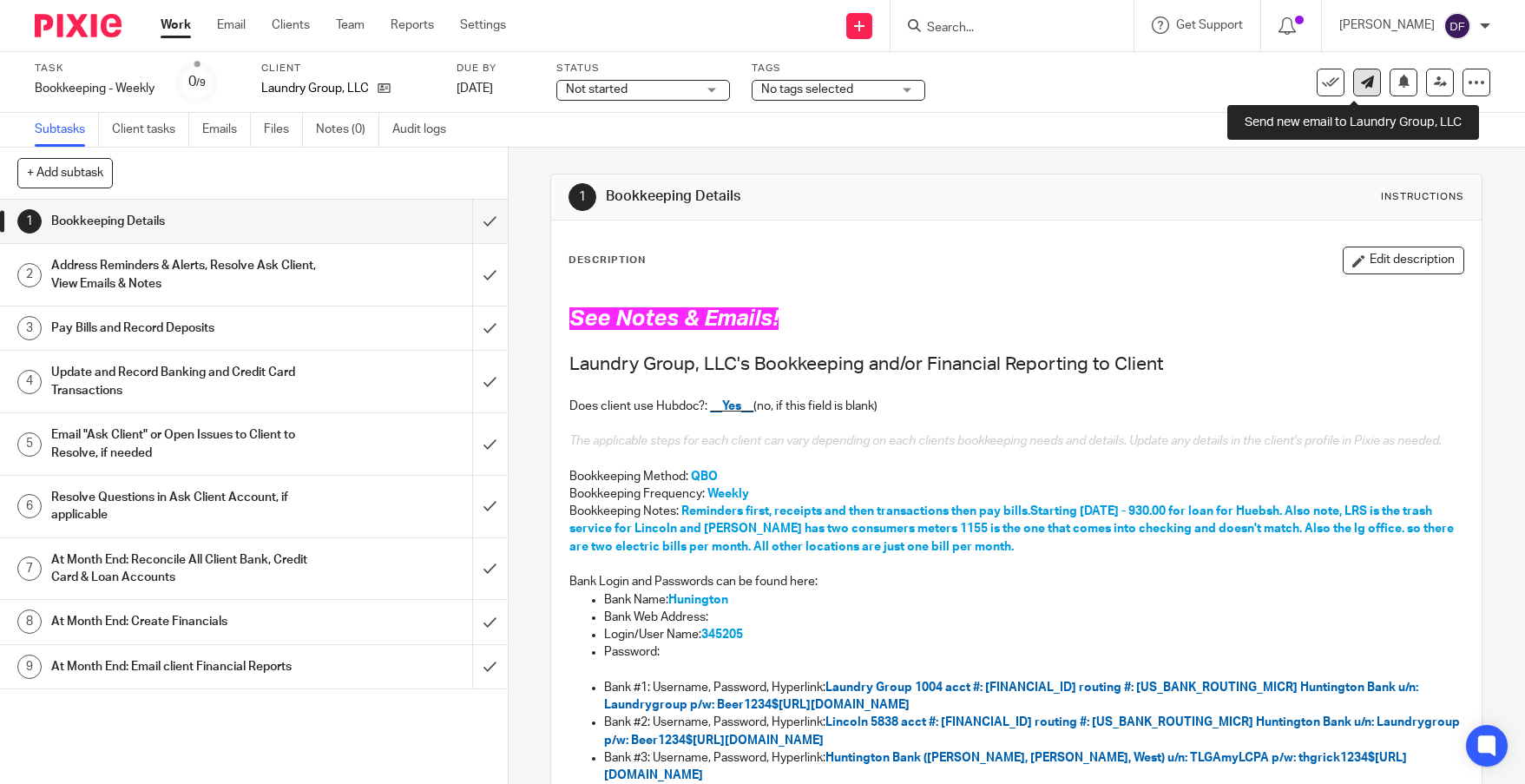
click at [1361, 93] on link at bounding box center [1366, 82] width 28 height 28
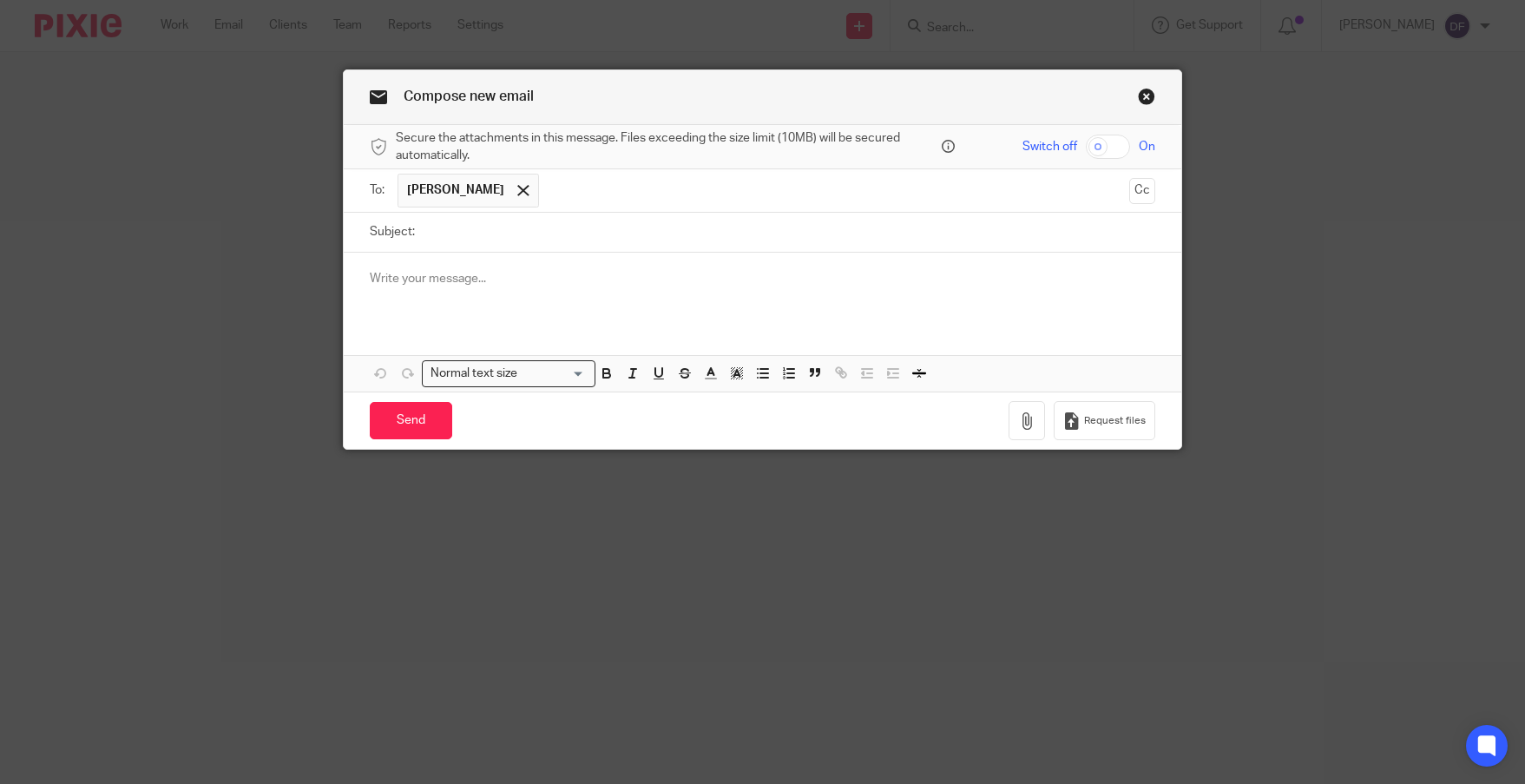
click at [441, 234] on input "Subject:" at bounding box center [789, 232] width 731 height 39
type input "p"
type input "Rent payments"
click at [452, 275] on p at bounding box center [762, 278] width 784 height 17
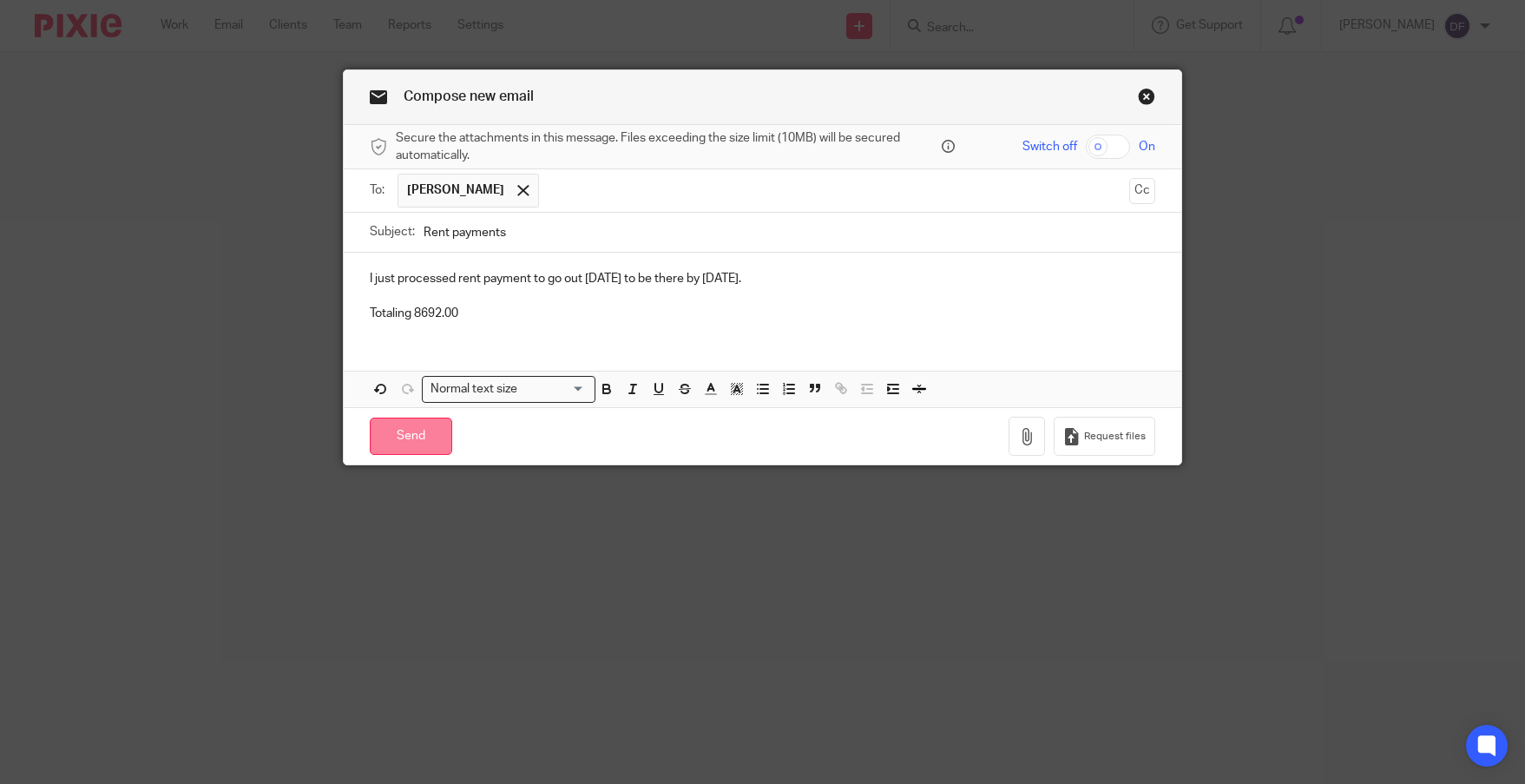
click at [403, 431] on input "Send" at bounding box center [411, 436] width 83 height 38
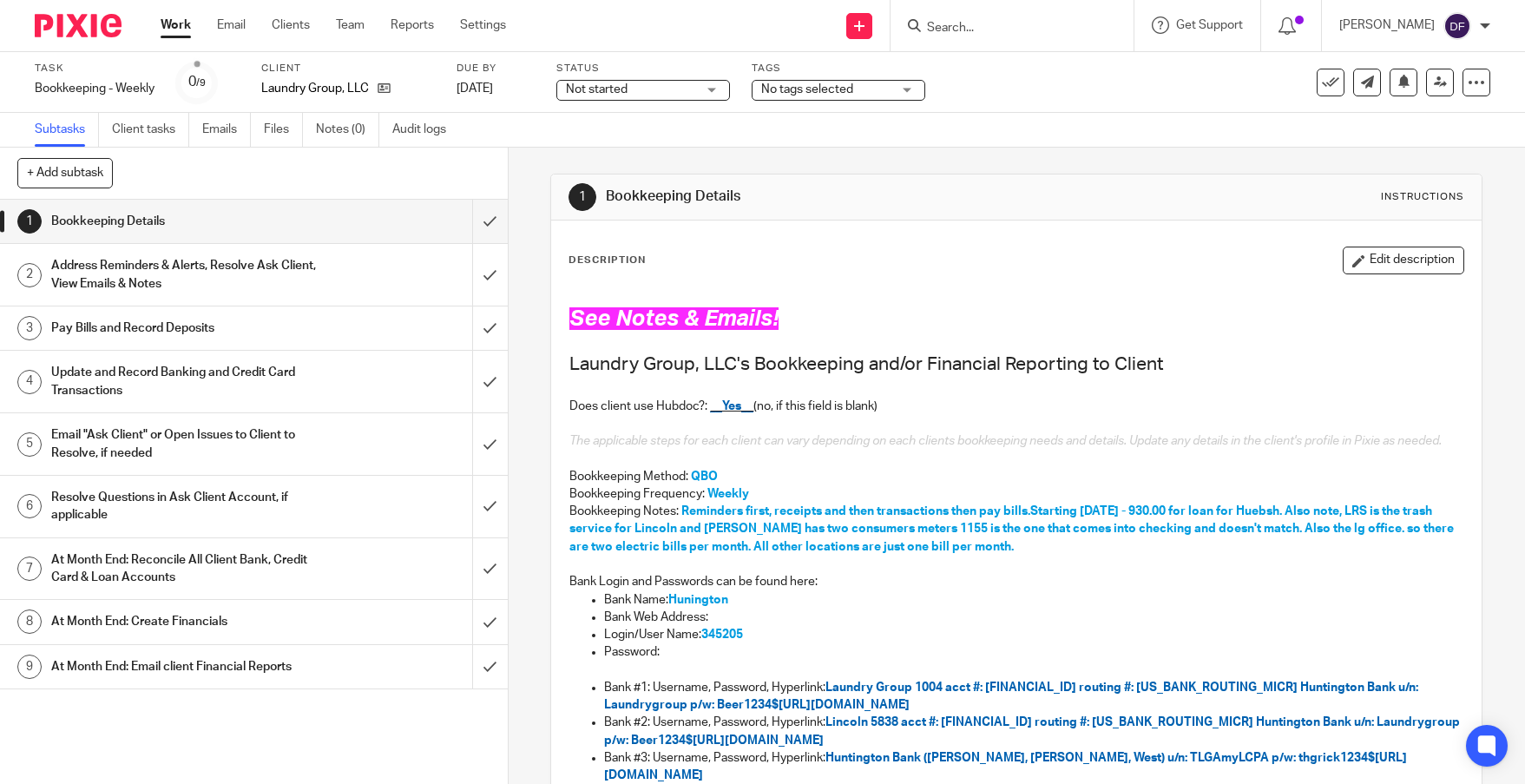
click at [157, 22] on div "Work Email Clients Team Reports Settings Work Email Clients Team Reports Settin…" at bounding box center [337, 25] width 388 height 51
click at [183, 27] on link "Work" at bounding box center [176, 24] width 30 height 17
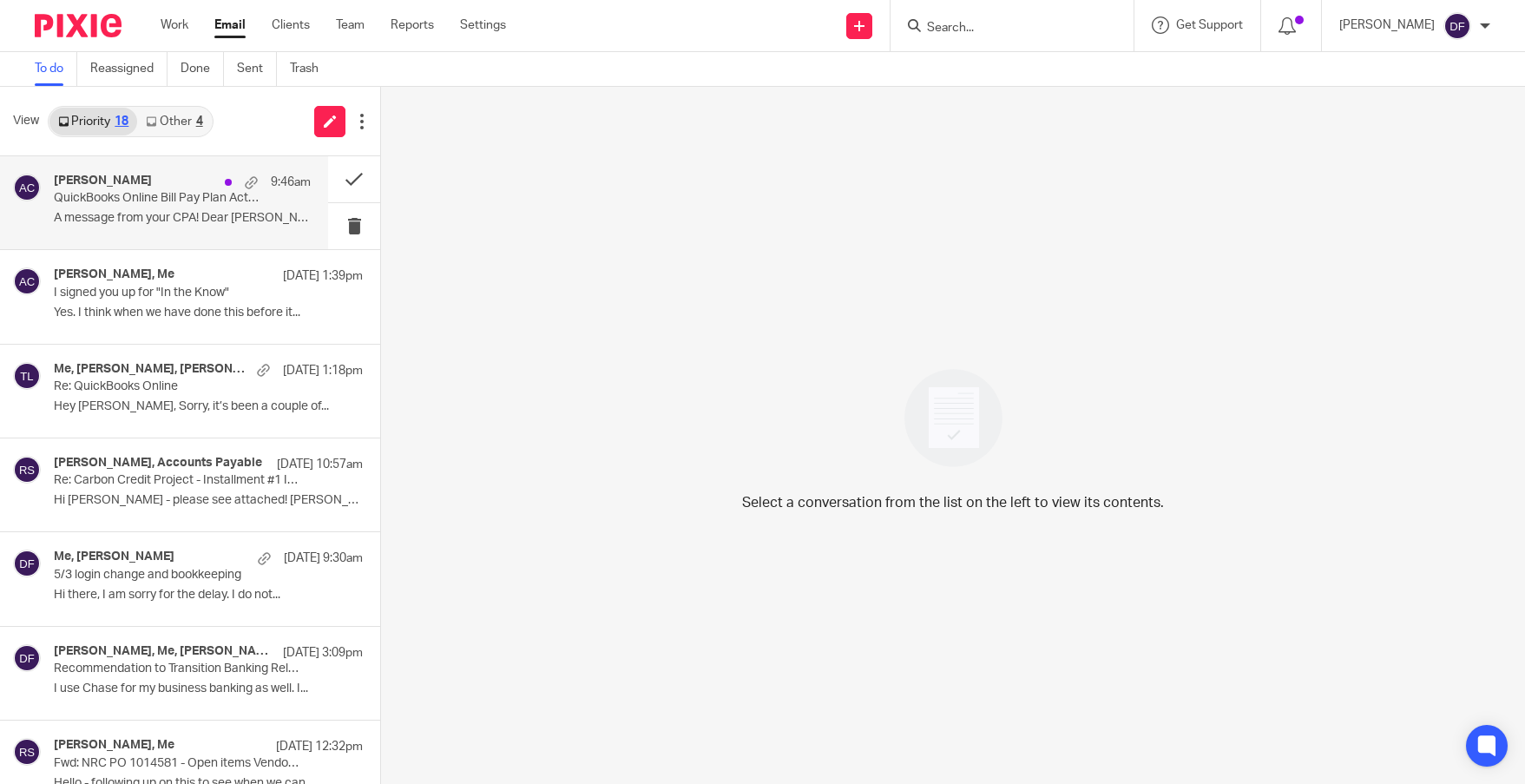
click at [93, 208] on div "[PERSON_NAME] 9:46am QuickBooks Online Bill Pay Plan Activated A message from y…" at bounding box center [182, 202] width 257 height 58
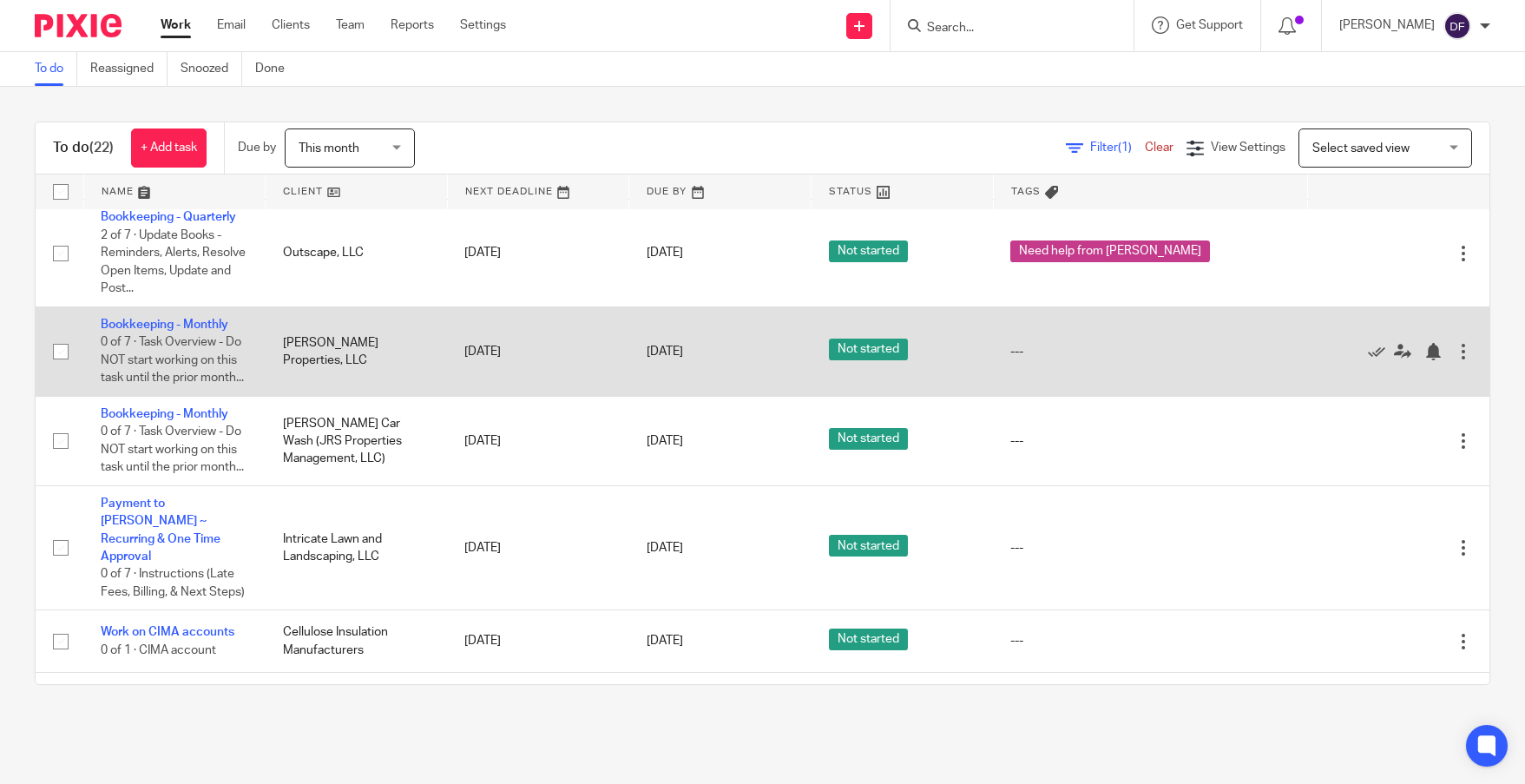
scroll to position [607, 0]
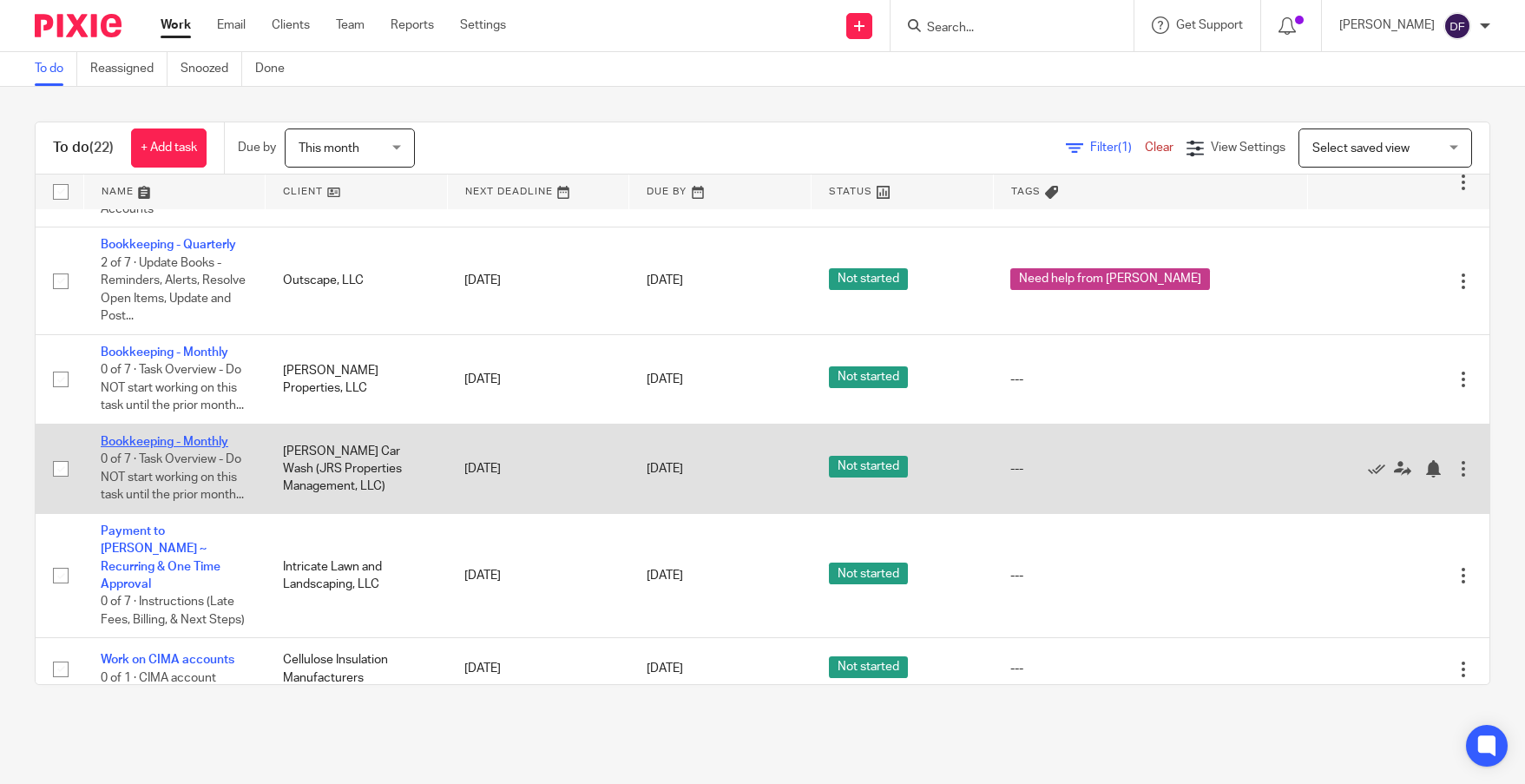
click at [168, 448] on link "Bookkeeping - Monthly" at bounding box center [164, 442] width 127 height 13
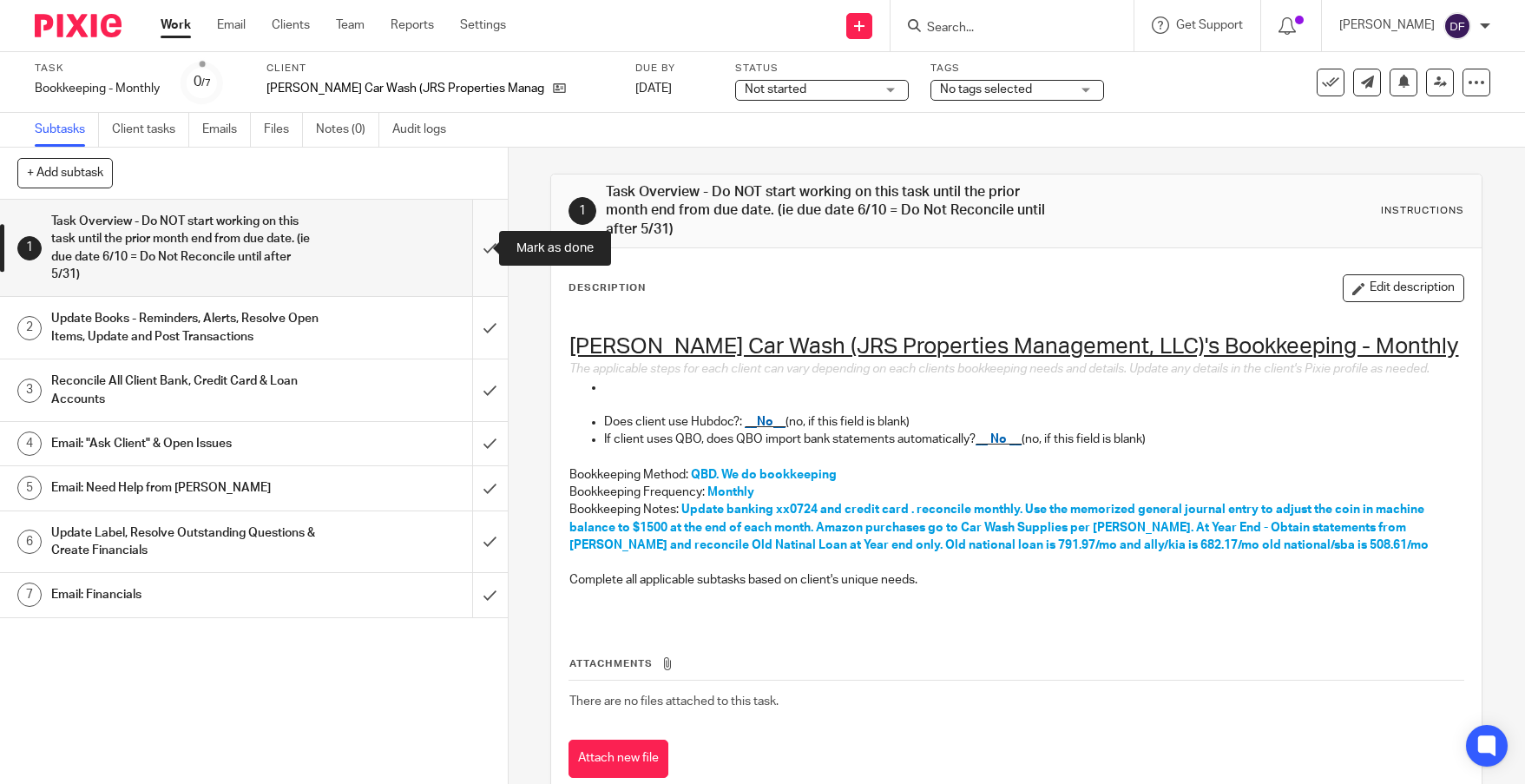
click at [467, 255] on input "submit" at bounding box center [254, 247] width 508 height 96
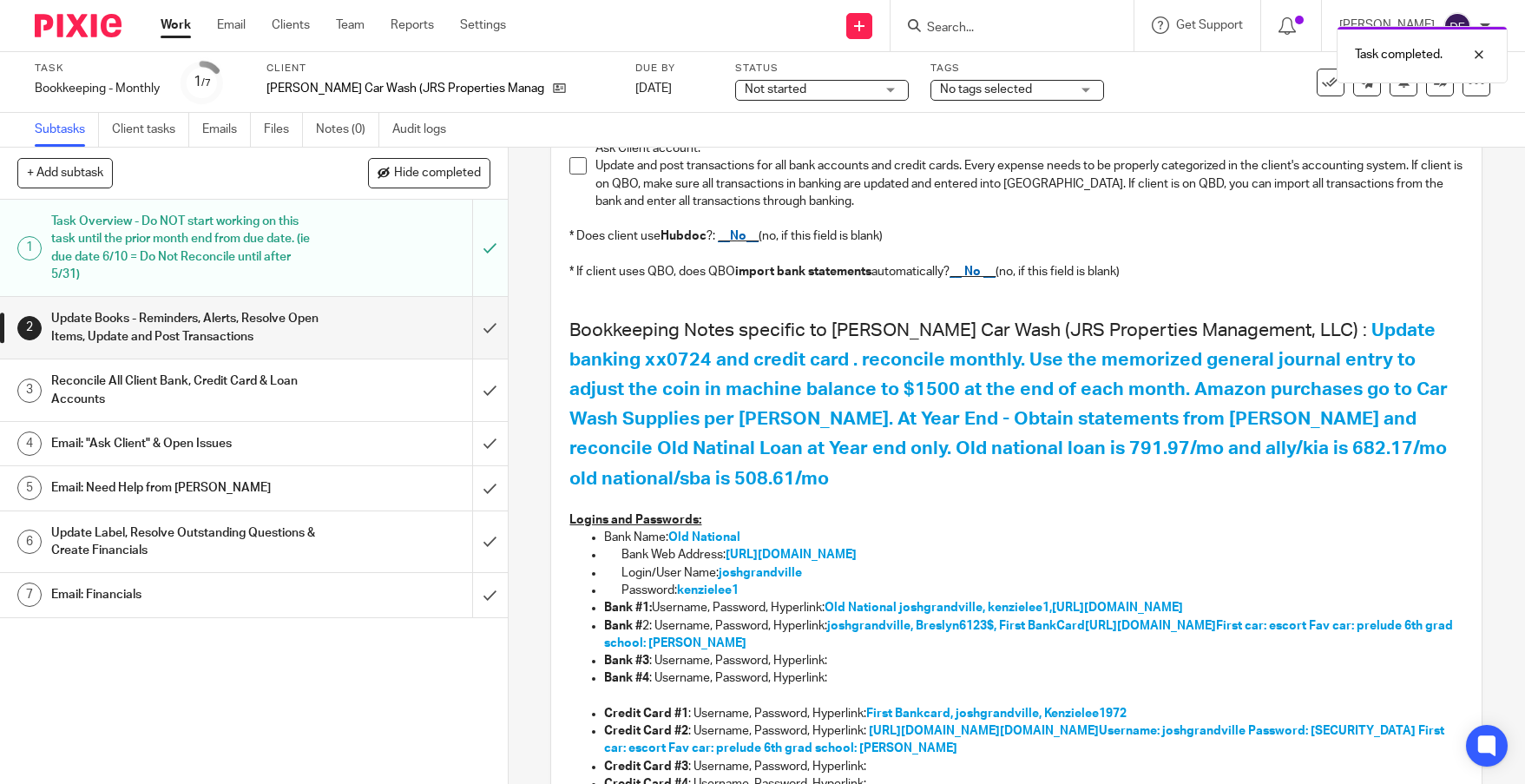
scroll to position [260, 0]
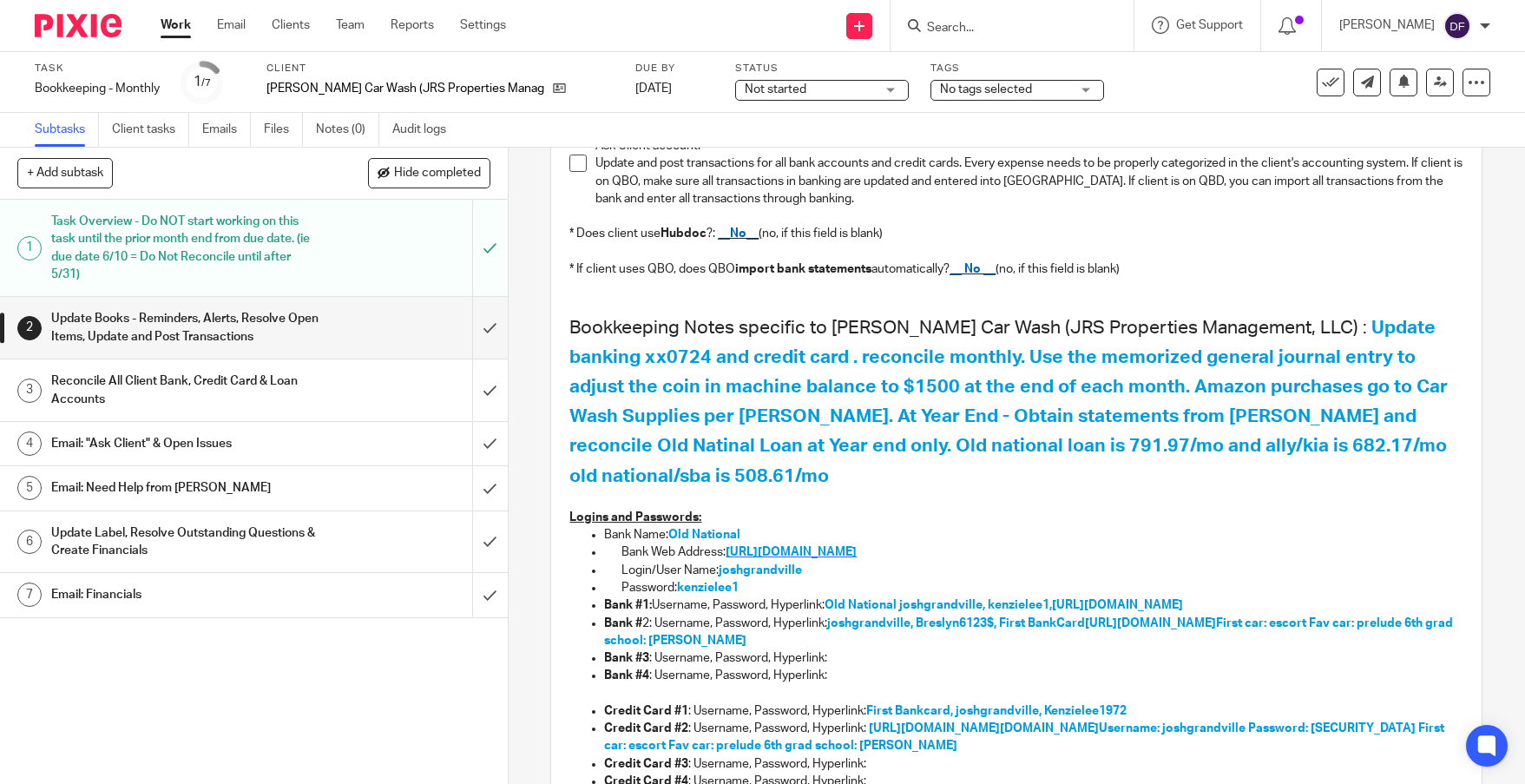
click at [857, 545] on span "[URL][DOMAIN_NAME]" at bounding box center [791, 552] width 131 height 13
click at [967, 722] on span "[URL][DOMAIN_NAME][DOMAIN_NAME]" at bounding box center [983, 728] width 230 height 13
click at [468, 327] on input "submit" at bounding box center [254, 327] width 508 height 62
click at [464, 393] on input "submit" at bounding box center [254, 389] width 508 height 62
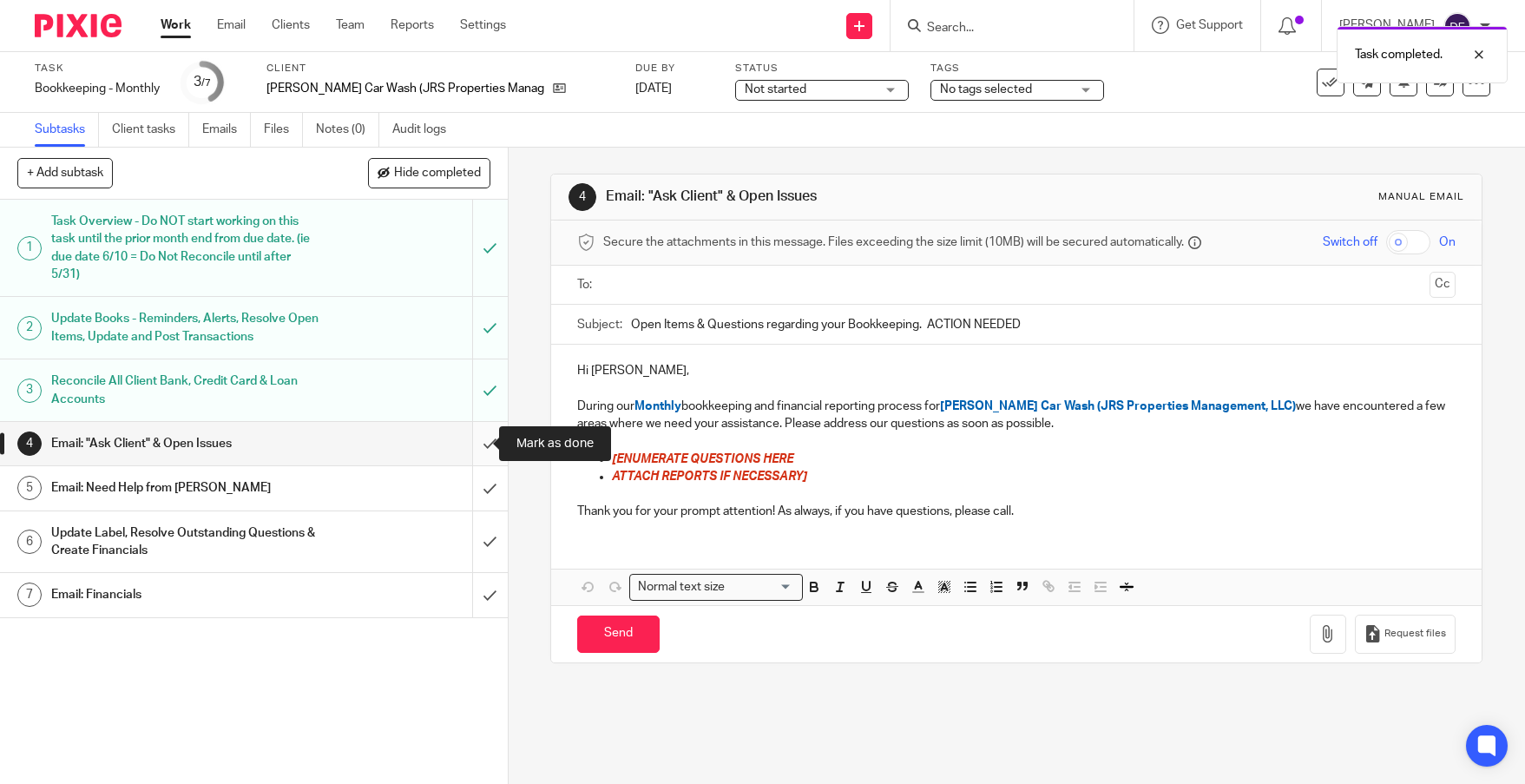
click at [469, 444] on input "submit" at bounding box center [254, 443] width 508 height 43
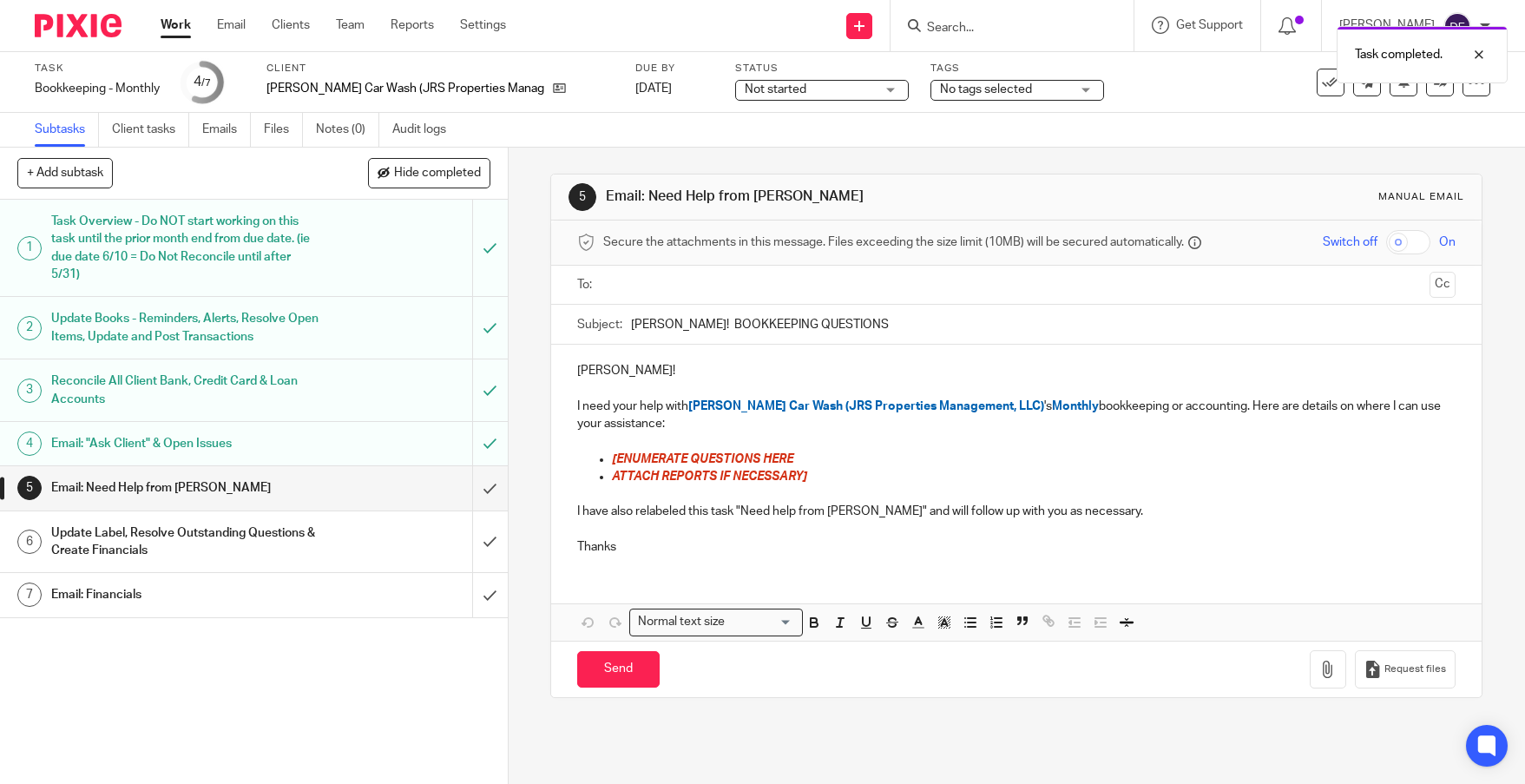
click at [322, 318] on div "Update Books - Reminders, Alerts, Resolve Open Items, Update and Post Transacti…" at bounding box center [253, 327] width 404 height 44
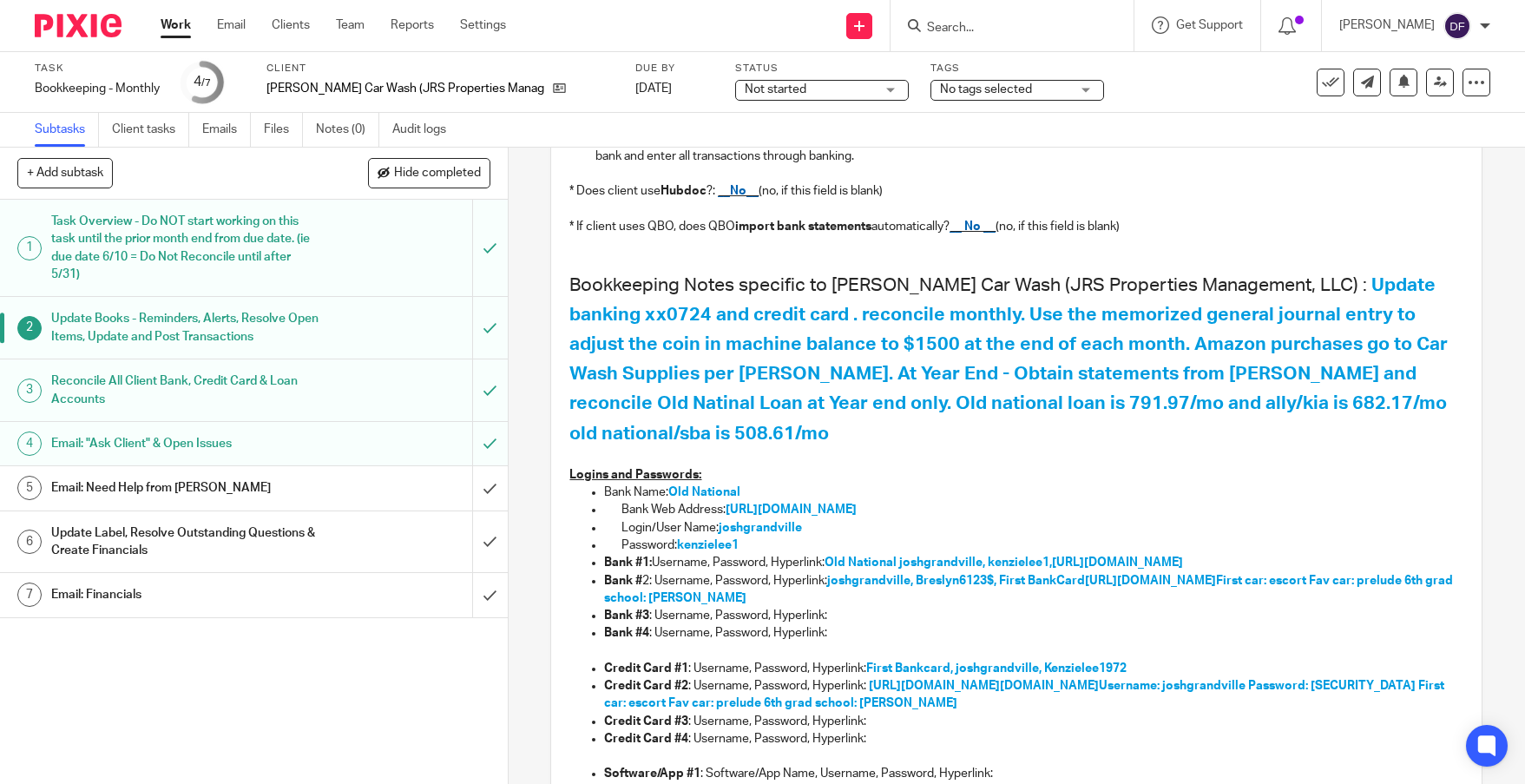
scroll to position [520, 0]
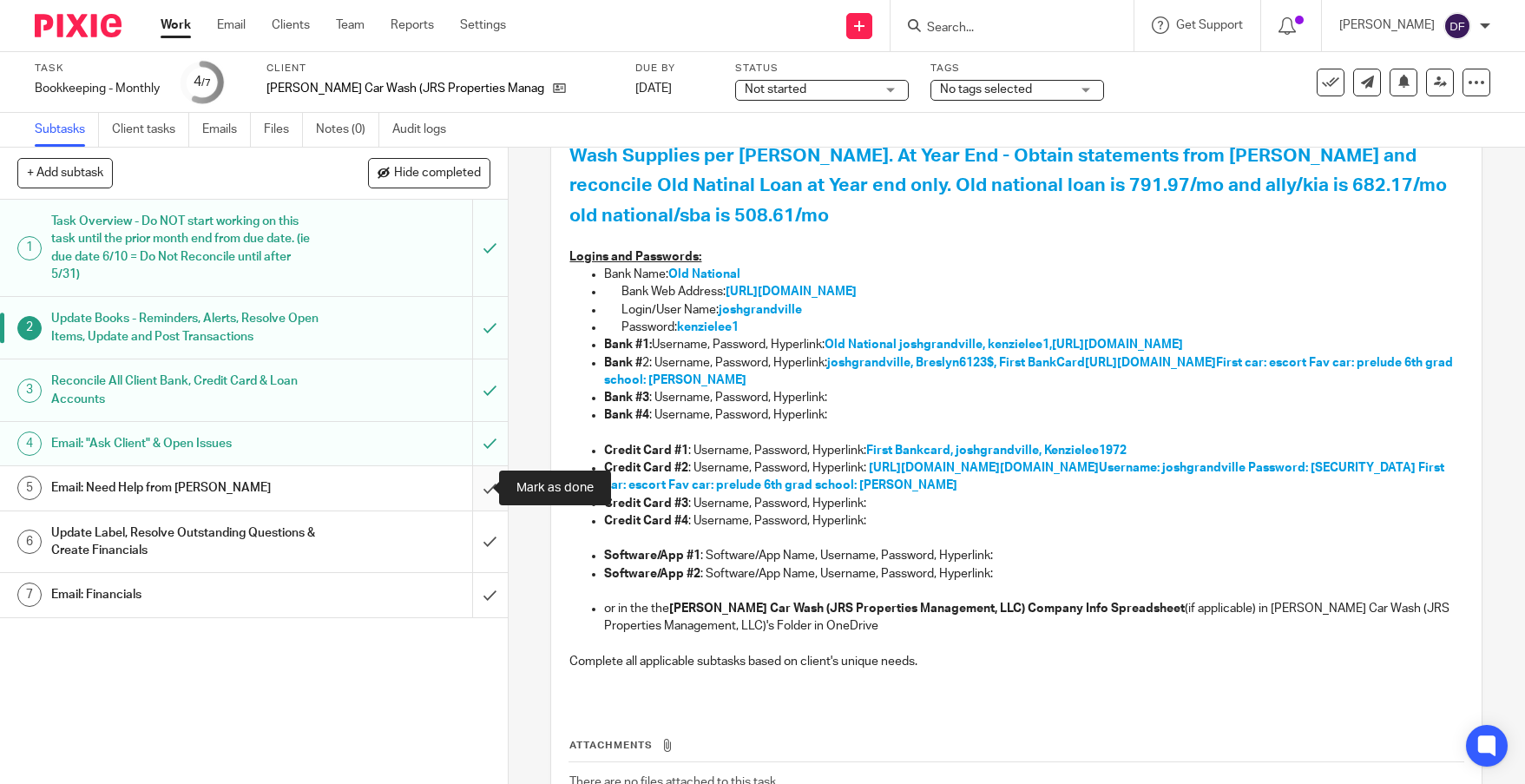
click at [482, 481] on input "submit" at bounding box center [254, 487] width 508 height 43
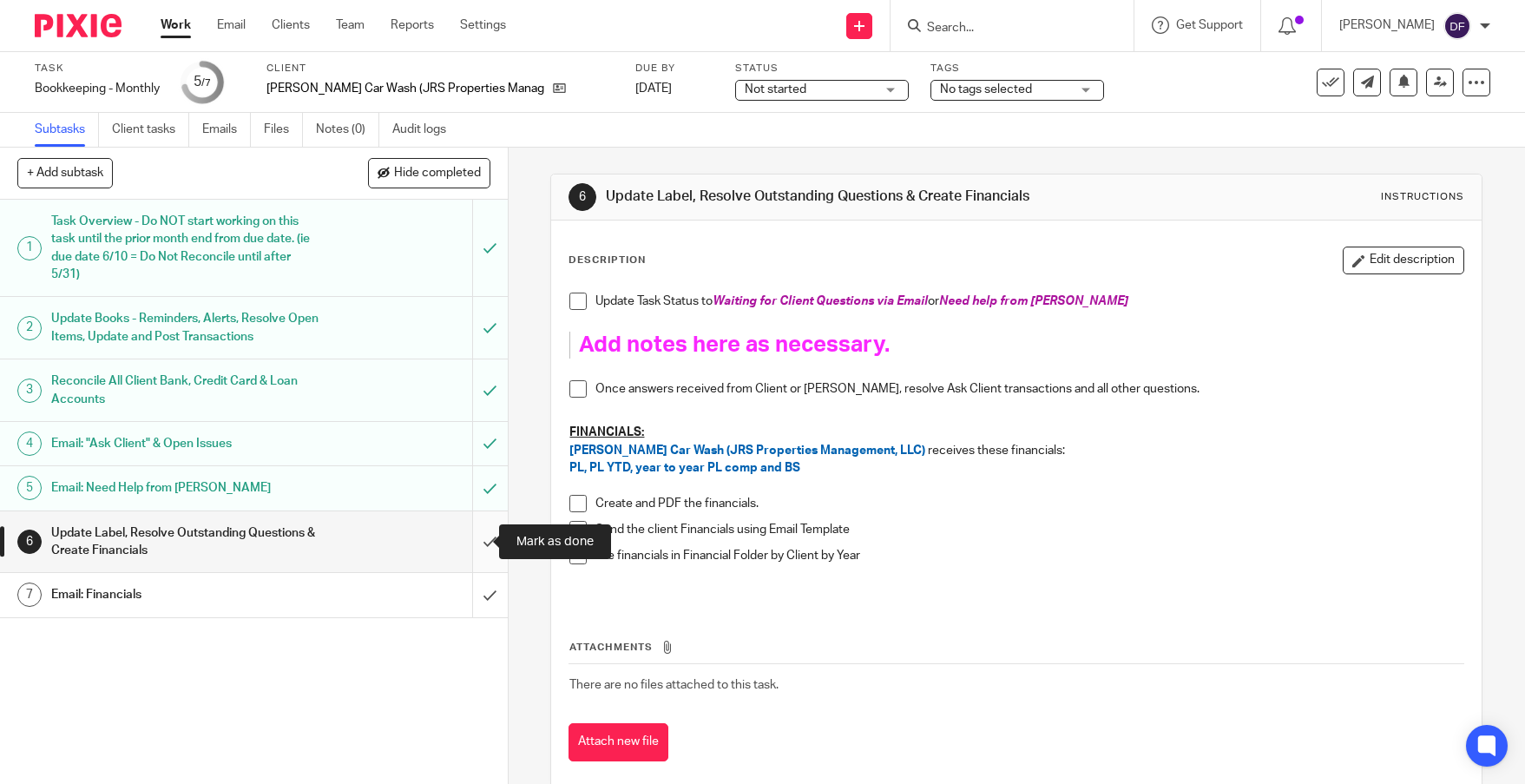
click at [476, 535] on input "submit" at bounding box center [254, 542] width 508 height 62
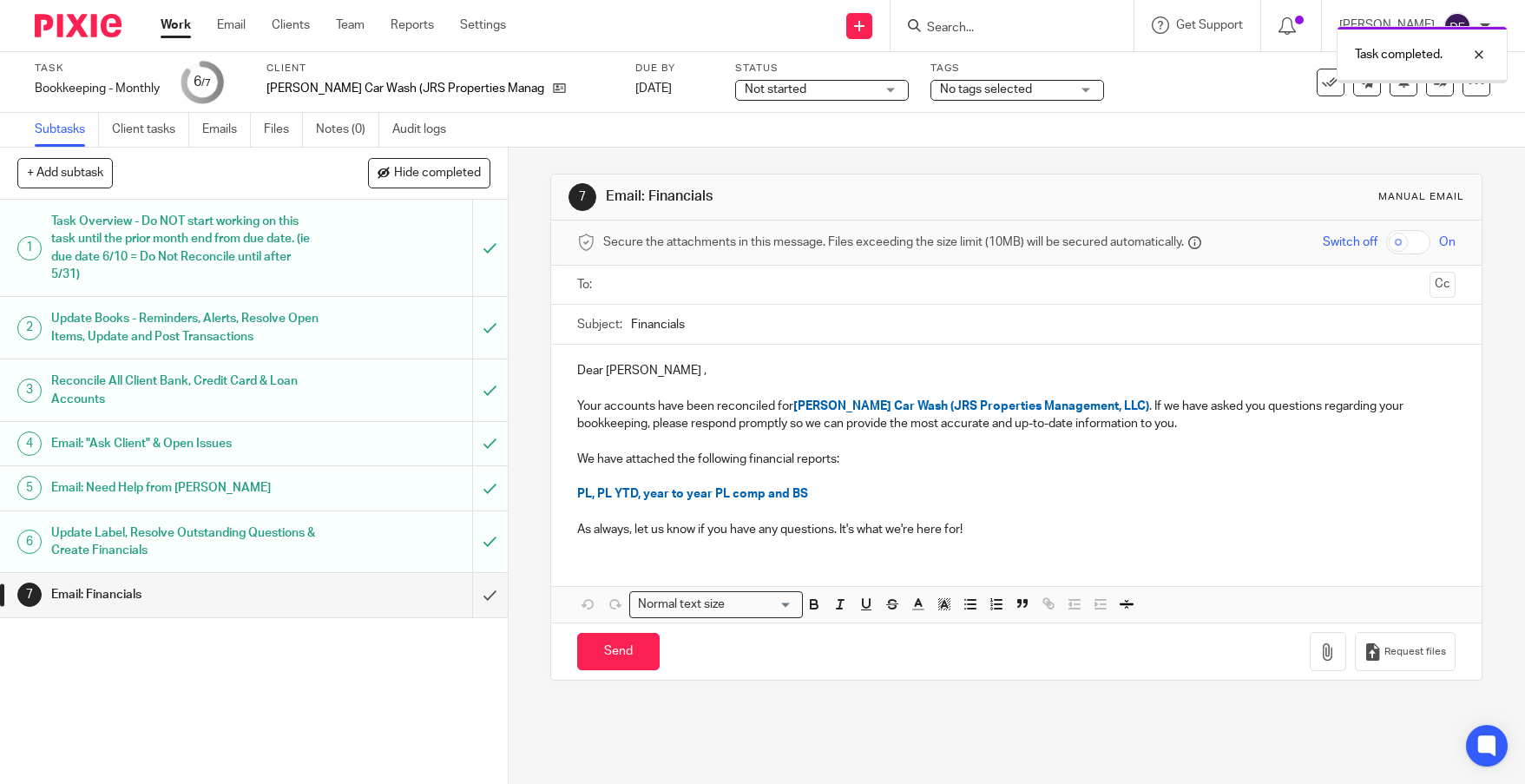
click at [697, 276] on input "text" at bounding box center [1015, 285] width 812 height 20
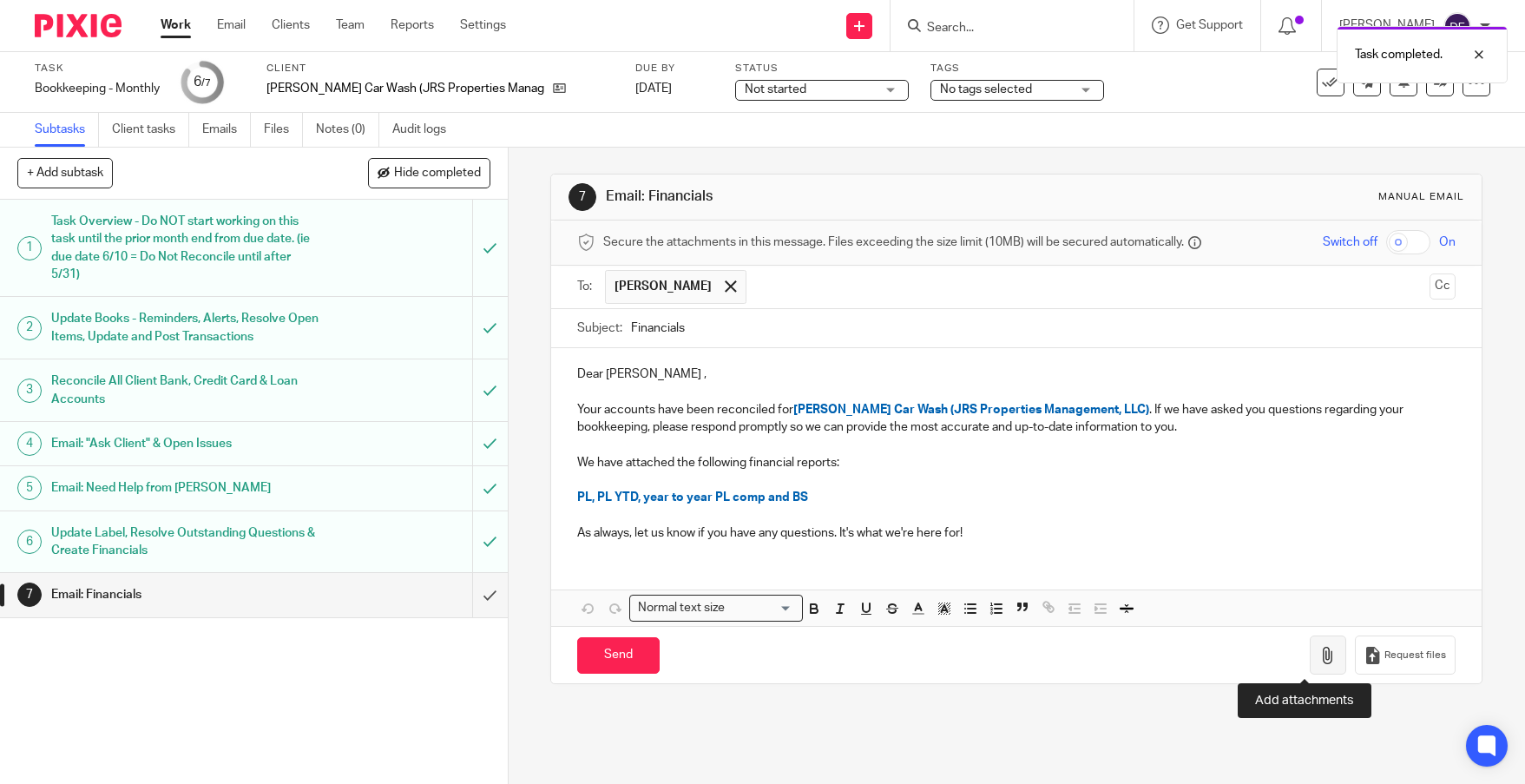
click at [1319, 651] on icon "button" at bounding box center [1327, 655] width 17 height 17
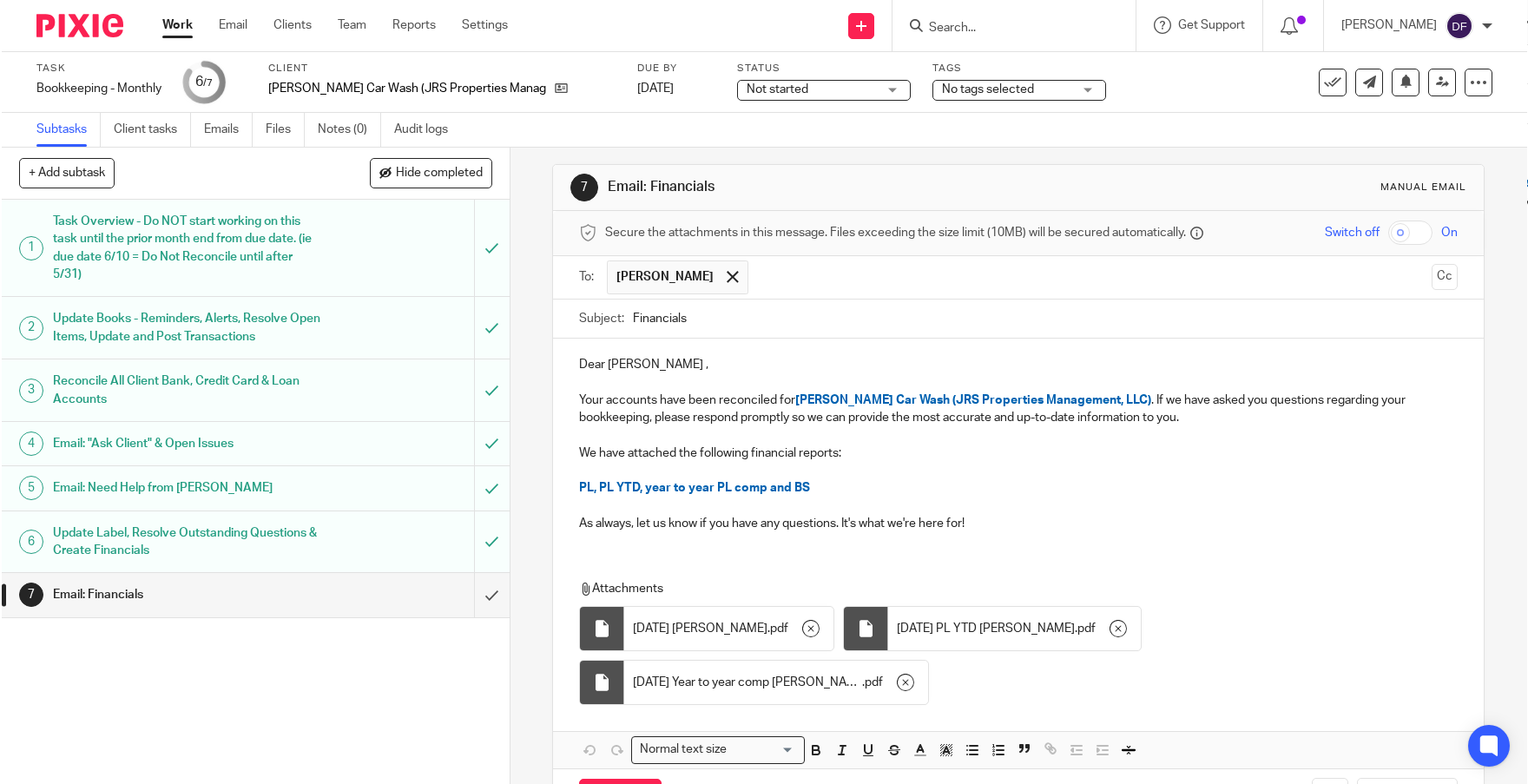
scroll to position [24, 0]
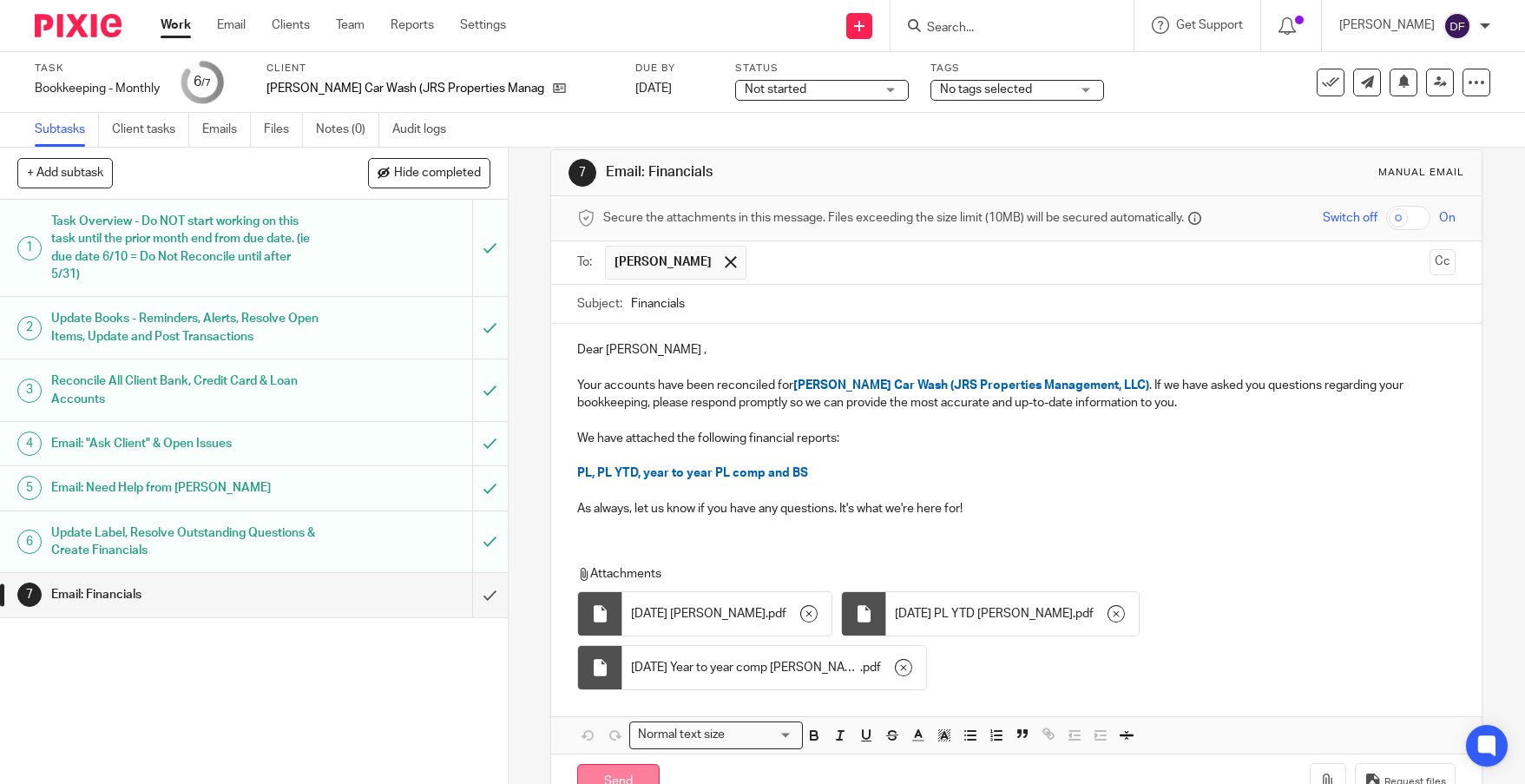
click at [635, 763] on input "Send" at bounding box center [618, 782] width 83 height 38
type input "Sent"
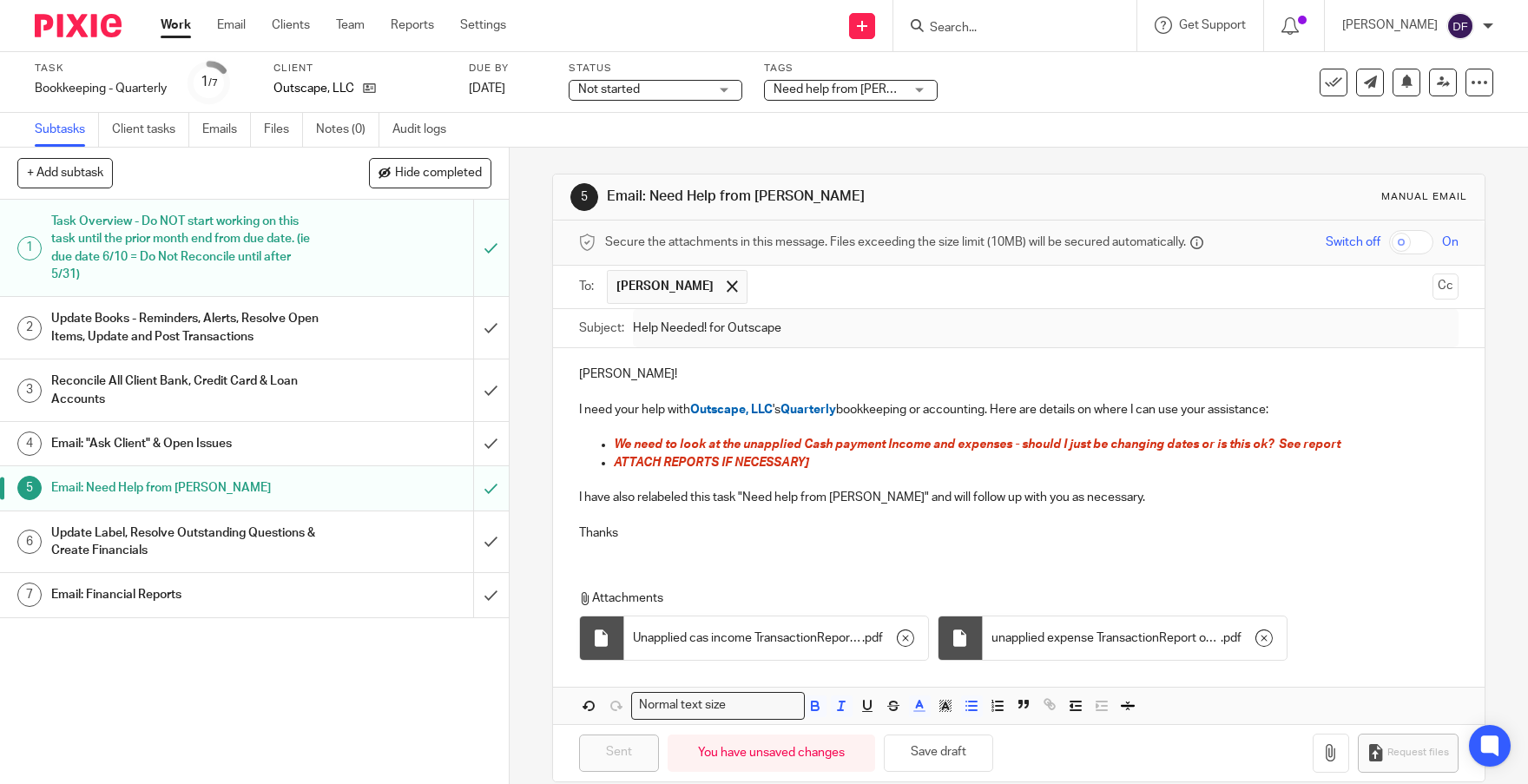
click at [169, 26] on link "Work" at bounding box center [176, 24] width 31 height 17
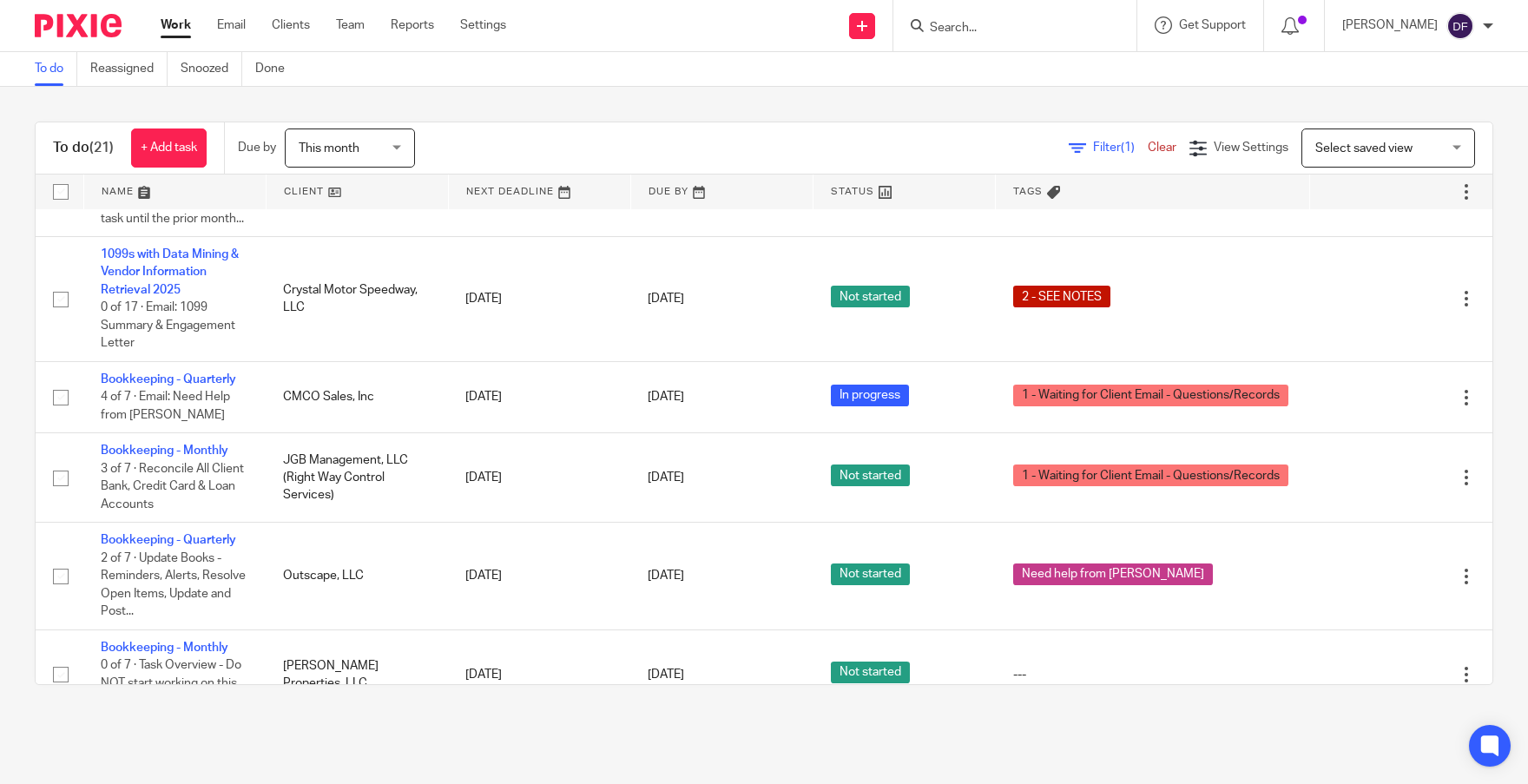
scroll to position [526, 0]
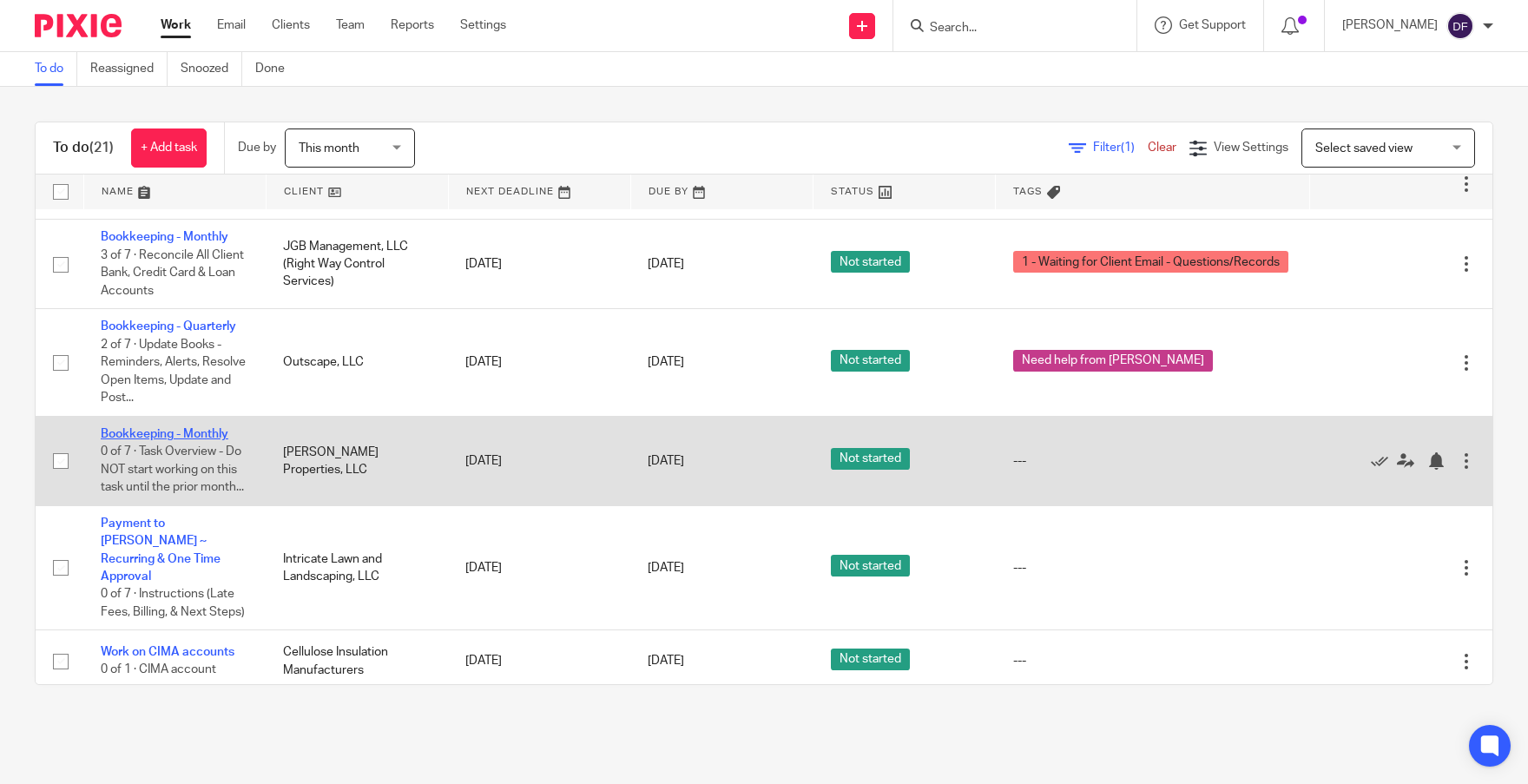
click at [166, 461] on td "Bookkeeping - Monthly 0 of 7 · Task Overview - Do NOT start working on this tas…" at bounding box center [174, 460] width 182 height 90
click at [167, 440] on link "Bookkeeping - Monthly" at bounding box center [164, 434] width 127 height 13
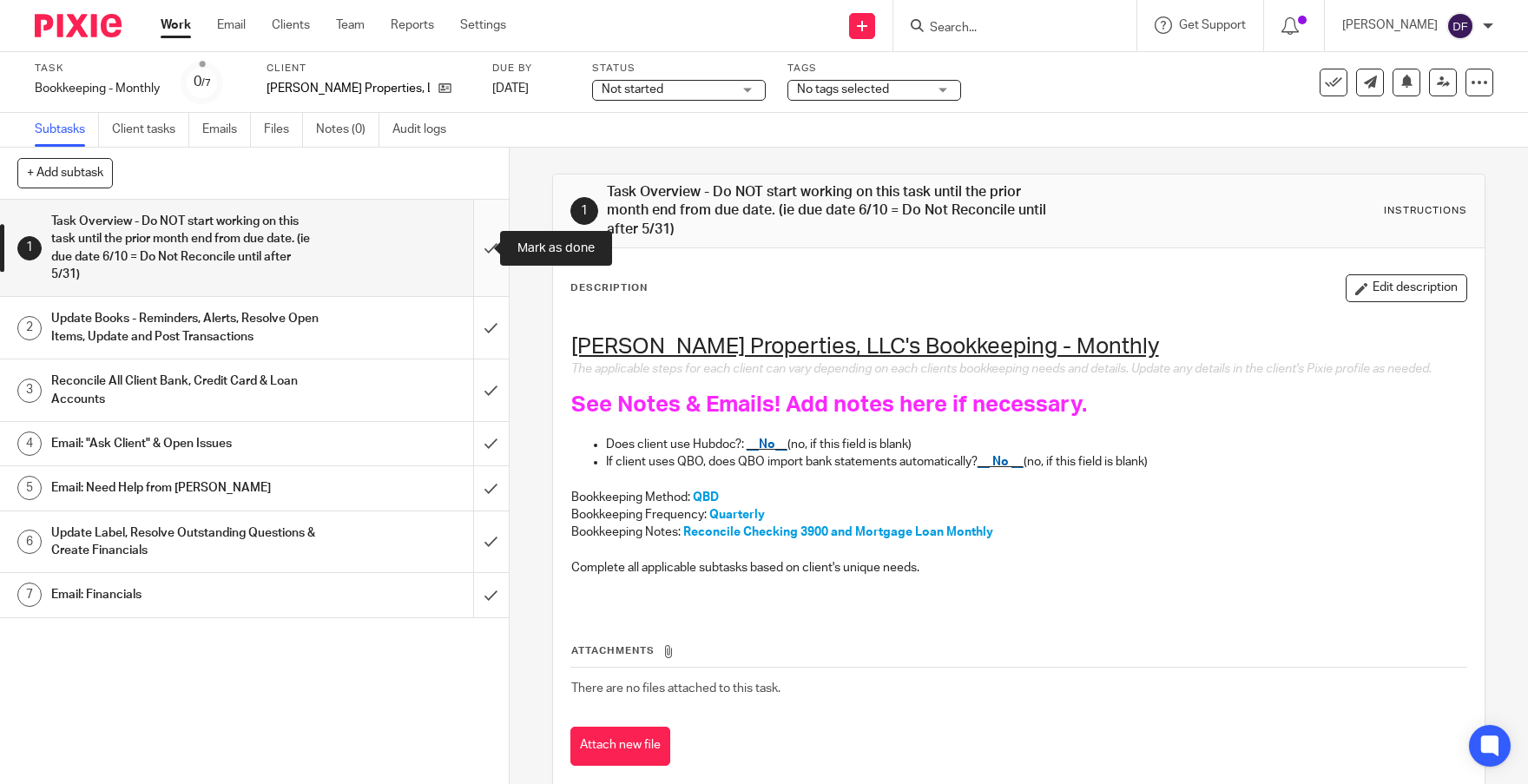
click at [469, 248] on input "submit" at bounding box center [254, 247] width 509 height 96
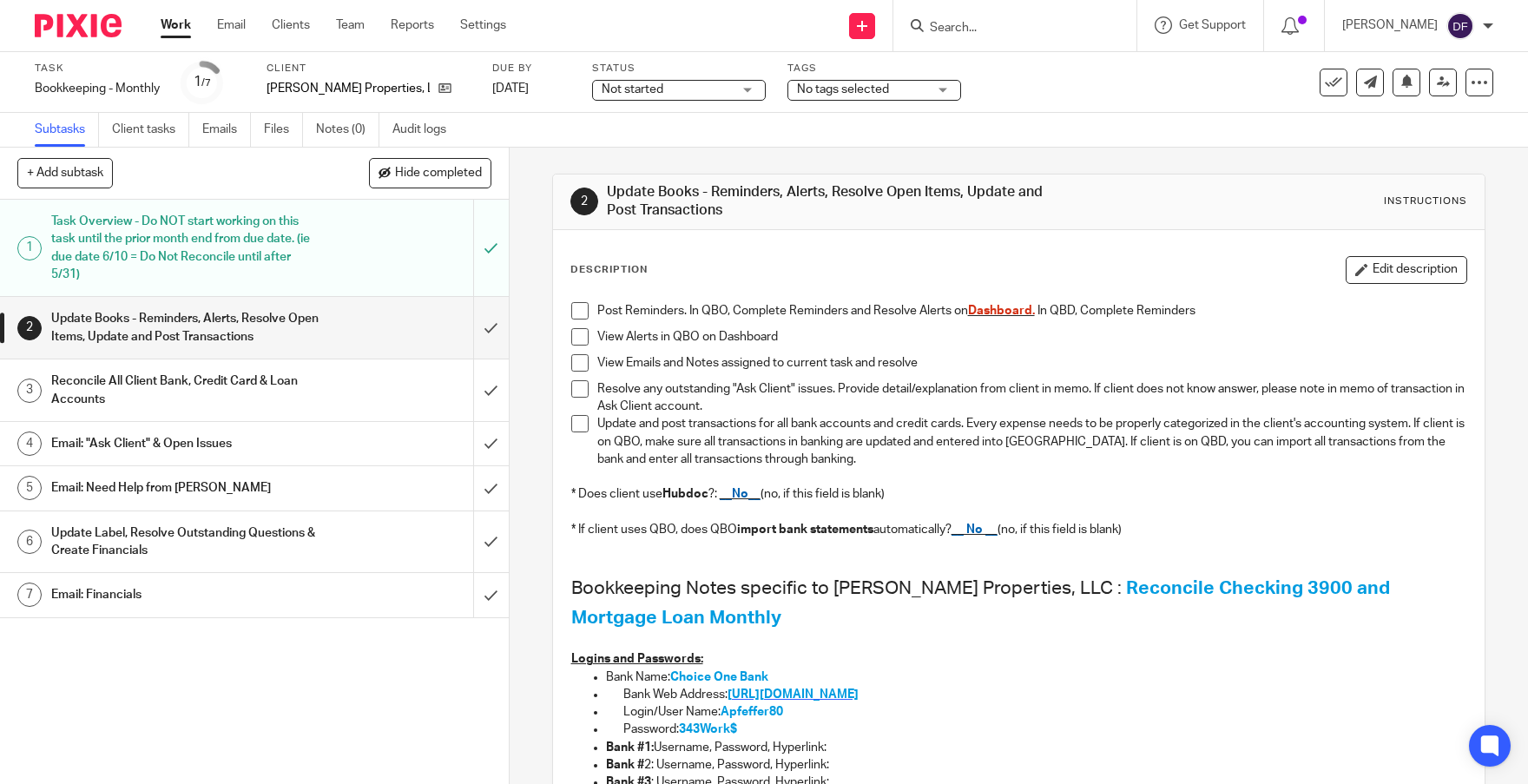
click at [859, 692] on span "https://www.choiceone.com/" at bounding box center [793, 694] width 131 height 13
drag, startPoint x: 463, startPoint y: 323, endPoint x: 466, endPoint y: 344, distance: 21.2
click at [463, 323] on input "submit" at bounding box center [254, 327] width 509 height 62
click at [466, 379] on input "submit" at bounding box center [254, 389] width 509 height 62
click at [472, 441] on input "submit" at bounding box center [254, 443] width 509 height 43
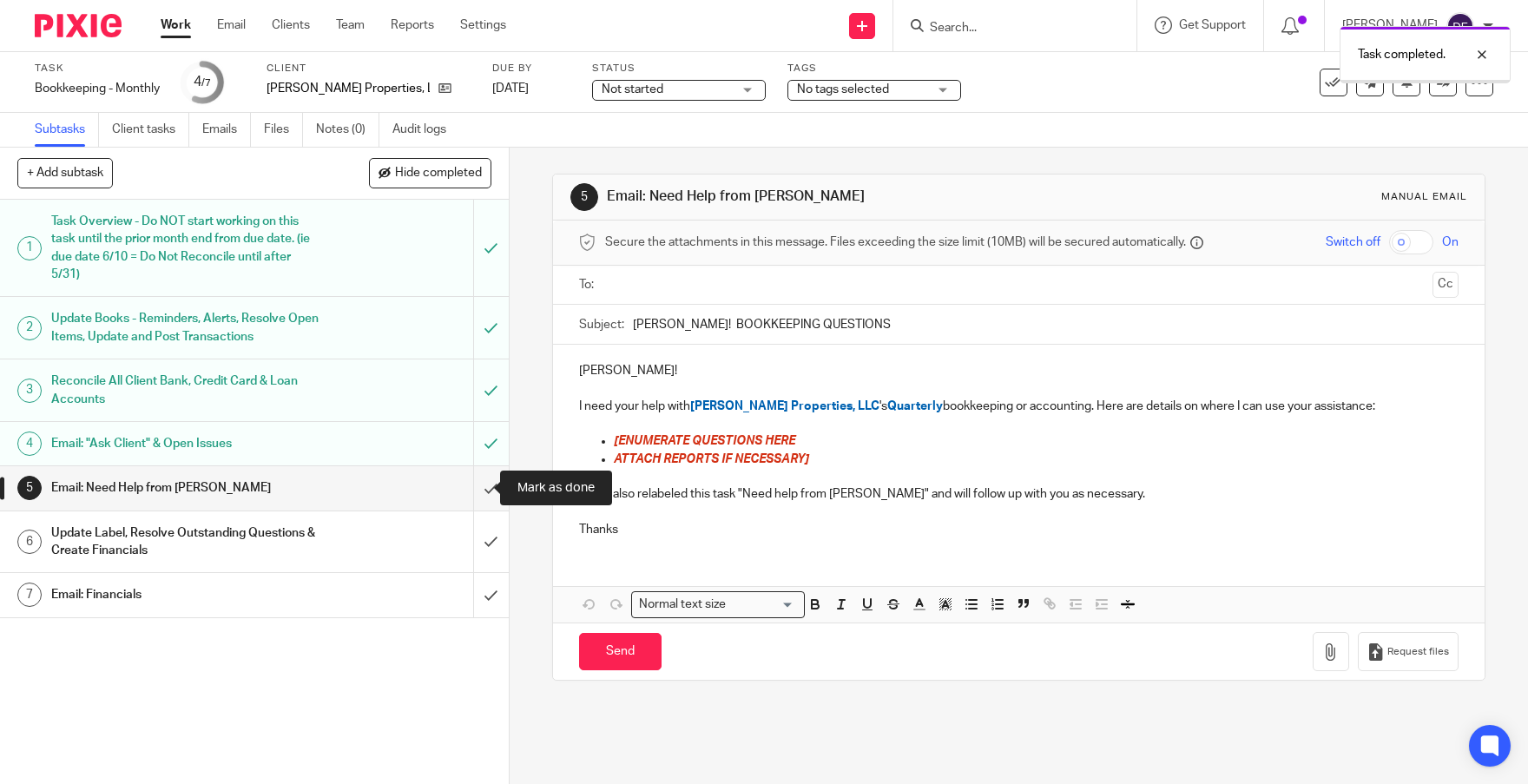
click at [472, 482] on input "submit" at bounding box center [254, 487] width 509 height 43
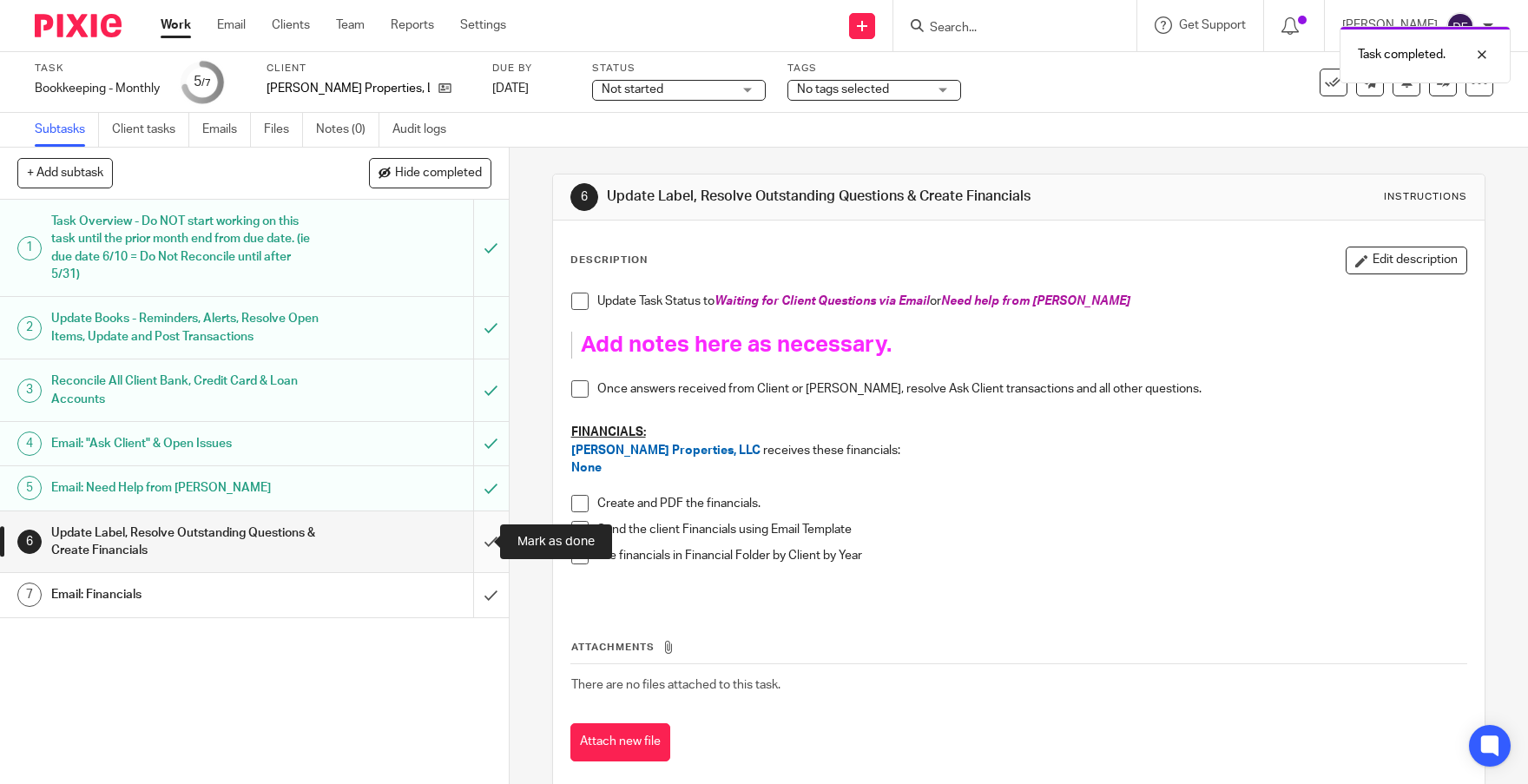
click at [475, 538] on input "submit" at bounding box center [254, 542] width 509 height 62
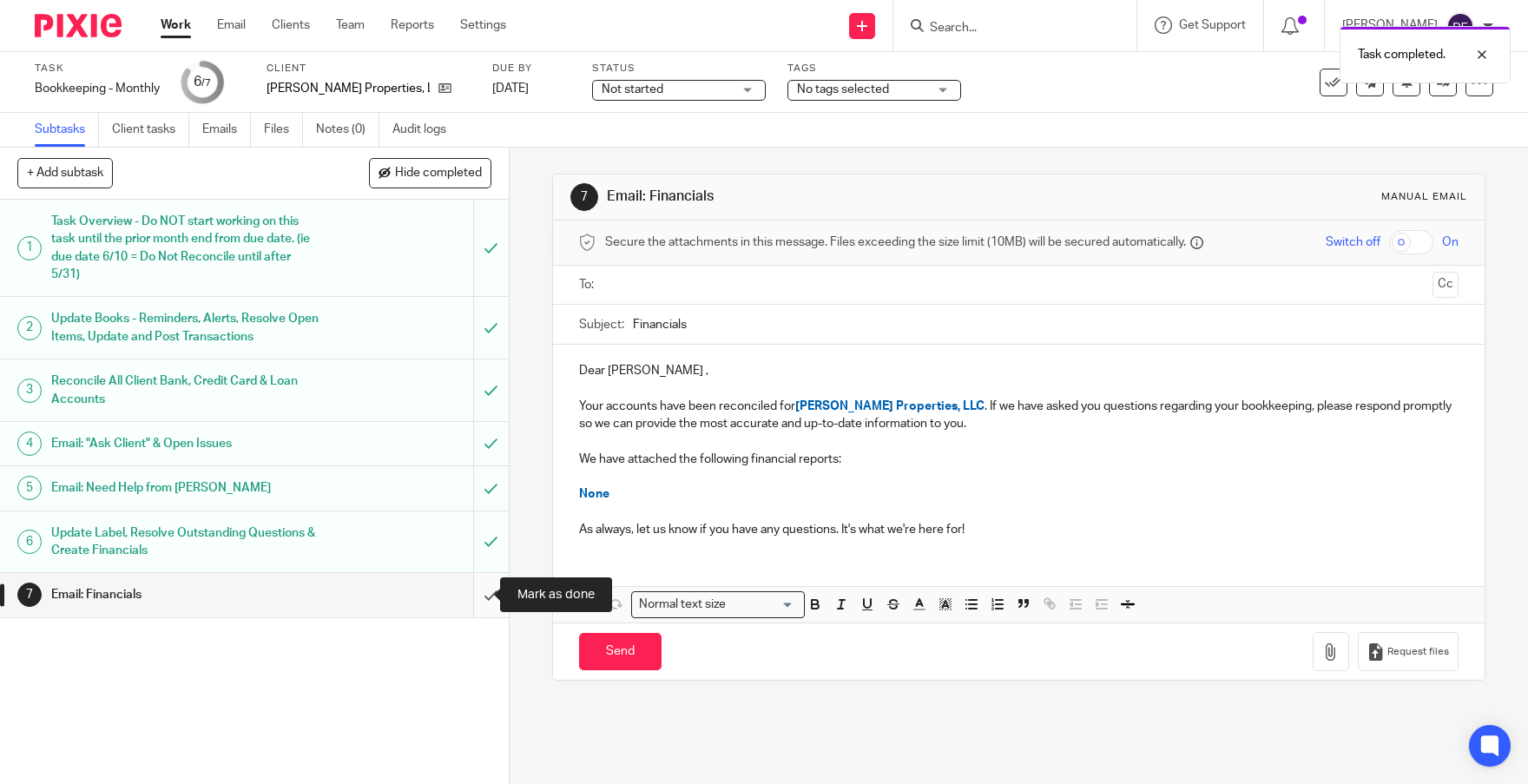
click at [473, 589] on input "submit" at bounding box center [254, 594] width 509 height 43
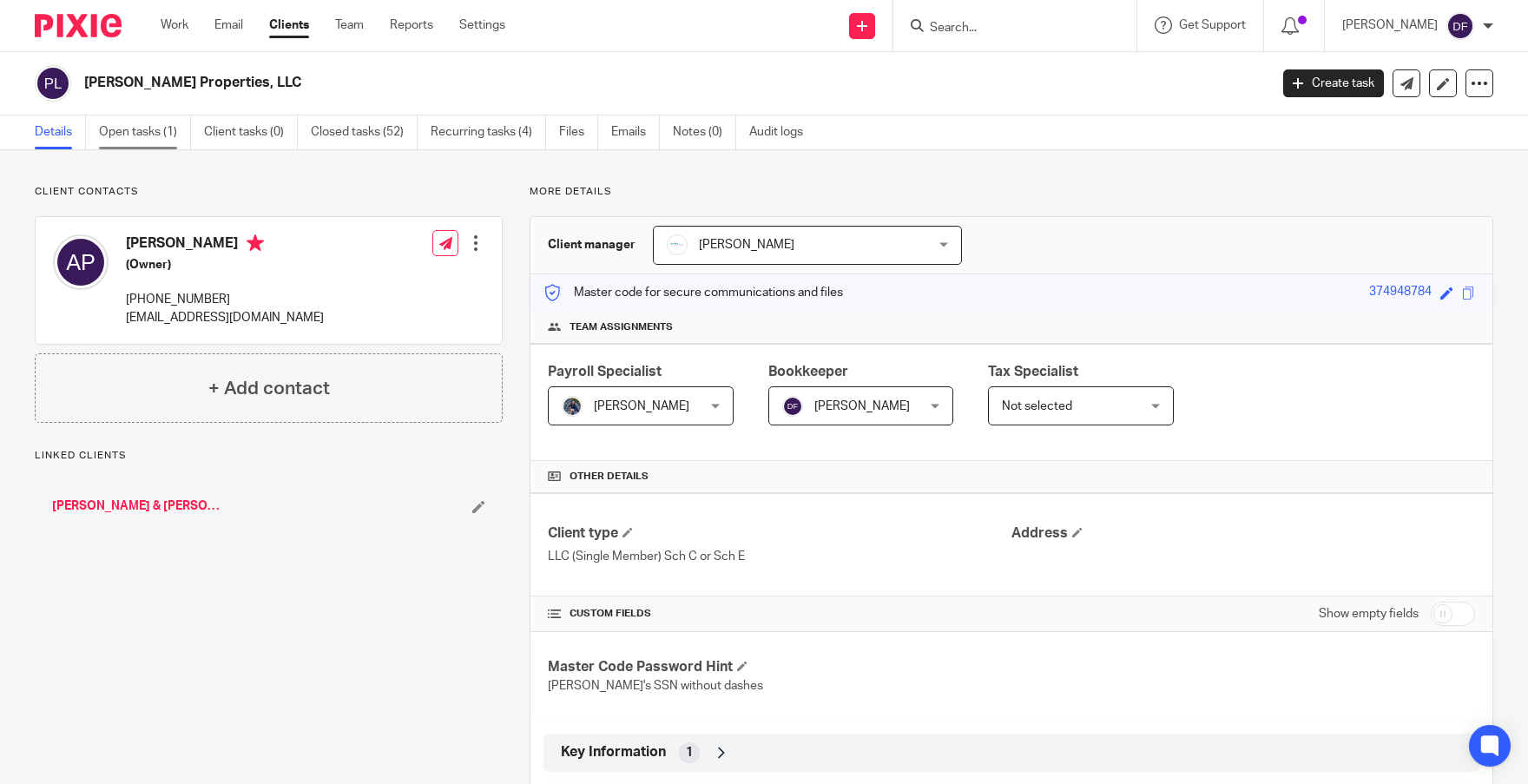
click at [127, 126] on link "Open tasks (1)" at bounding box center [144, 133] width 92 height 34
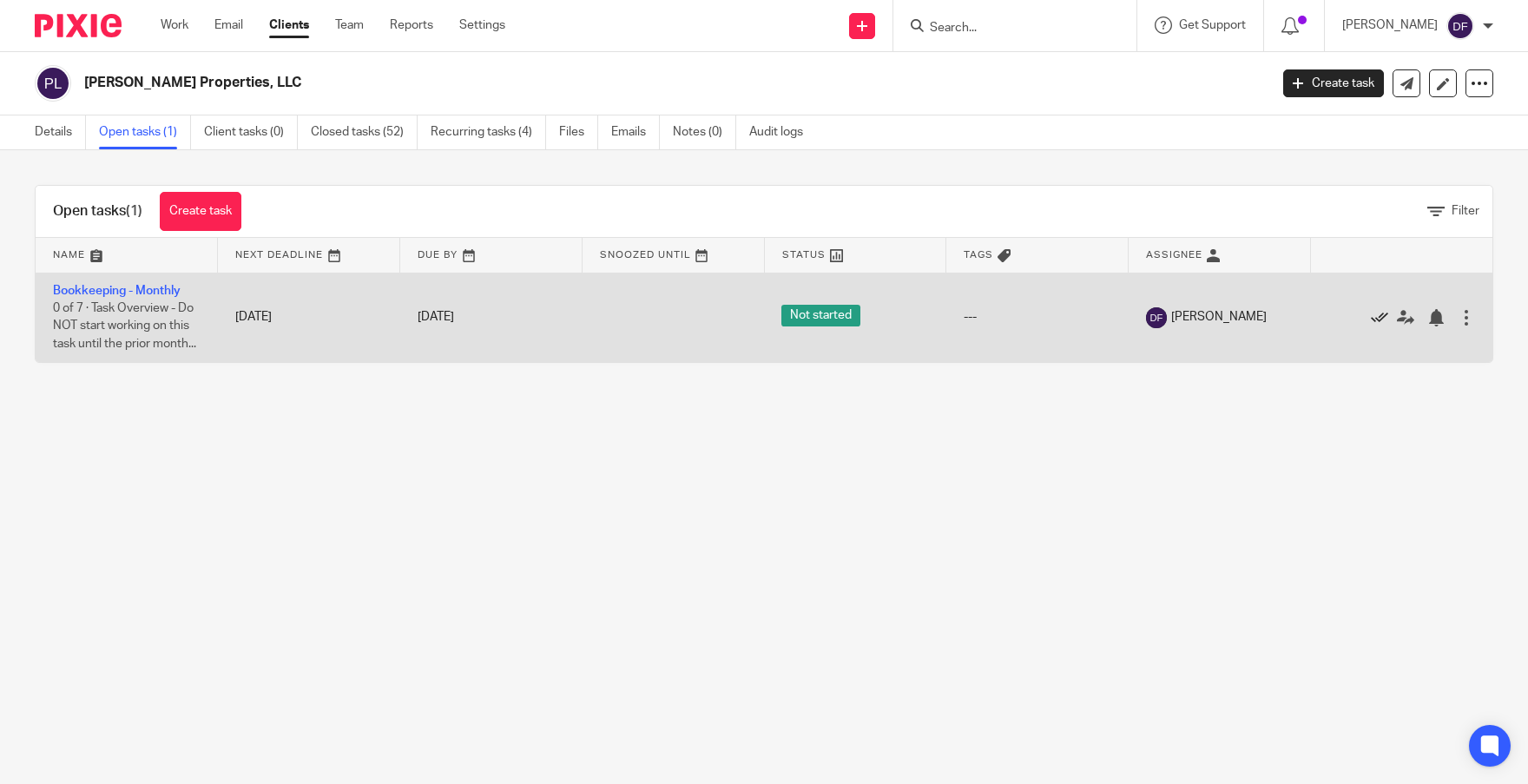
click at [1370, 324] on icon at bounding box center [1378, 317] width 17 height 17
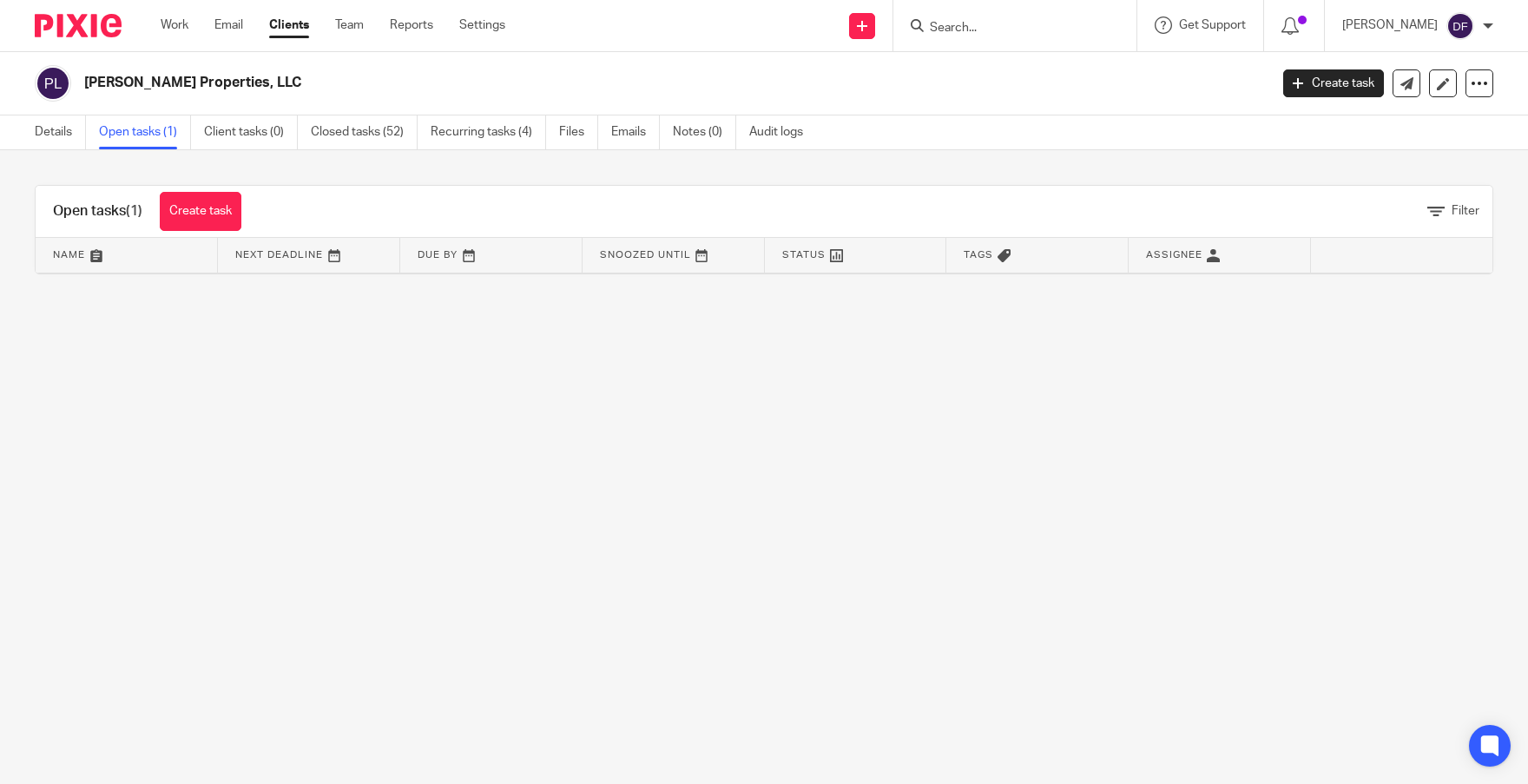
click at [213, 23] on ul "Work Email Clients Team Reports Settings" at bounding box center [345, 24] width 371 height 17
click at [159, 26] on div "Work Email Clients Team Reports Settings Work Email Clients Team Reports Settin…" at bounding box center [337, 25] width 388 height 51
click at [174, 25] on link "Work" at bounding box center [174, 24] width 28 height 17
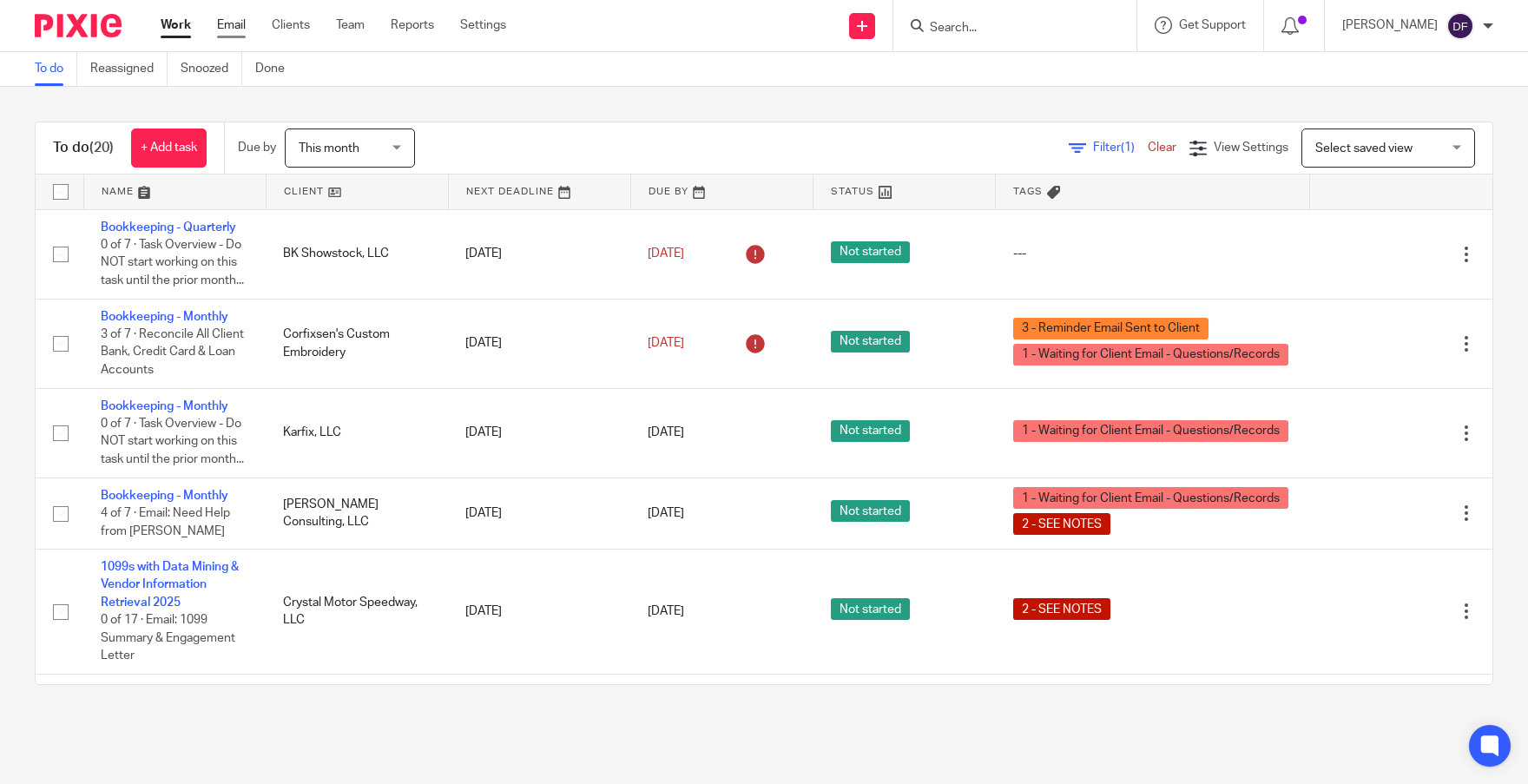
click at [223, 30] on link "Email" at bounding box center [231, 24] width 29 height 17
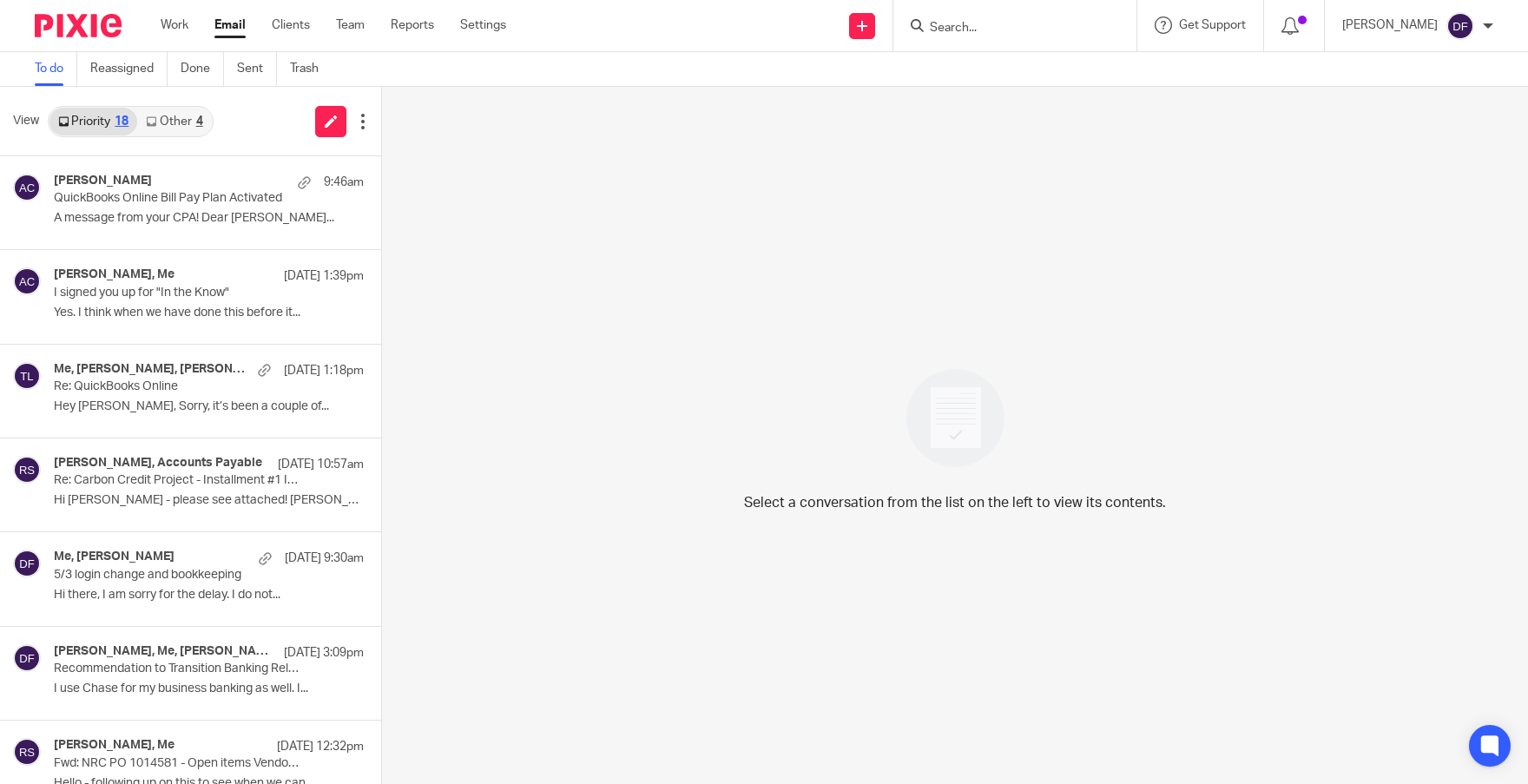
click at [194, 126] on link "Other 4" at bounding box center [174, 121] width 74 height 28
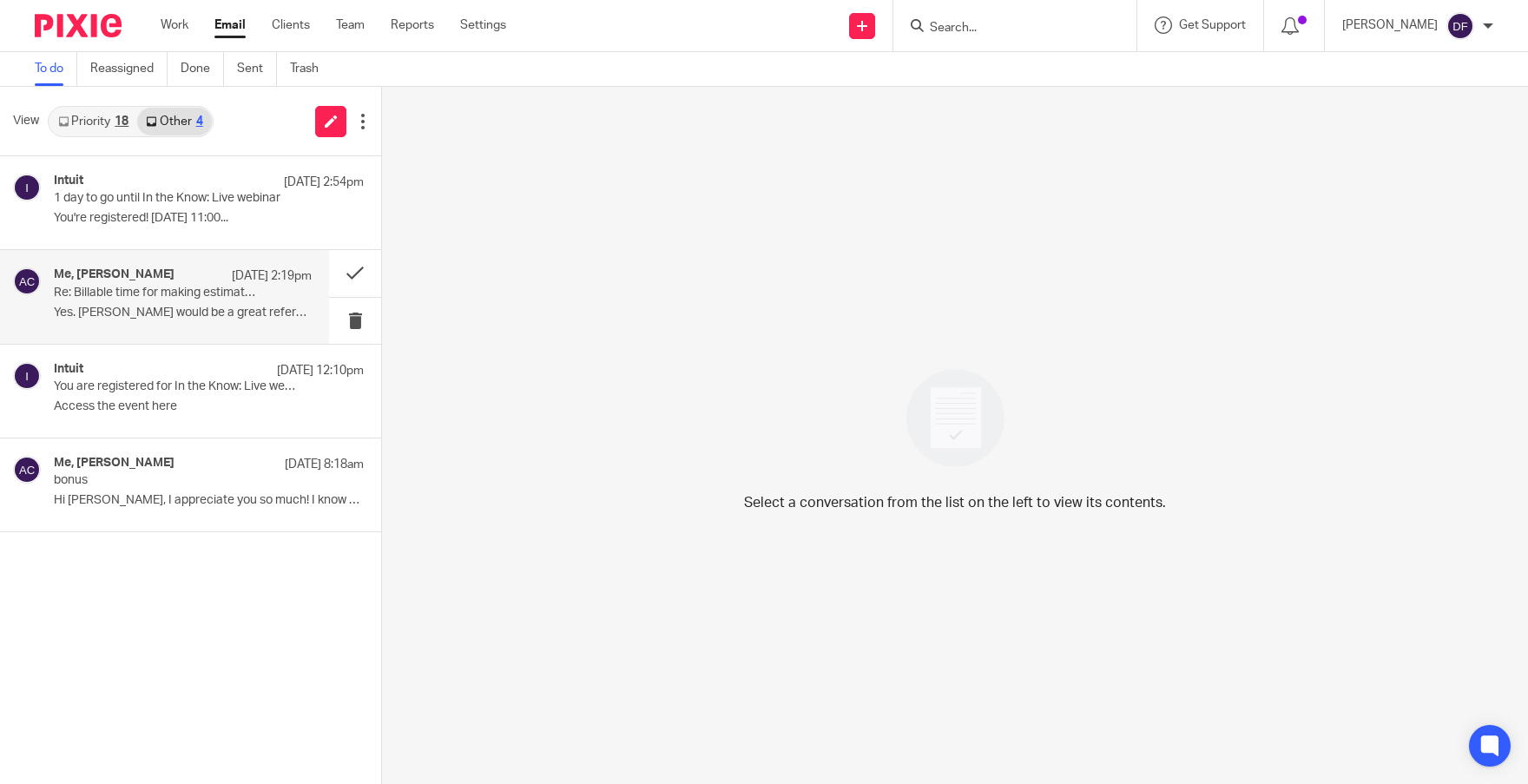
click at [163, 278] on div "Me, Amy Corfixsen Aug 20 2:19pm" at bounding box center [182, 275] width 258 height 17
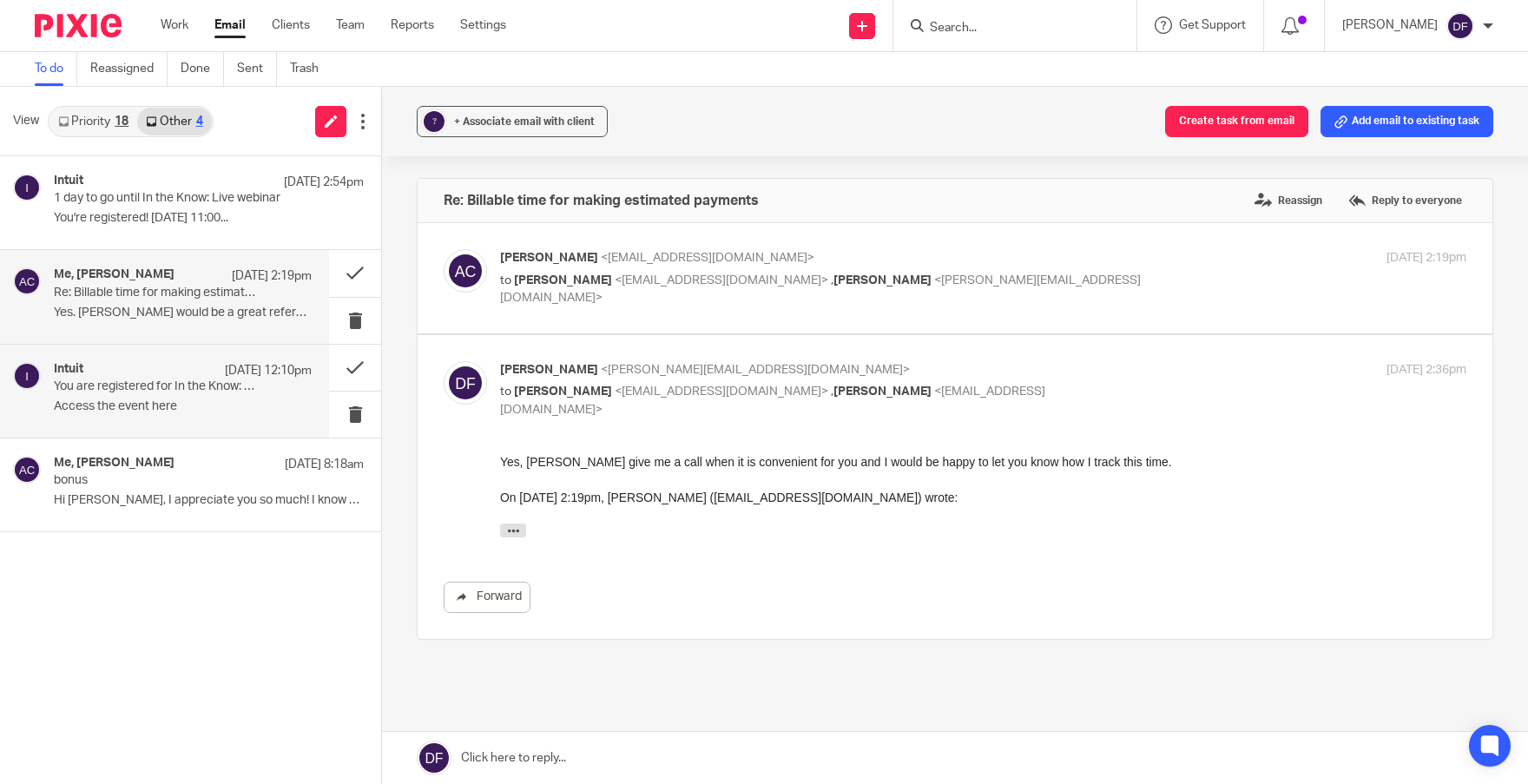
click at [151, 375] on div "Intuit Aug 20 12:10pm" at bounding box center [182, 370] width 258 height 17
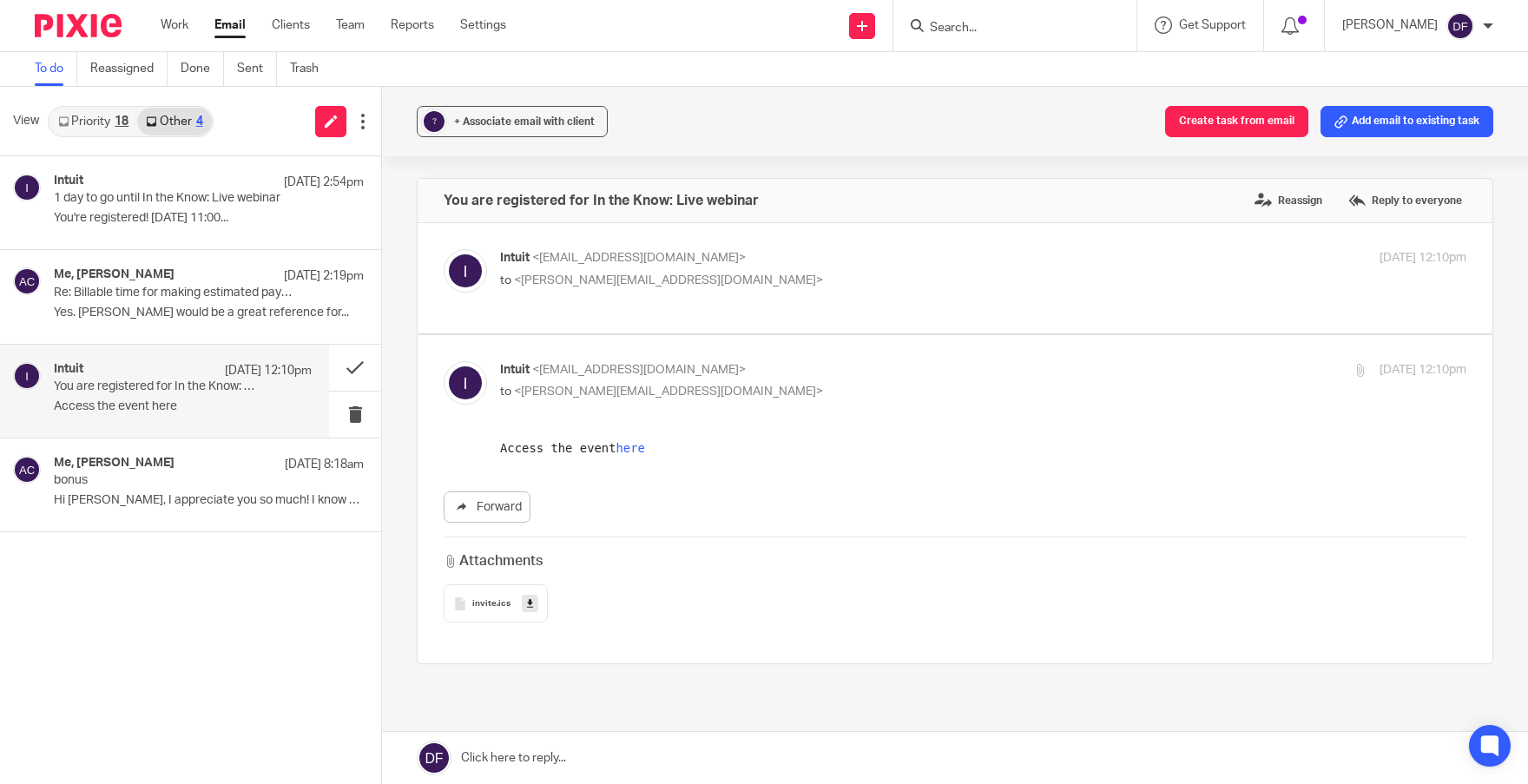
click at [75, 103] on div "View Priority 18 Other 4" at bounding box center [190, 121] width 381 height 69
click at [86, 115] on link "Priority 18" at bounding box center [93, 121] width 88 height 28
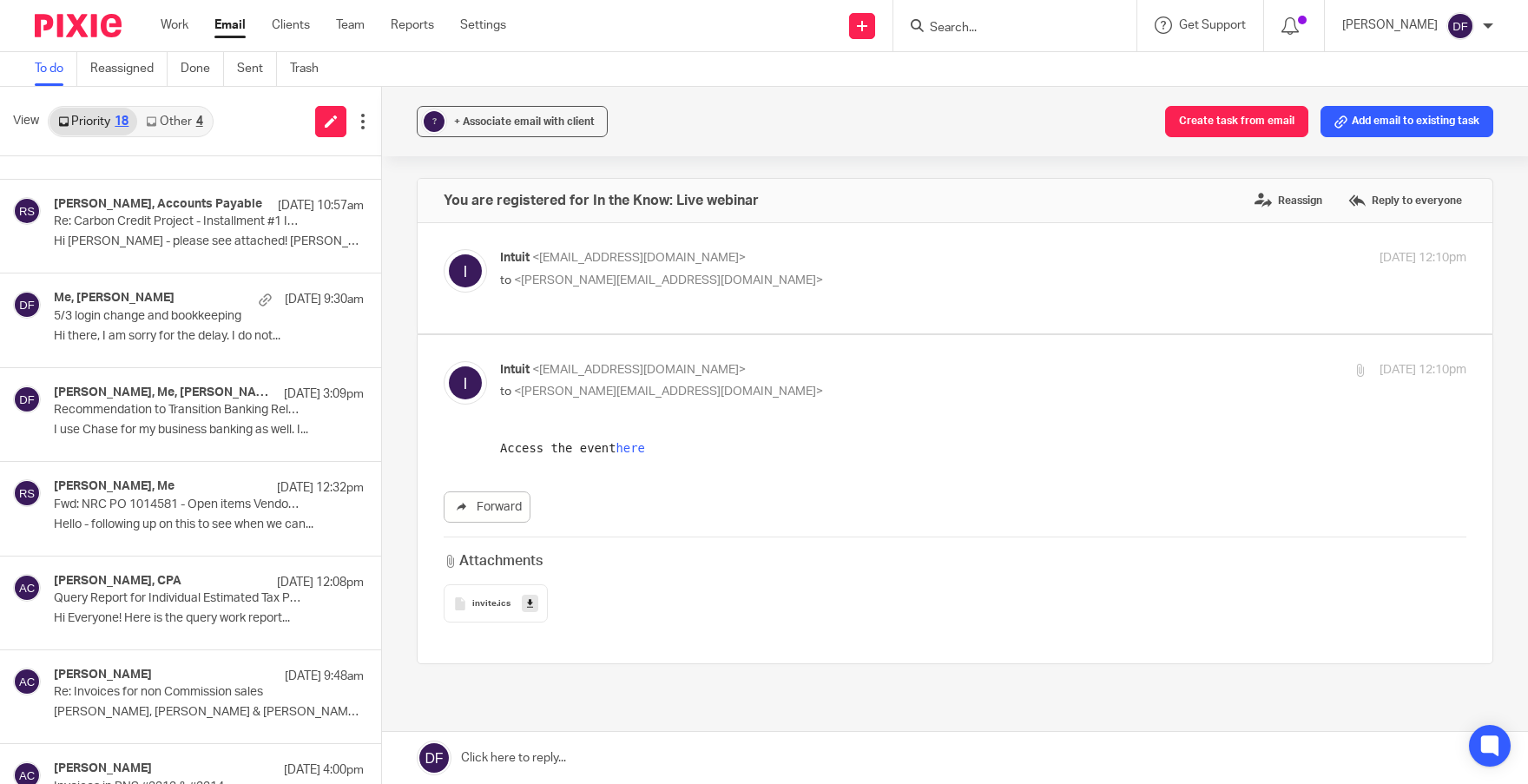
scroll to position [260, 0]
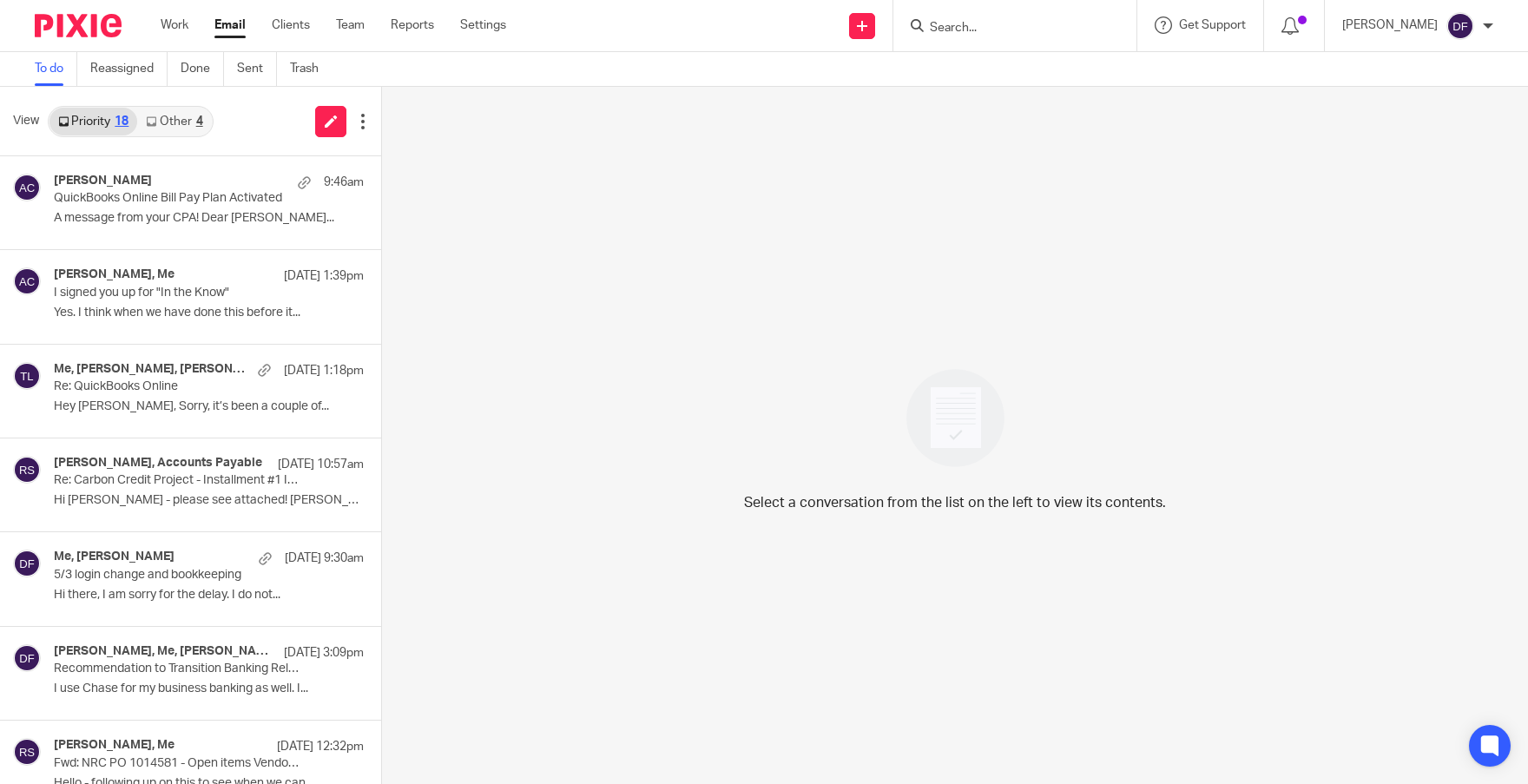
click at [193, 129] on link "Other 4" at bounding box center [174, 121] width 74 height 28
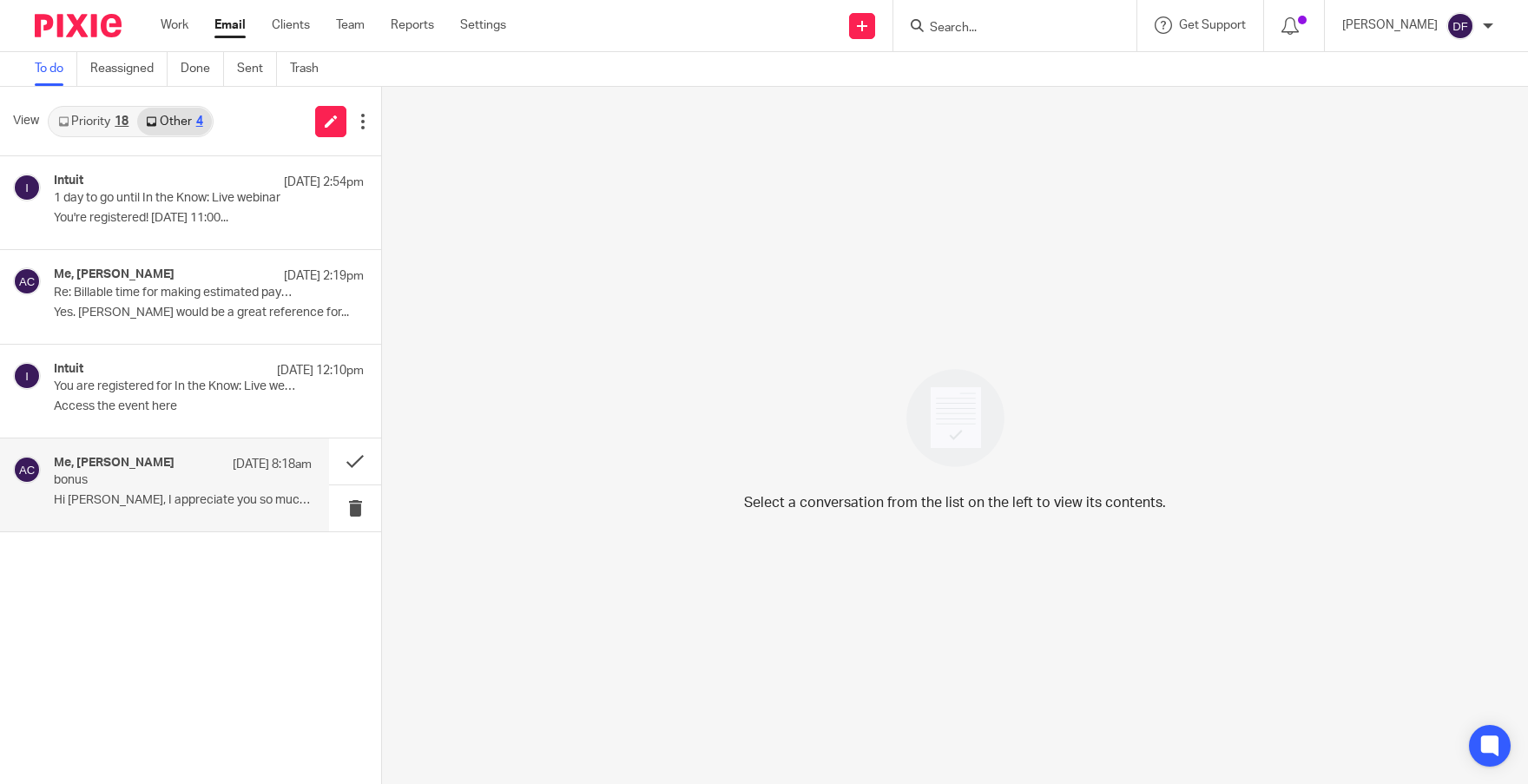
click at [180, 500] on p "Hi Donna, I appreciate you so much! I know we..." at bounding box center [182, 500] width 258 height 14
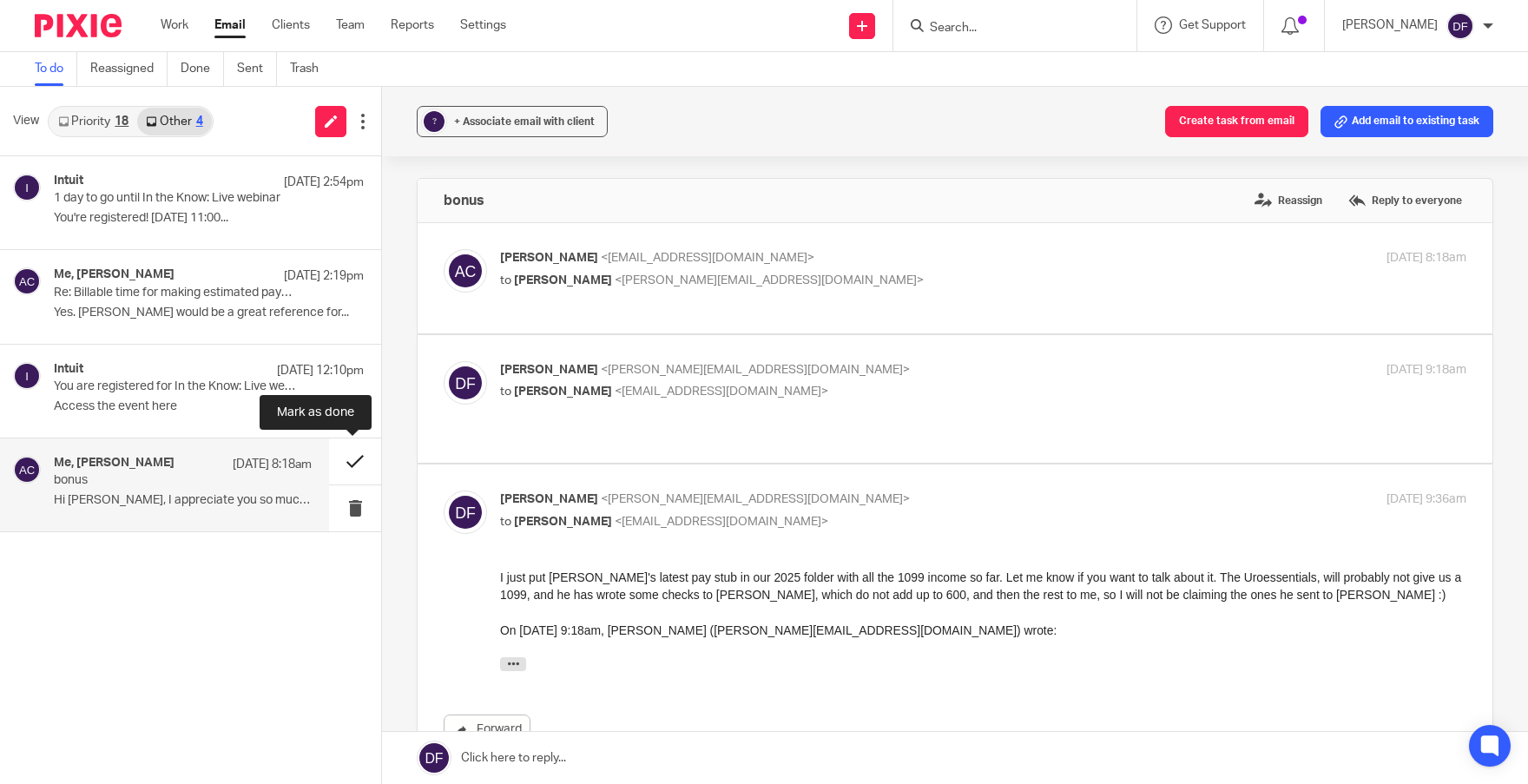
click at [354, 456] on button at bounding box center [355, 461] width 52 height 46
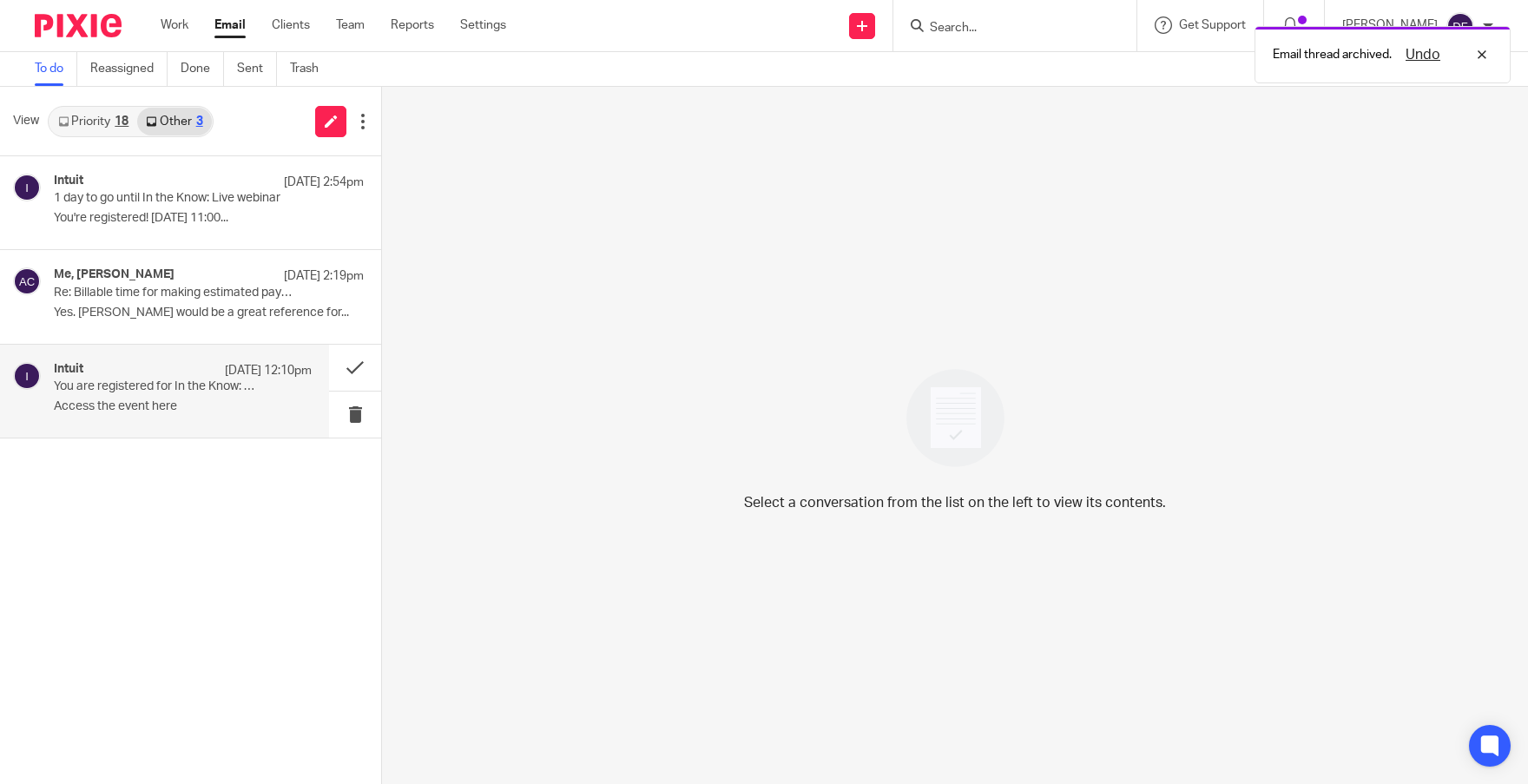
click at [202, 392] on p "You are registered for In the Know: Live webinar" at bounding box center [157, 387] width 206 height 14
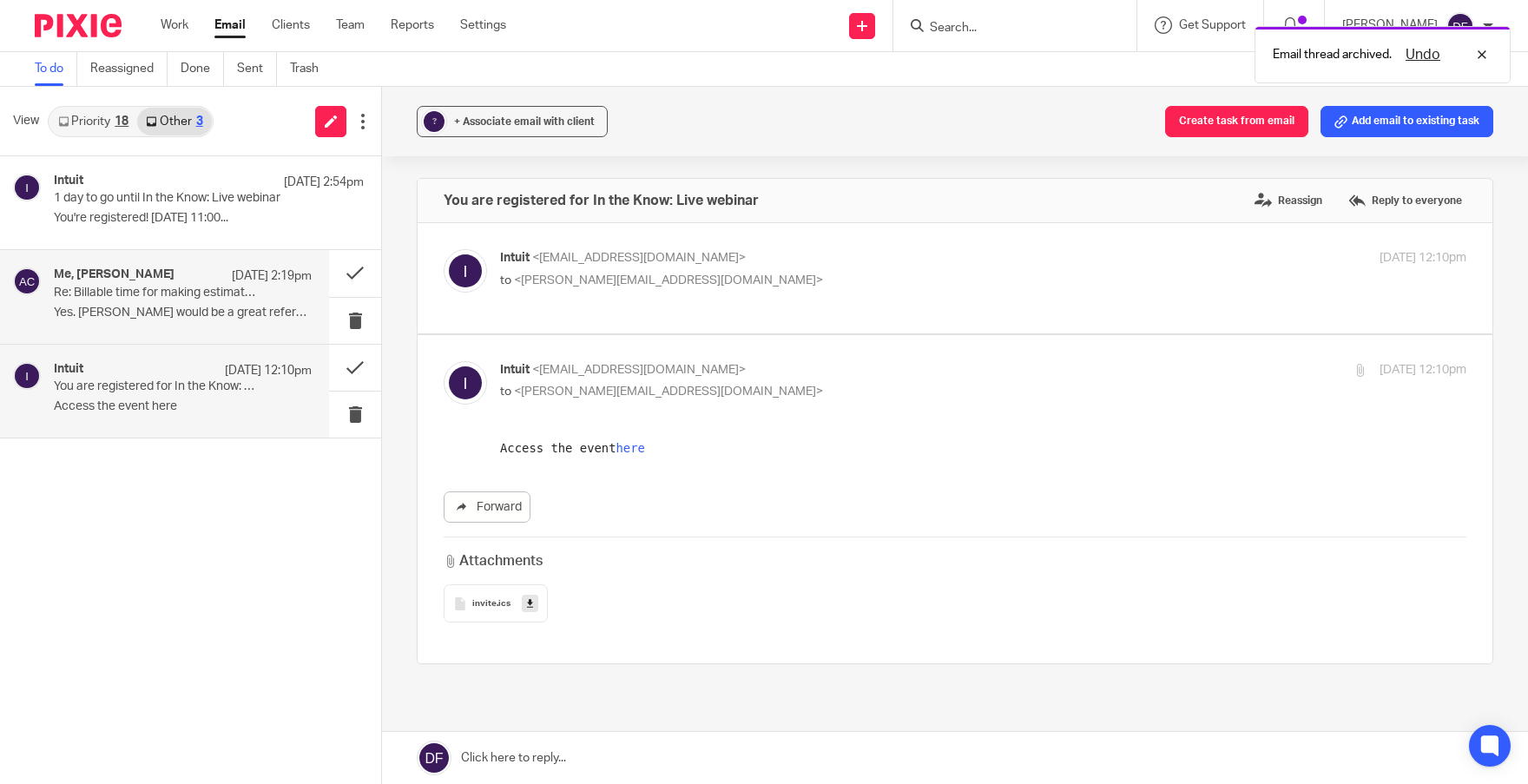
click at [178, 282] on div "Me, Amy Corfixsen Aug 20 2:19pm" at bounding box center [182, 275] width 258 height 17
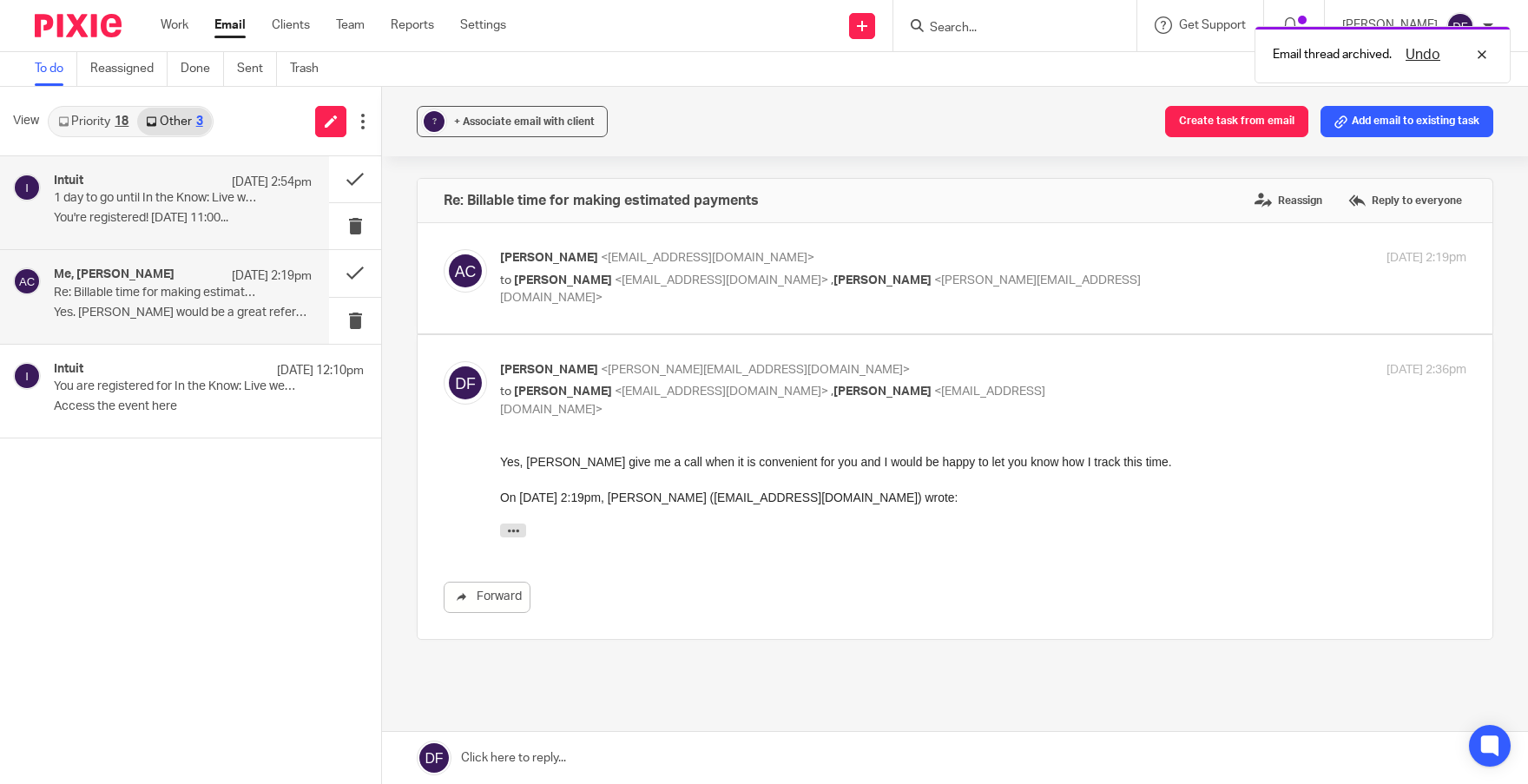
click at [166, 199] on p "1 day to go until In the Know: Live webinar" at bounding box center [157, 198] width 206 height 14
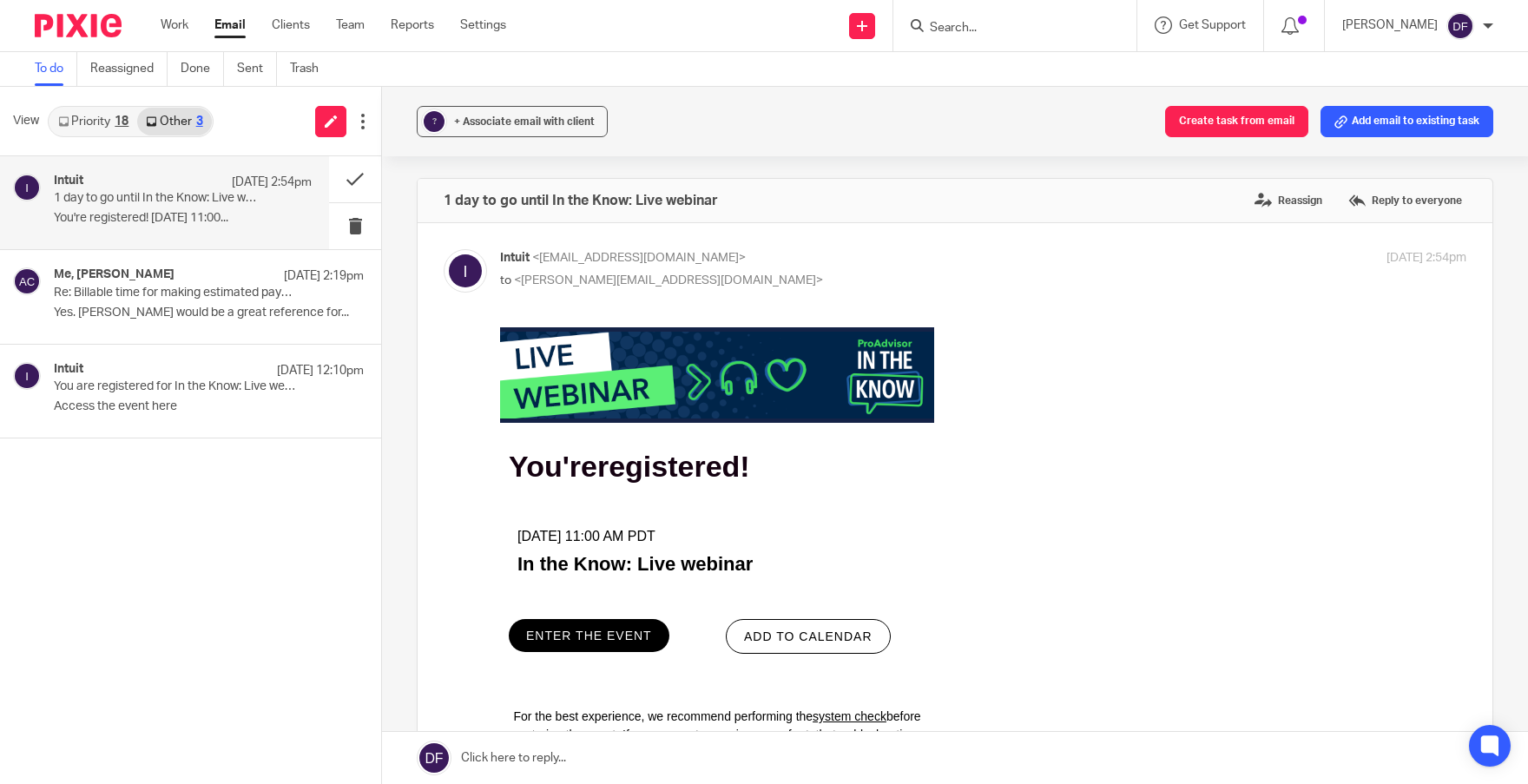
click at [97, 114] on link "Priority 18" at bounding box center [93, 121] width 88 height 28
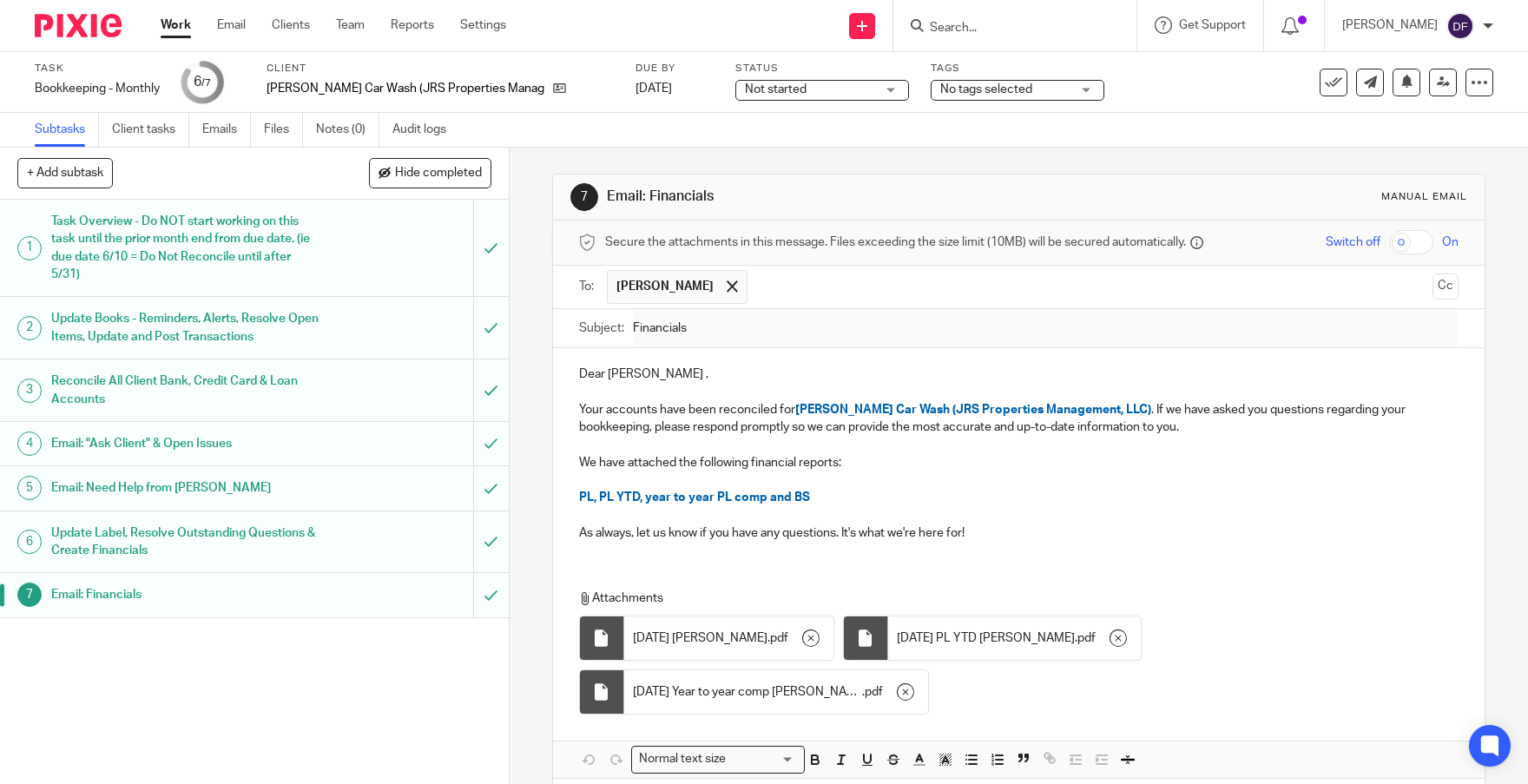
scroll to position [24, 0]
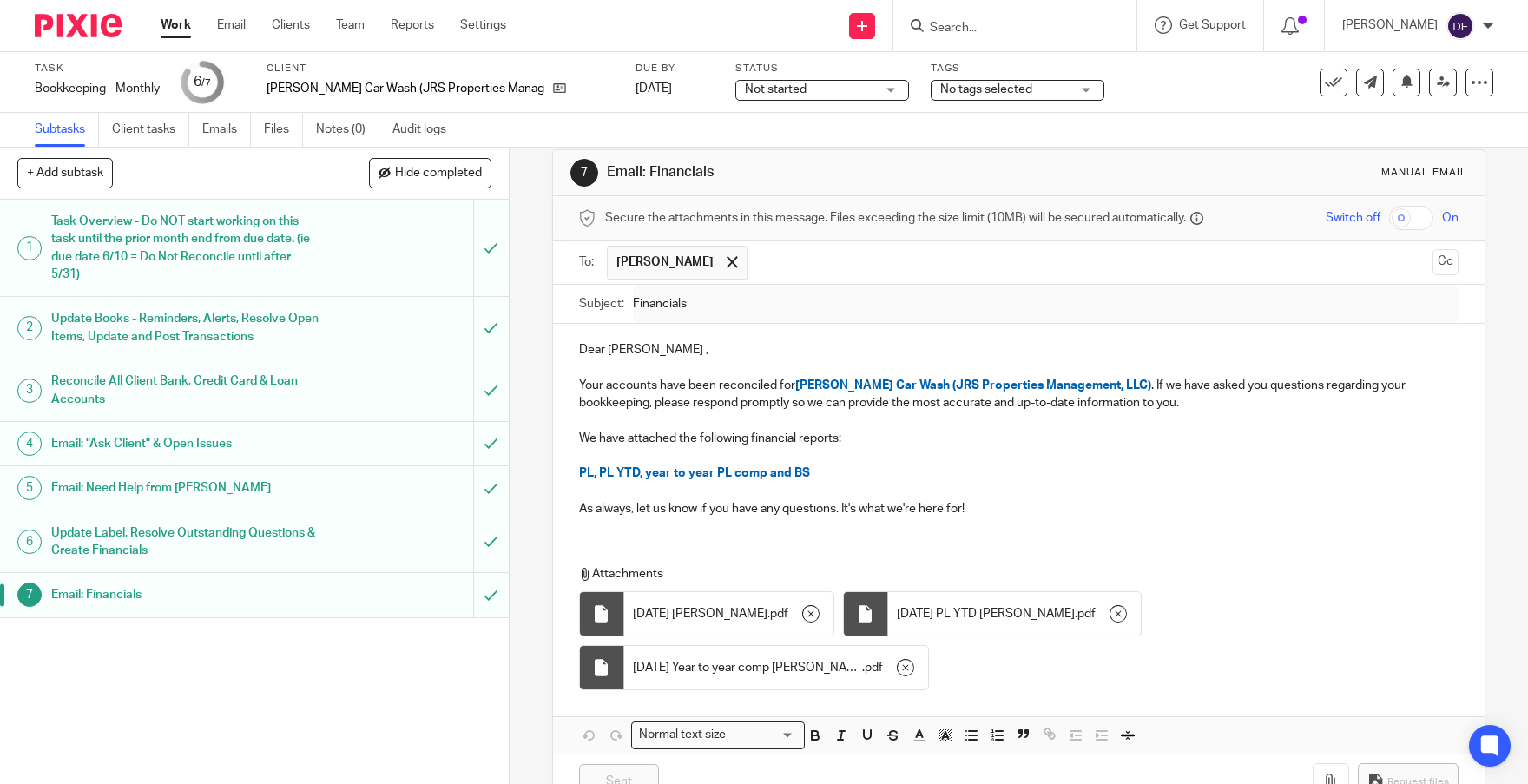
click at [179, 24] on link "Work" at bounding box center [176, 24] width 31 height 17
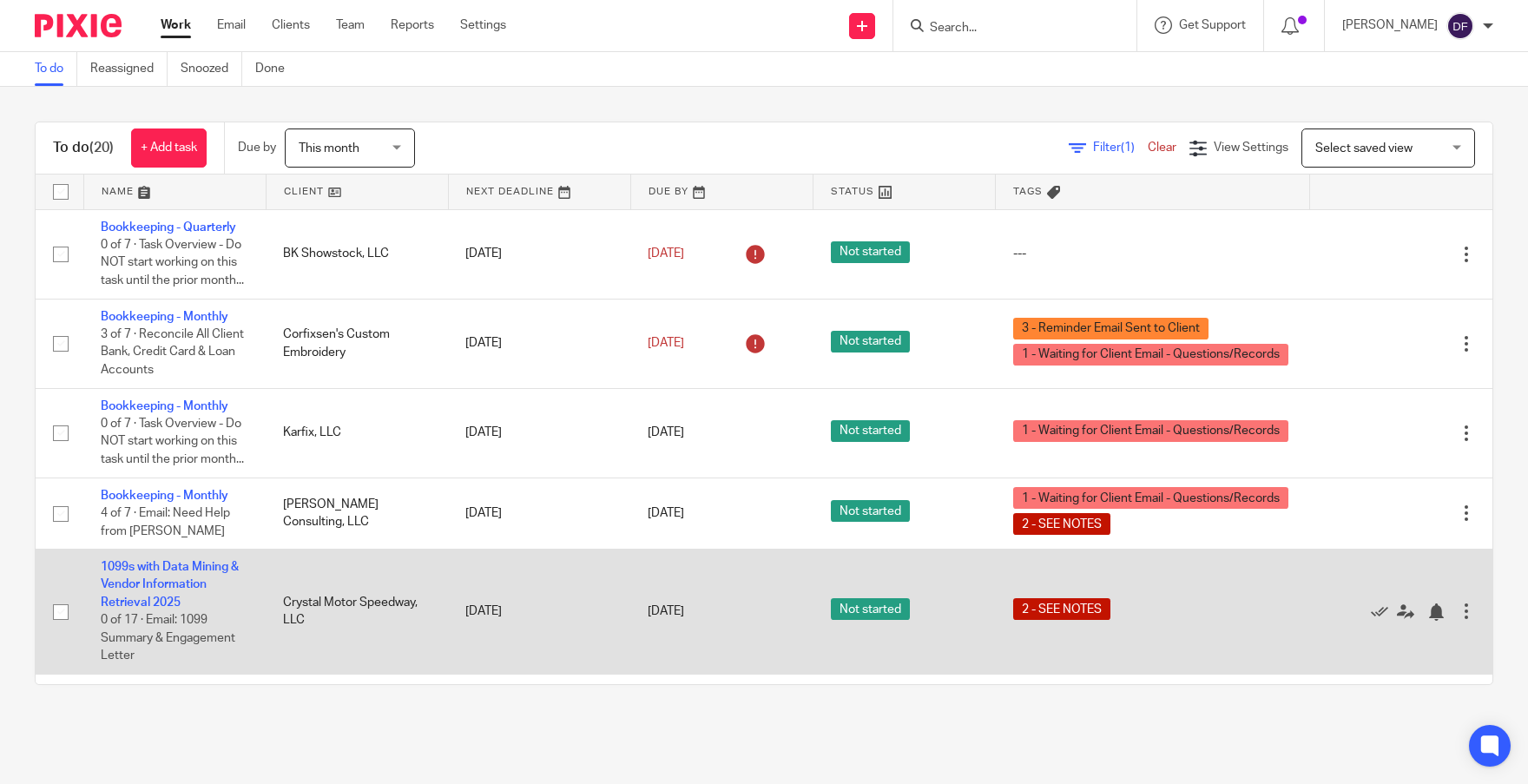
click at [146, 610] on td "1099s with Data Mining & Vendor Information Retrieval 2025 0 of 17 · Email: 109…" at bounding box center [174, 611] width 182 height 125
click at [146, 608] on link "1099s with Data Mining & Vendor Information Retrieval 2025" at bounding box center [170, 584] width 138 height 48
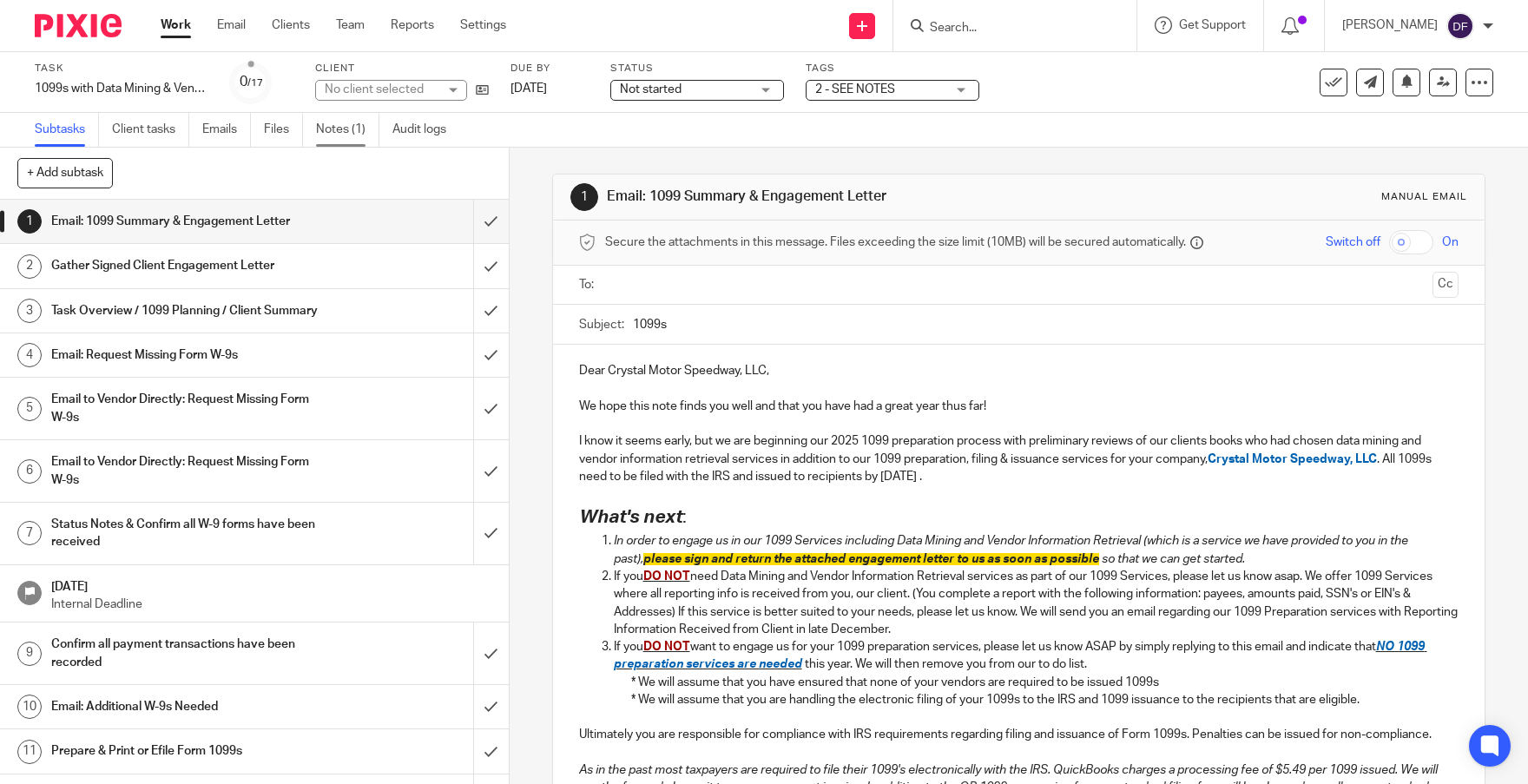
click at [357, 134] on link "Notes (1)" at bounding box center [347, 130] width 64 height 34
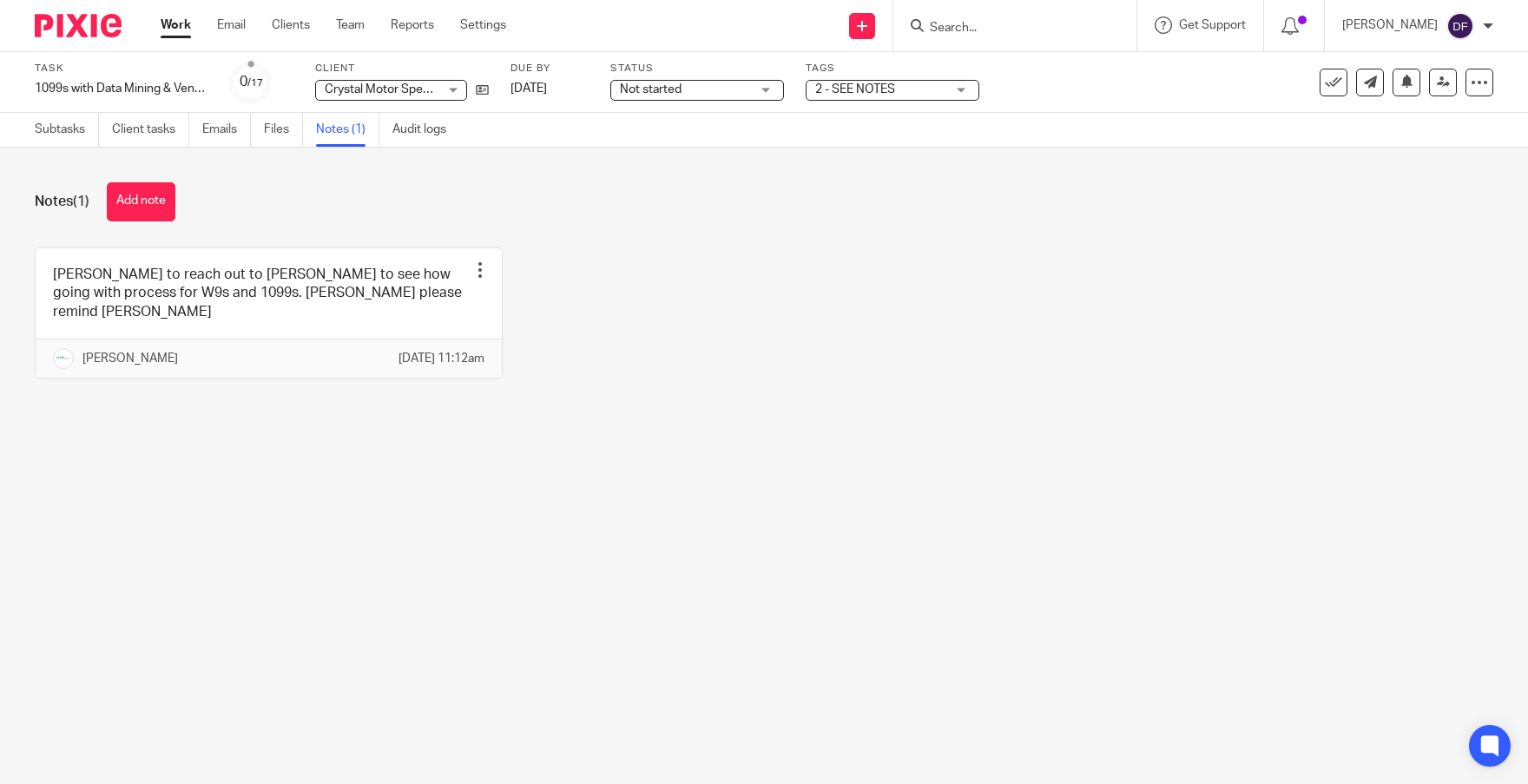
click at [201, 131] on ul "Subtasks Client tasks Emails Files Notes (1) Audit logs" at bounding box center [254, 130] width 438 height 34
click at [225, 130] on link "Emails" at bounding box center [226, 130] width 48 height 34
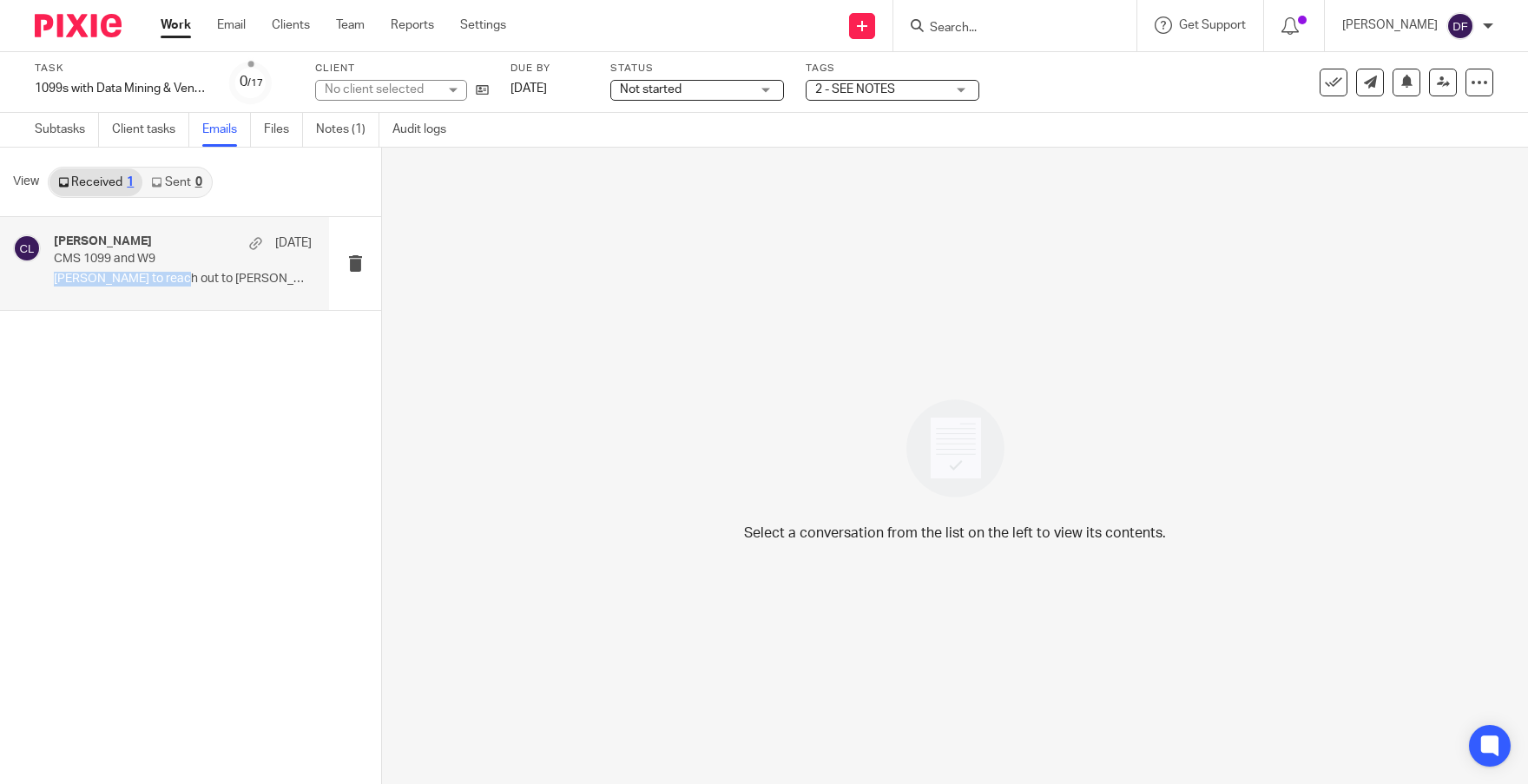
click at [173, 269] on div "[PERSON_NAME] [DATE] CMS 1099 and W9 [PERSON_NAME] to reach out to [PERSON_NAME…" at bounding box center [182, 263] width 258 height 58
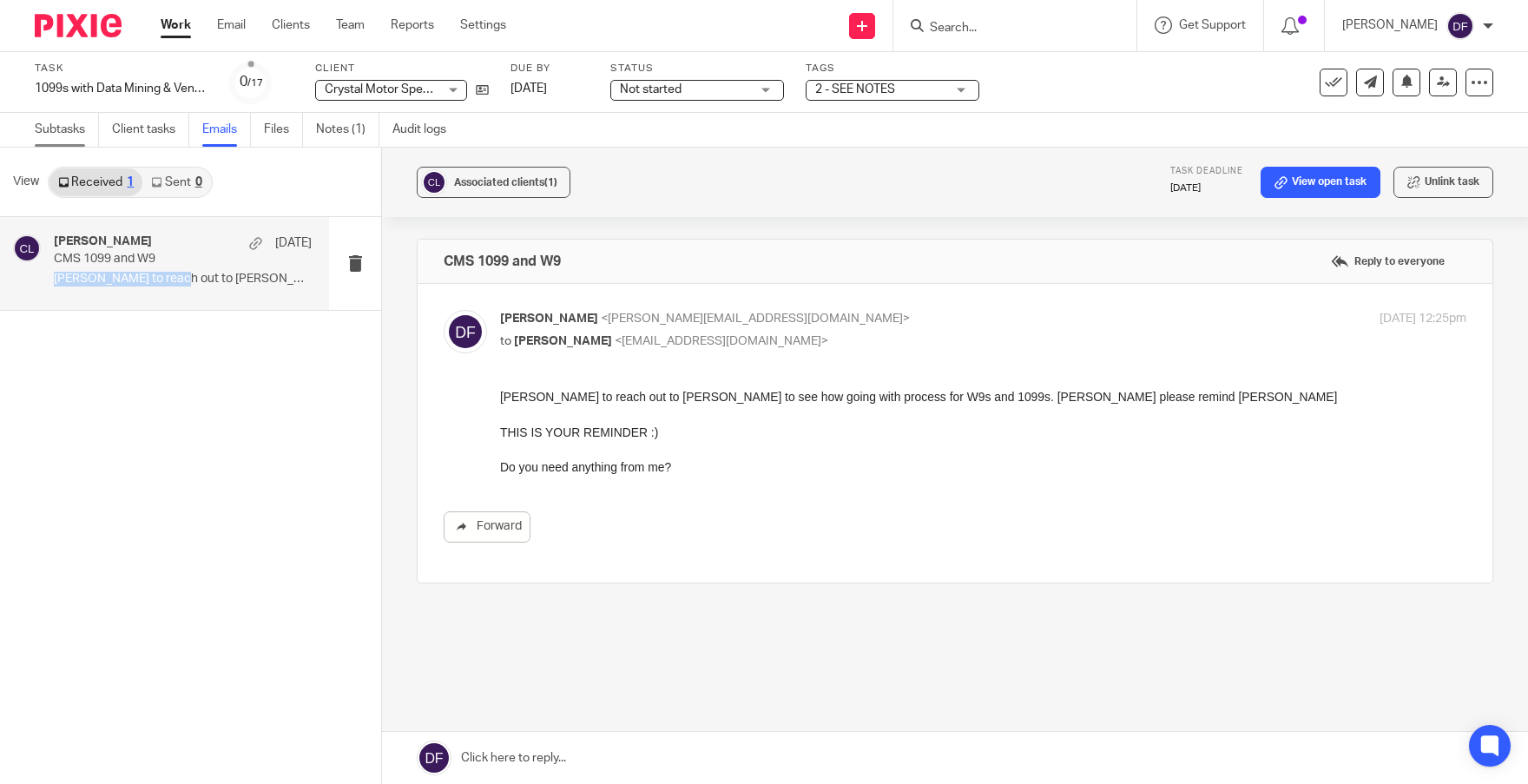
click at [61, 131] on link "Subtasks" at bounding box center [67, 130] width 65 height 34
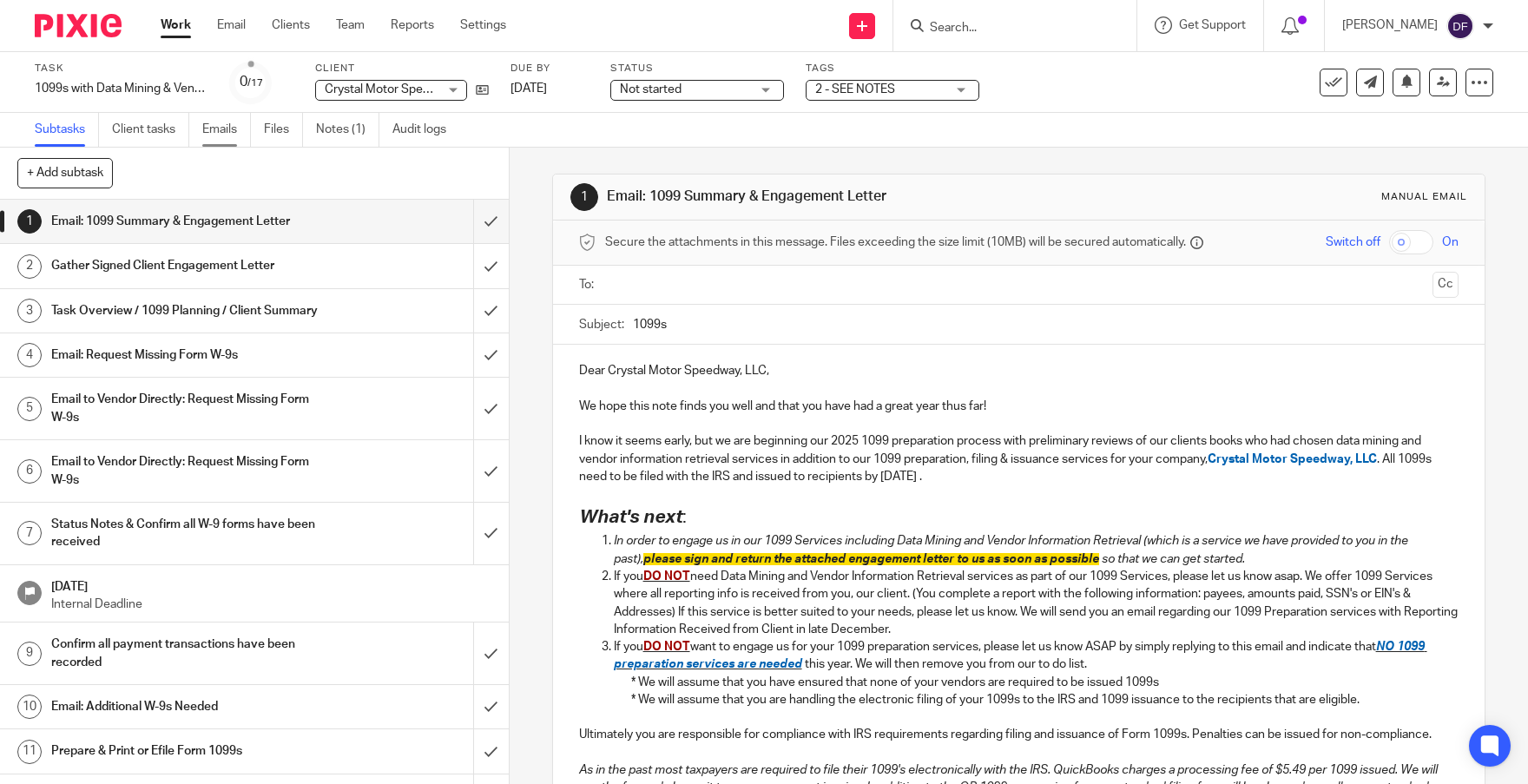
click at [213, 131] on link "Emails" at bounding box center [226, 130] width 48 height 34
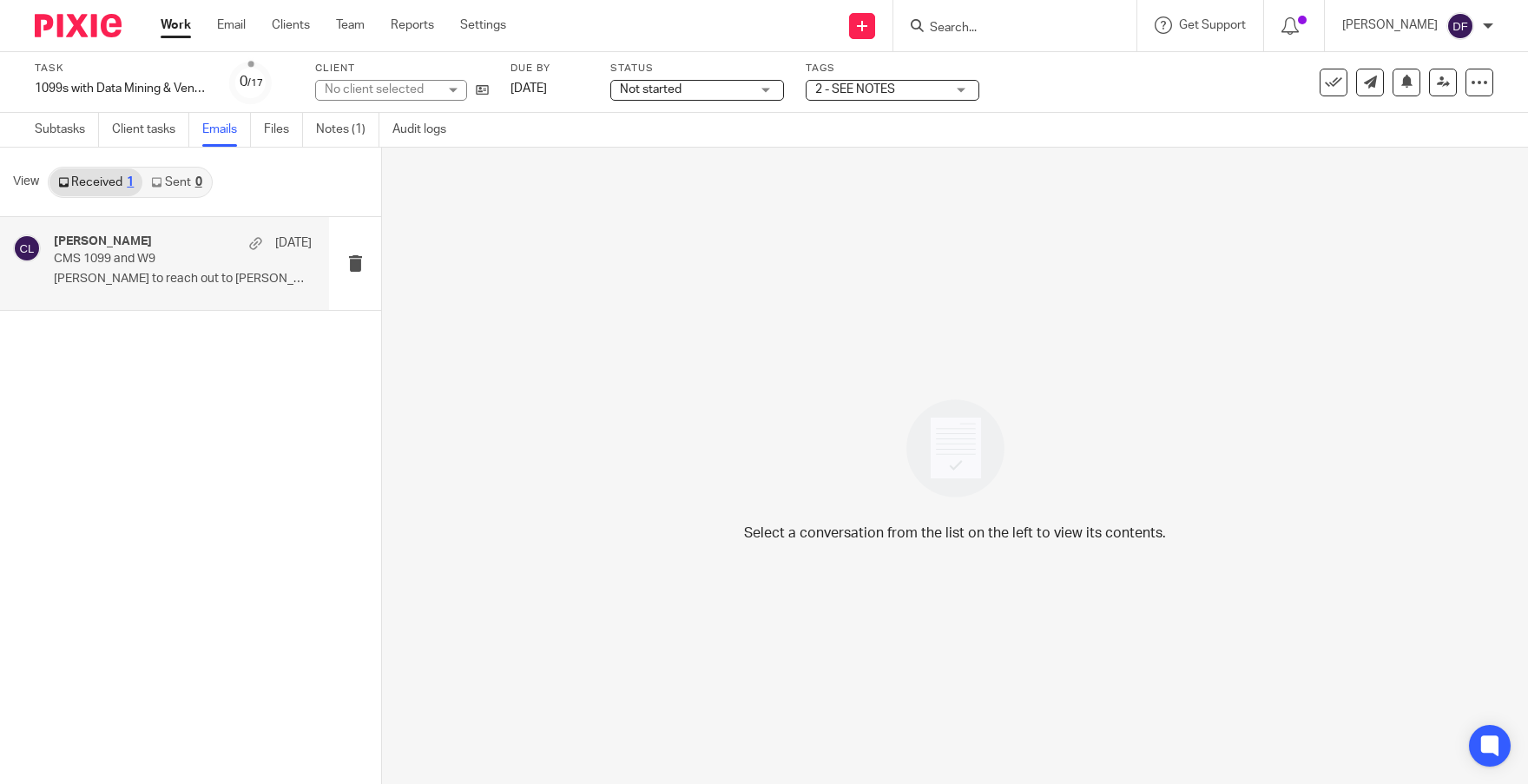
click at [150, 258] on p "CMS 1099 and W9" at bounding box center [157, 259] width 206 height 14
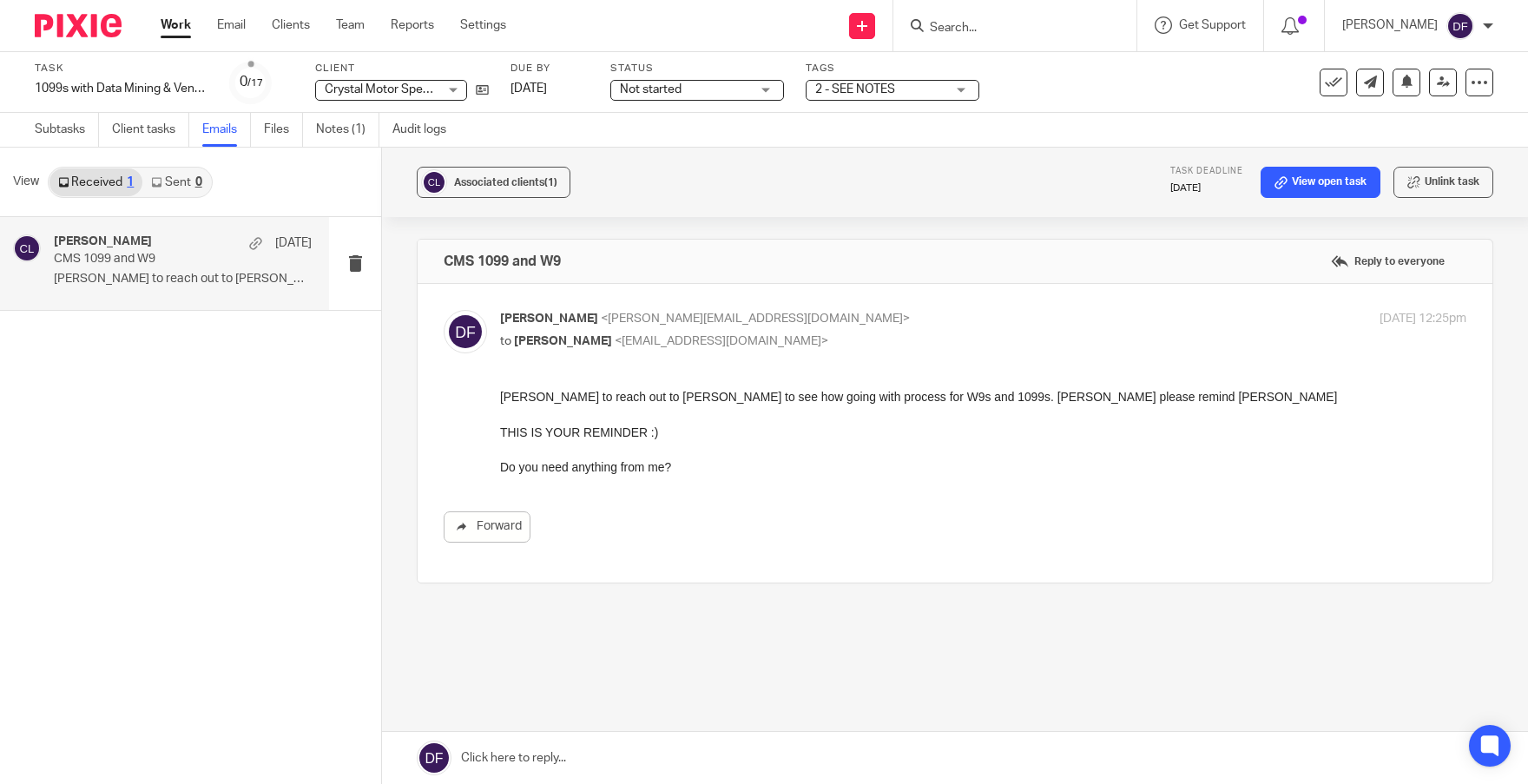
click at [650, 748] on link at bounding box center [955, 757] width 1146 height 52
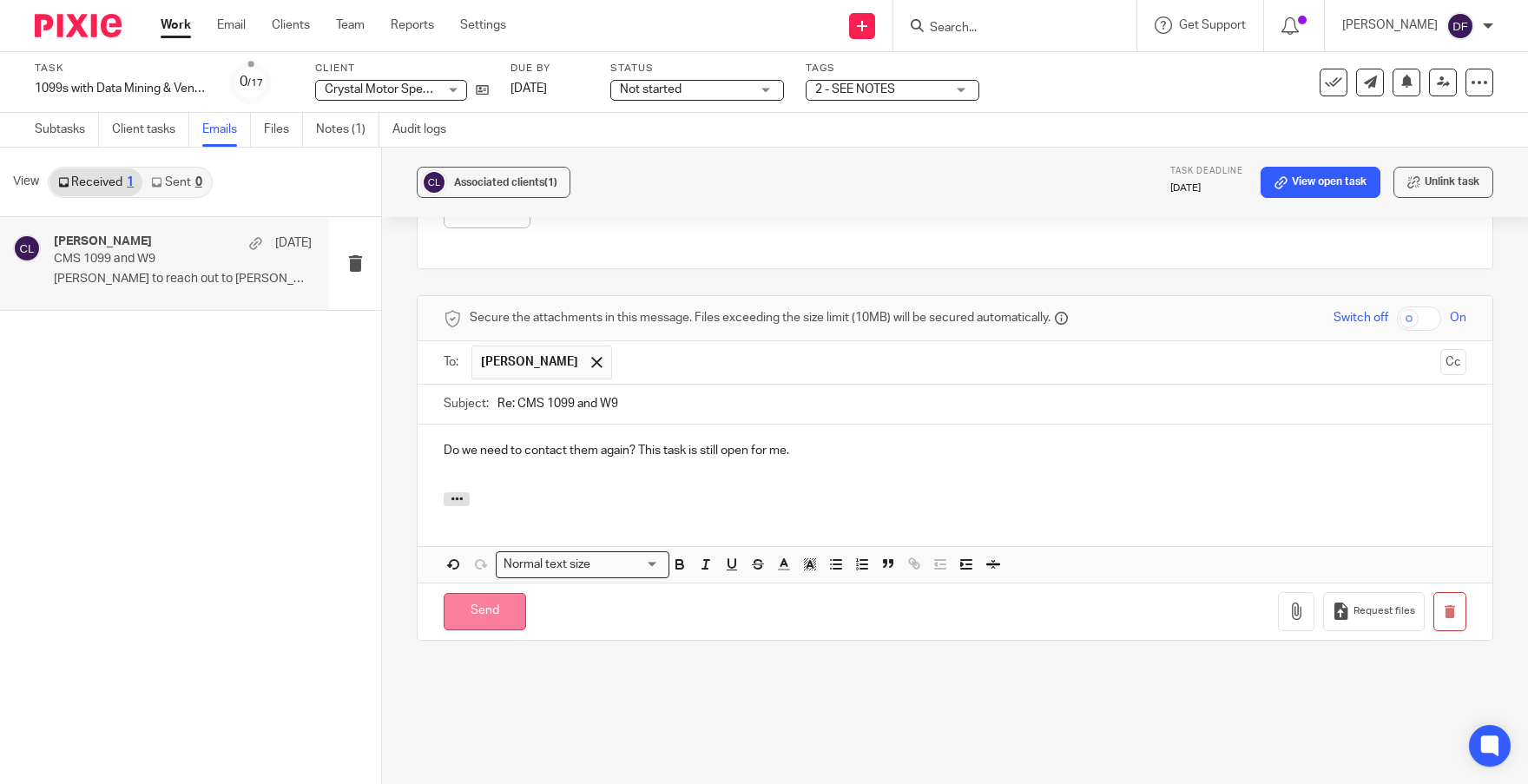
click at [501, 593] on input "Send" at bounding box center [485, 612] width 83 height 38
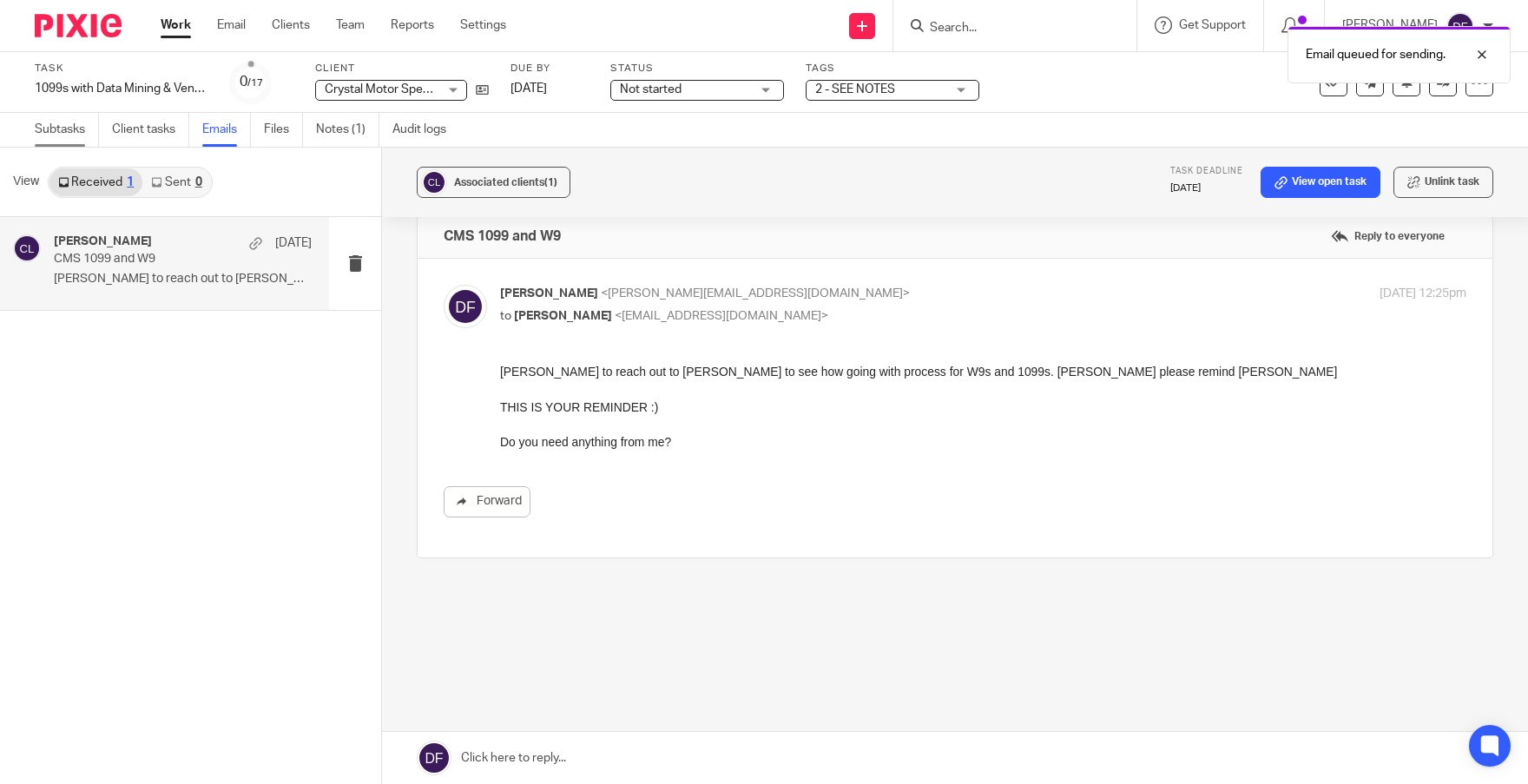
scroll to position [12, 0]
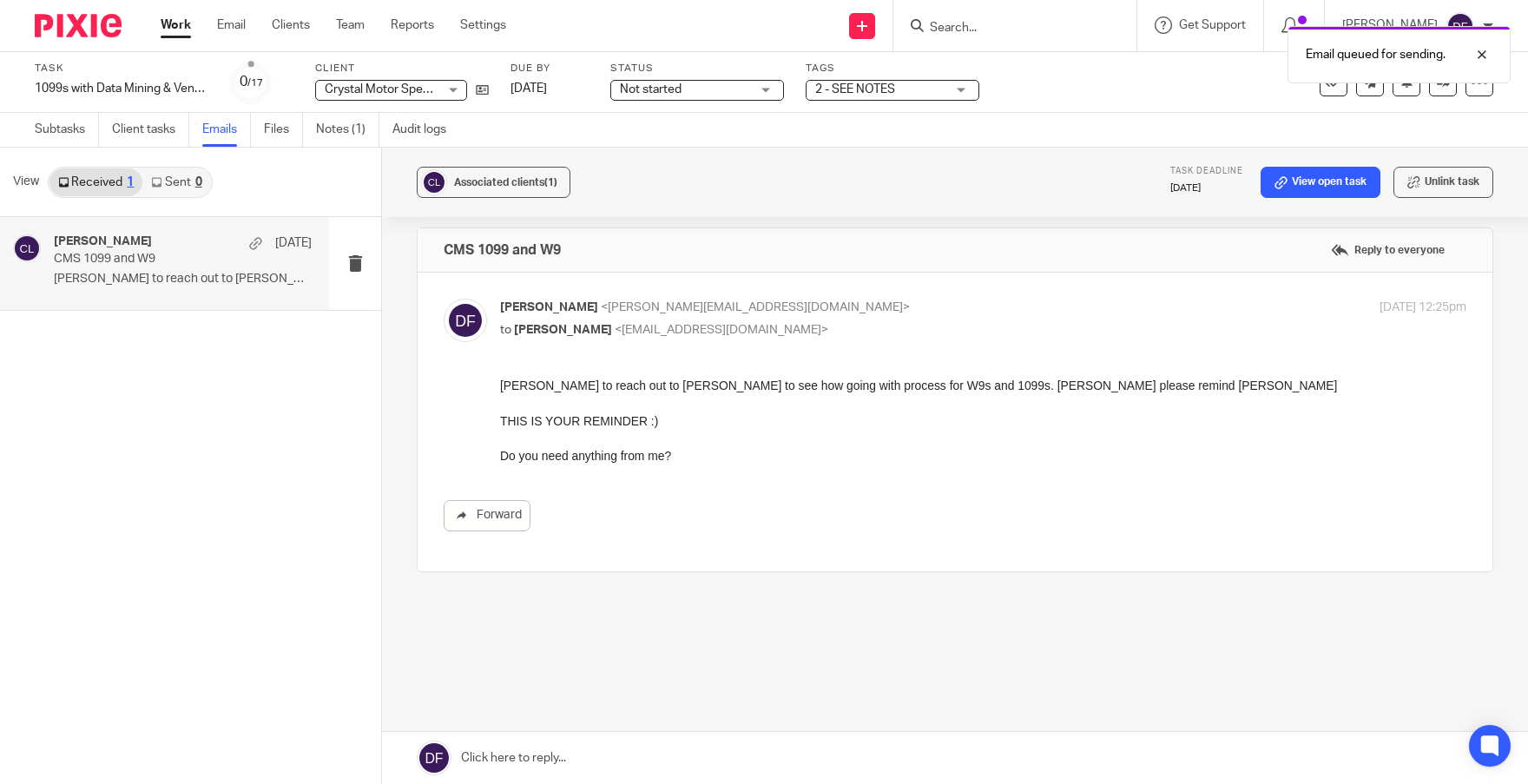
click at [851, 90] on span "2 - SEE NOTES" at bounding box center [854, 90] width 80 height 13
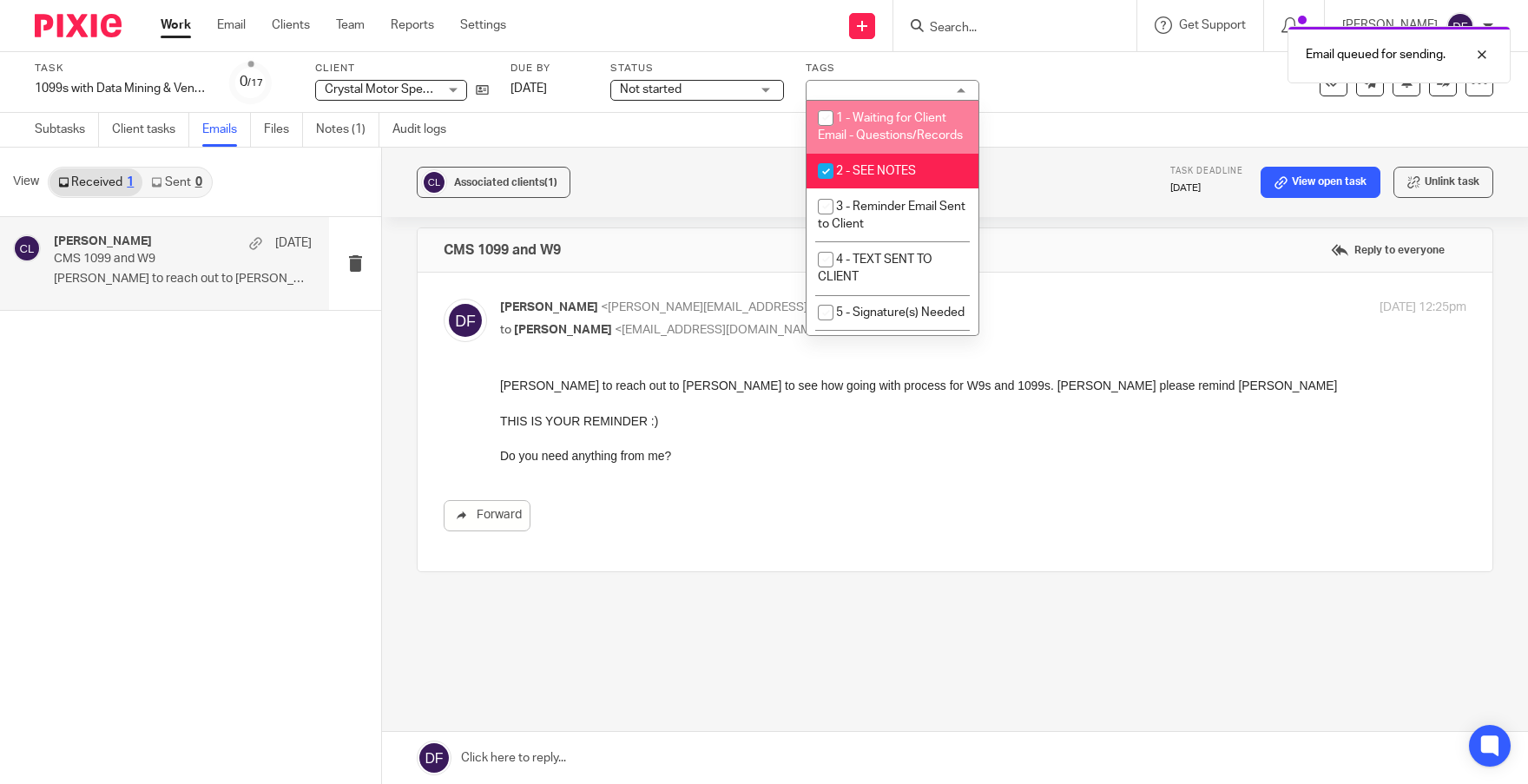
click at [895, 118] on span "1 - Waiting for Client Email - Questions/Records" at bounding box center [890, 127] width 145 height 30
checkbox input "true"
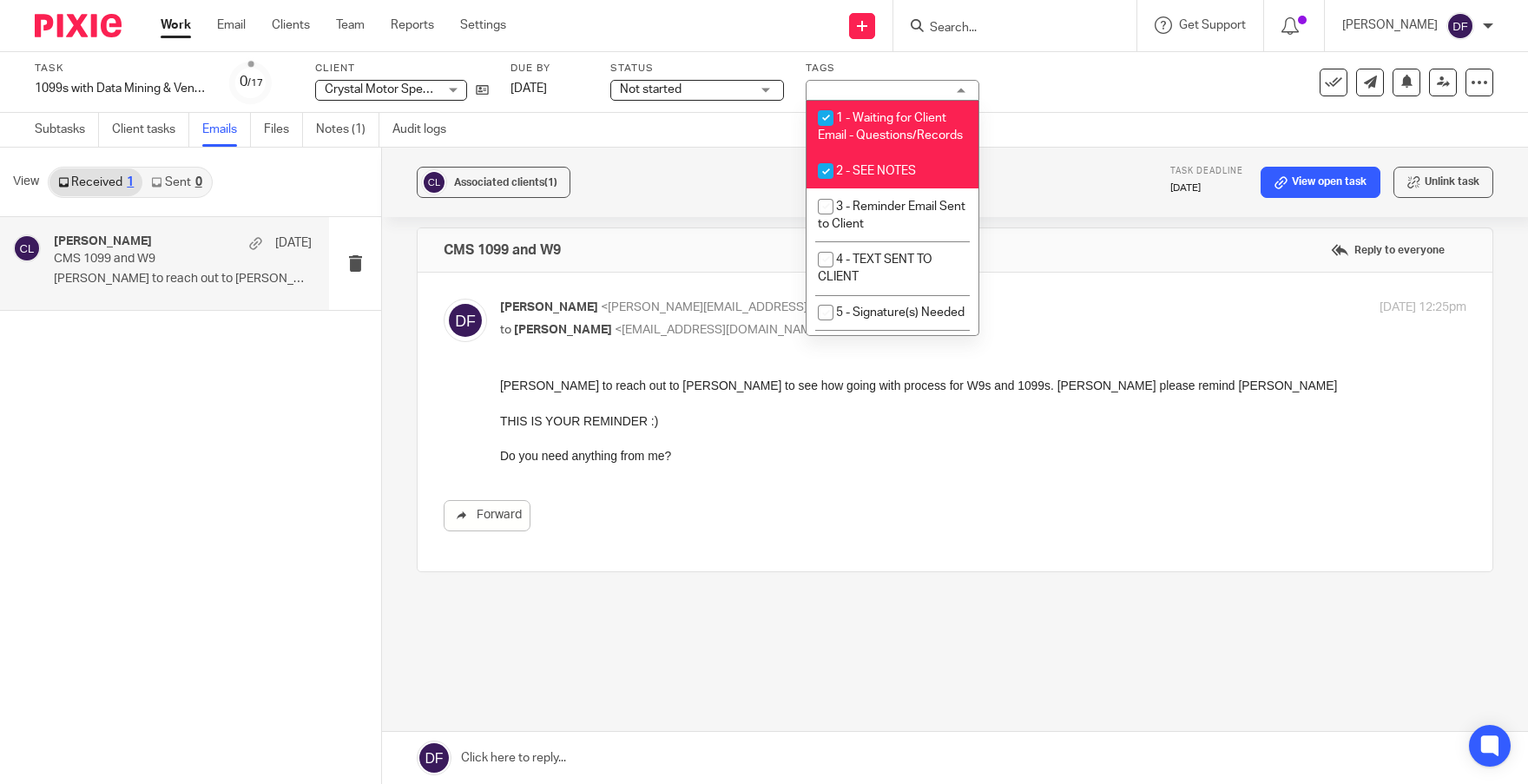
click at [188, 28] on link "Work" at bounding box center [176, 24] width 31 height 17
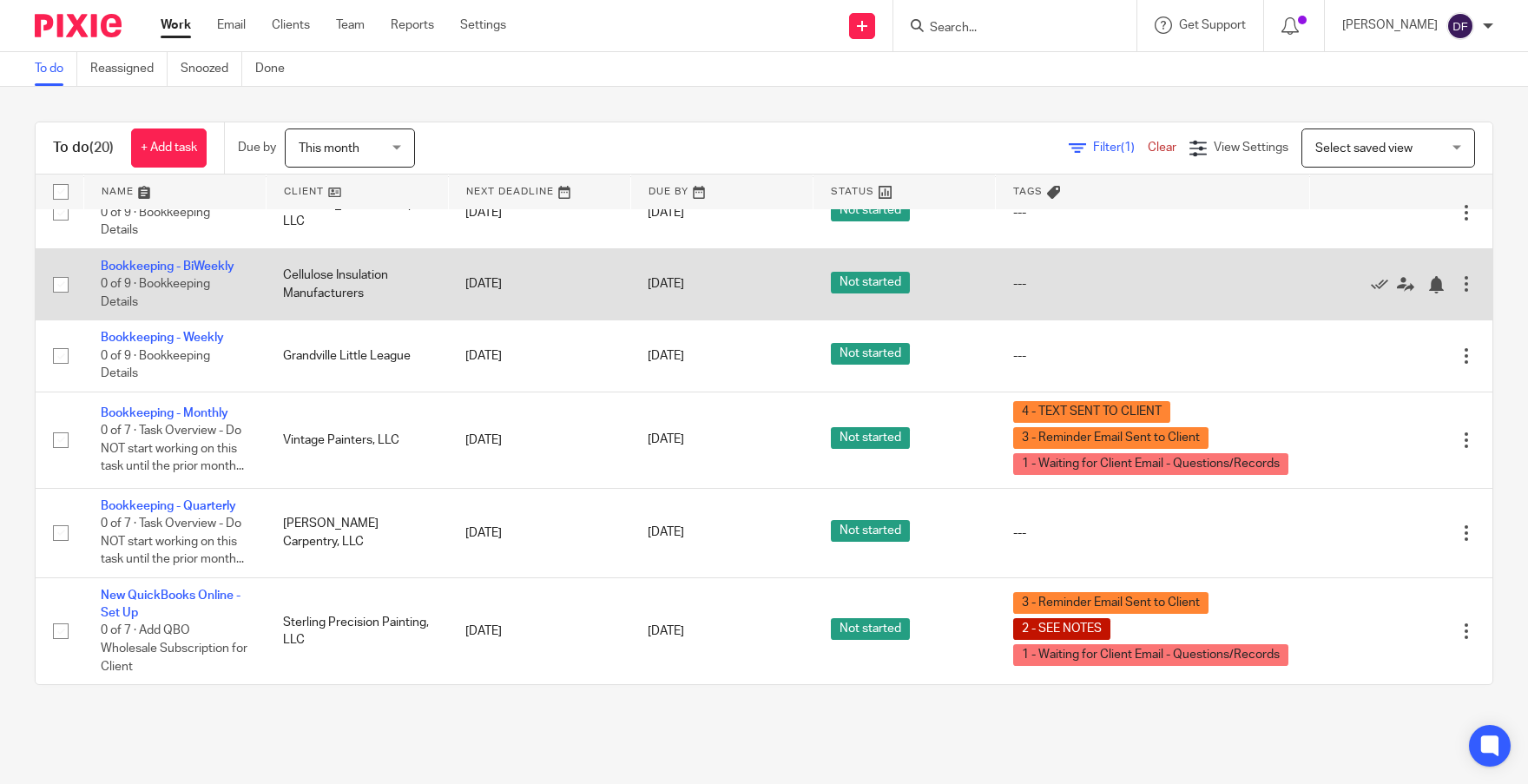
scroll to position [1372, 0]
